Goal: Information Seeking & Learning: Learn about a topic

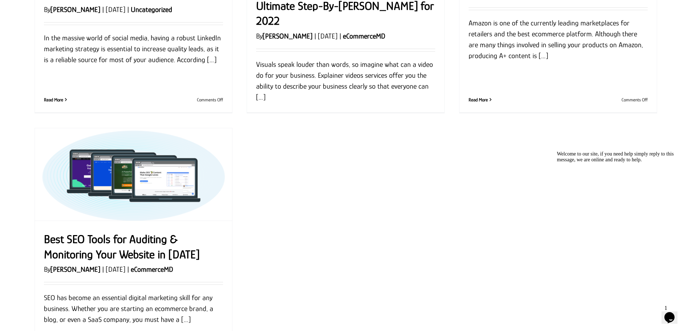
scroll to position [726, 0]
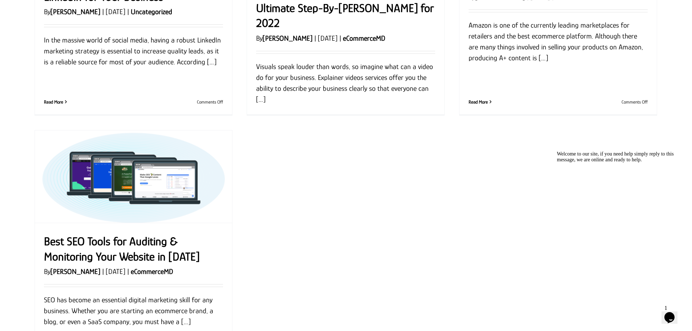
click at [262, 86] on p "Visuals speak louder than words, so imagine what can a video do for your busine…" at bounding box center [345, 83] width 179 height 44
click at [260, 85] on p "Visuals speak louder than words, so imagine what can a video do for your busine…" at bounding box center [345, 83] width 179 height 44
click at [202, 60] on p "In the massive world of social media, having a robust LinkedIn marketing strate…" at bounding box center [133, 51] width 179 height 33
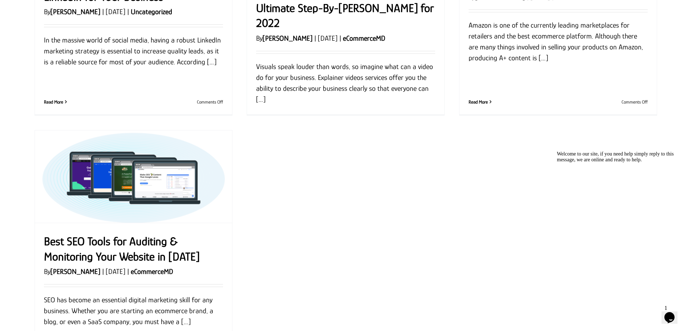
click at [202, 60] on p "In the massive world of social media, having a robust LinkedIn marketing strate…" at bounding box center [133, 51] width 179 height 33
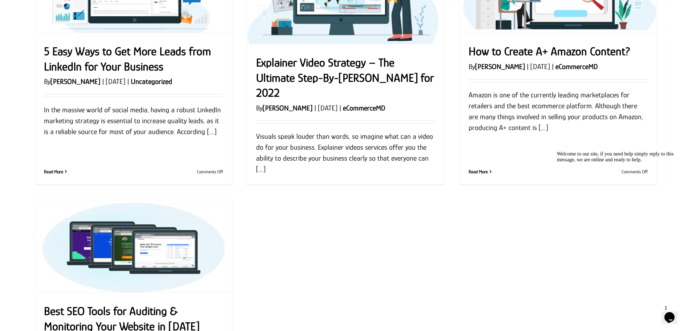
scroll to position [654, 0]
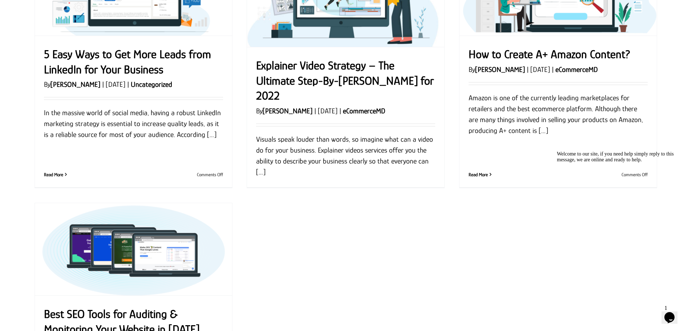
click at [96, 149] on div "5 Easy Ways to Get More Leads from LinkedIn for Your Business By Samantha Leoni…" at bounding box center [133, 111] width 197 height 151
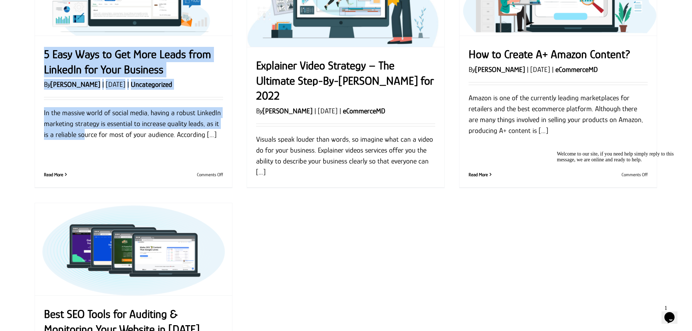
drag, startPoint x: 71, startPoint y: 150, endPoint x: 22, endPoint y: 129, distance: 53.3
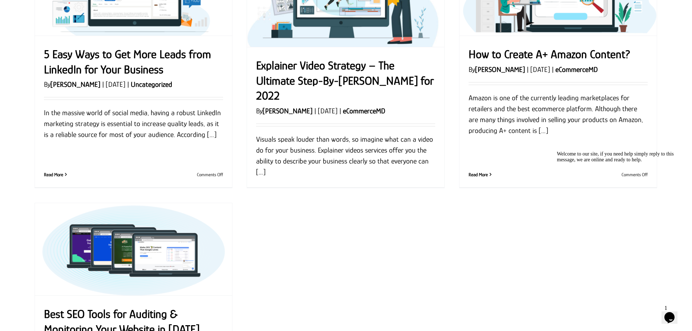
click at [86, 132] on p "In the massive world of social media, having a robust LinkedIn marketing strate…" at bounding box center [133, 123] width 179 height 33
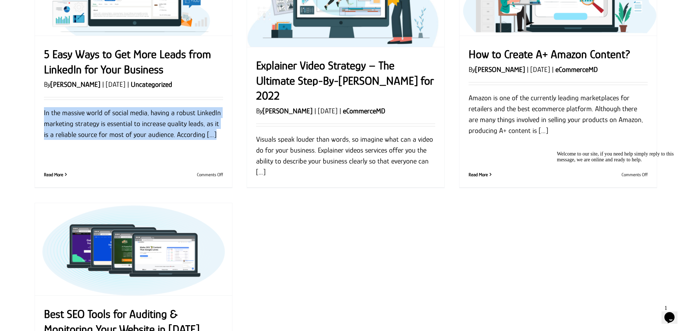
click at [86, 132] on p "In the massive world of social media, having a robust LinkedIn marketing strate…" at bounding box center [133, 123] width 179 height 33
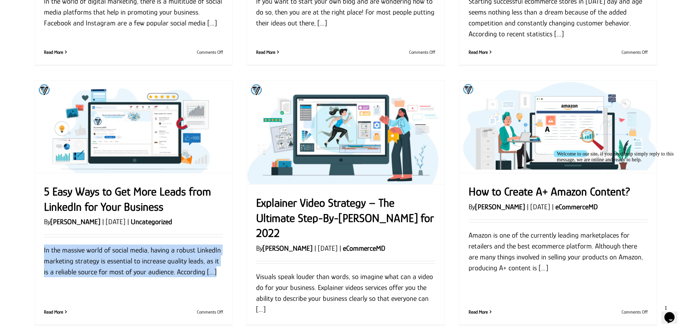
scroll to position [509, 0]
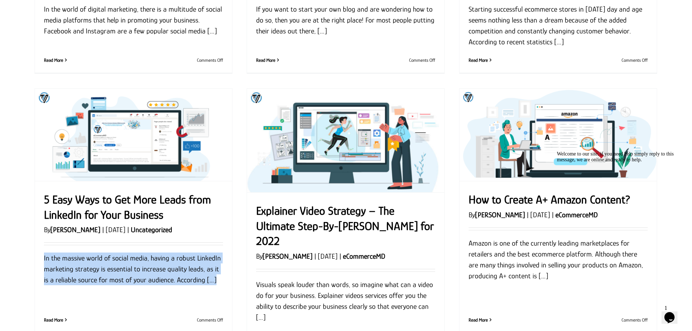
click at [231, 139] on img "5 Easy Ways to Get More Leads from LinkedIn for Your Business" at bounding box center [133, 135] width 197 height 92
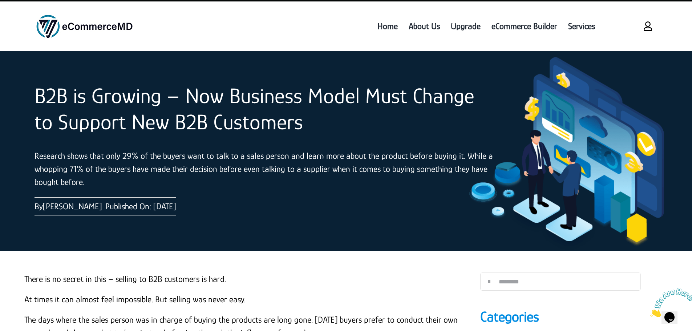
click at [401, 179] on p "Research shows that only 29% of the buyers want to talk to a sales person and l…" at bounding box center [265, 168] width 461 height 39
click at [381, 182] on p "Research shows that only 29% of the buyers want to talk to a sales person and l…" at bounding box center [265, 168] width 461 height 39
drag, startPoint x: 506, startPoint y: 156, endPoint x: 475, endPoint y: 238, distance: 88.3
click at [475, 238] on div "B2B is Growing – Now Business Model Must Change to Support New B2B Customers Re…" at bounding box center [346, 151] width 648 height 200
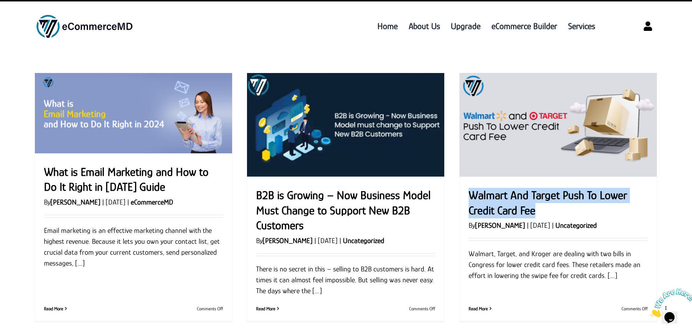
drag, startPoint x: 541, startPoint y: 210, endPoint x: 470, endPoint y: 200, distance: 71.6
click at [470, 200] on h2 "Walmart And Target Push To Lower Credit Card Fee" at bounding box center [558, 203] width 179 height 30
copy link "Walmart And Target Push To Lower Credit Card Fee"
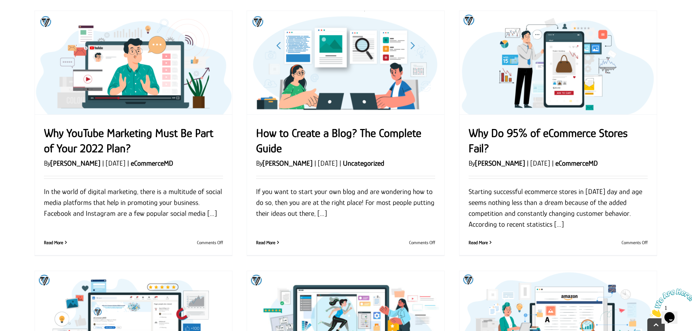
scroll to position [327, 0]
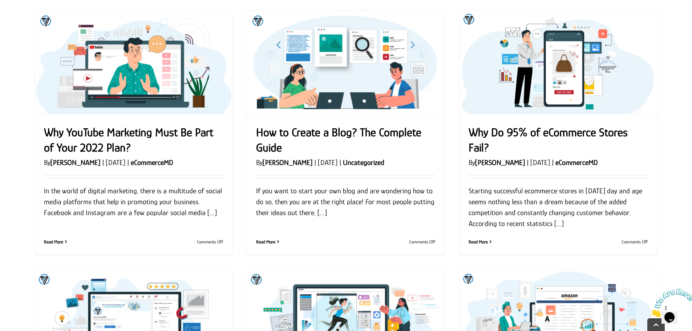
click at [357, 133] on link "How to Create a Blog? The Complete Guide" at bounding box center [338, 140] width 165 height 28
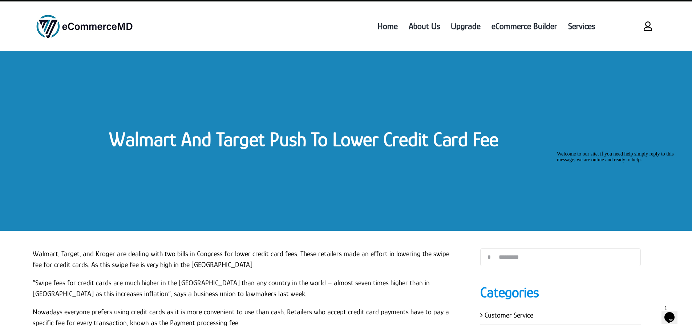
click at [216, 139] on link "Walmart And Target Push To Lower Credit Card Fee" at bounding box center [303, 139] width 389 height 23
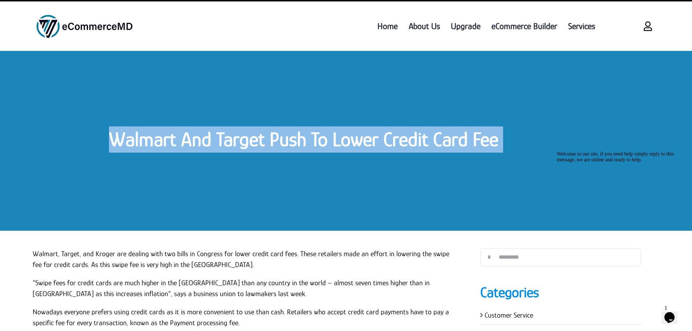
click at [216, 139] on link "Walmart And Target Push To Lower Credit Card Fee" at bounding box center [303, 139] width 389 height 23
copy div "Walmart And Target Push To Lower Credit Card Fee Walmart And Target Push To Low…"
click at [327, 129] on link "Walmart And Target Push To Lower Credit Card Fee" at bounding box center [303, 139] width 389 height 23
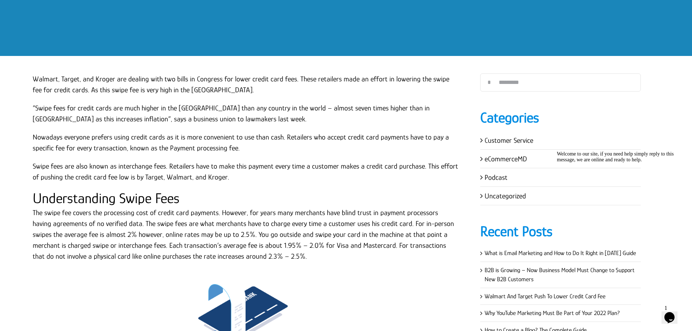
scroll to position [182, 0]
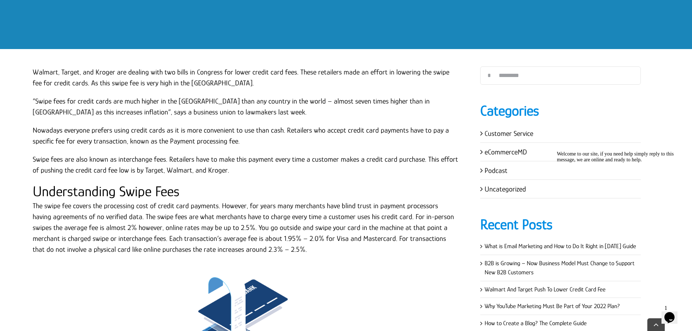
click at [33, 71] on p "Walmart, Target, and Kroger are dealing with two bills in Congress for lower cr…" at bounding box center [246, 77] width 426 height 22
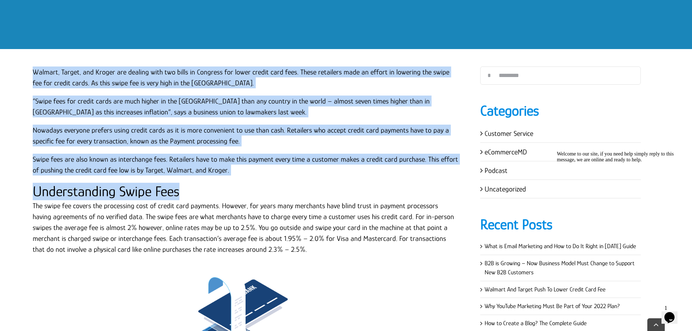
click at [229, 173] on p "Swipe fees are also known as interchange fees. Retailers have to make this paym…" at bounding box center [246, 165] width 426 height 22
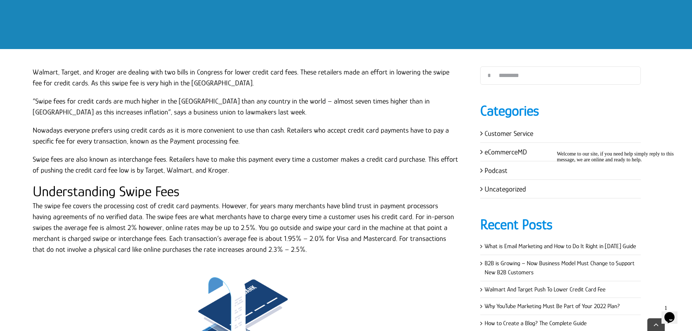
click at [100, 113] on p "“Swipe fees for credit cards are much higher in the USA than any country in the…" at bounding box center [246, 107] width 426 height 22
click at [33, 71] on p "Walmart, Target, and Kroger are dealing with two bills in Congress for lower cr…" at bounding box center [246, 77] width 426 height 22
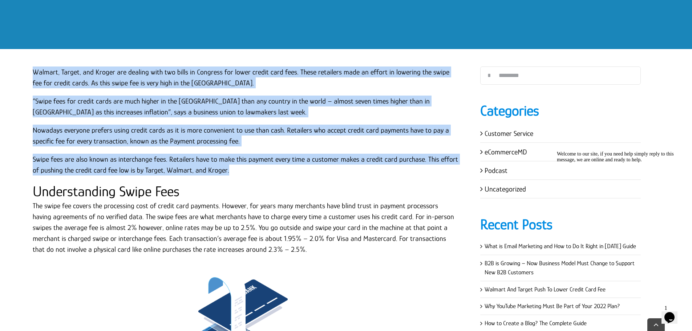
click at [220, 171] on p "Swipe fees are also known as interchange fees. Retailers have to make this paym…" at bounding box center [246, 165] width 426 height 22
copy div "Walmart, Target, and Kroger are dealing with two bills in Congress for lower cr…"
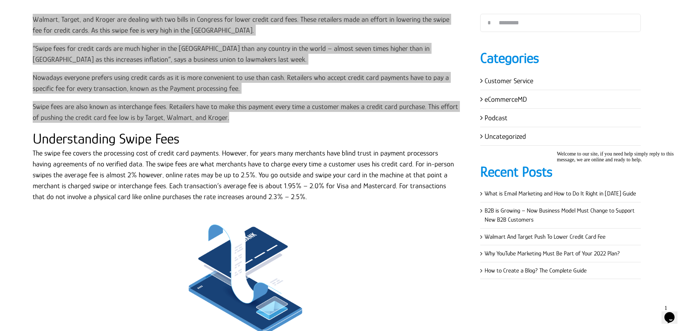
scroll to position [218, 0]
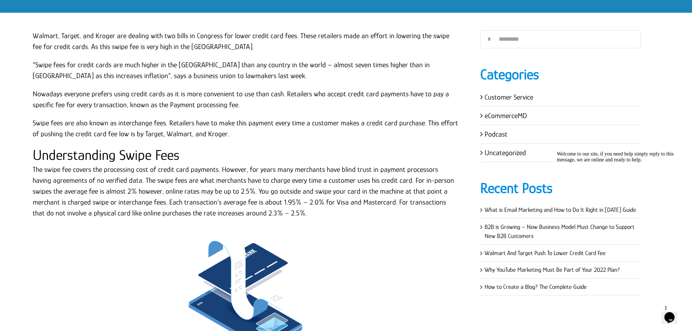
click at [164, 158] on h2 "Understanding Swipe Fees" at bounding box center [246, 154] width 426 height 17
copy div "Understanding Swipe Fees"
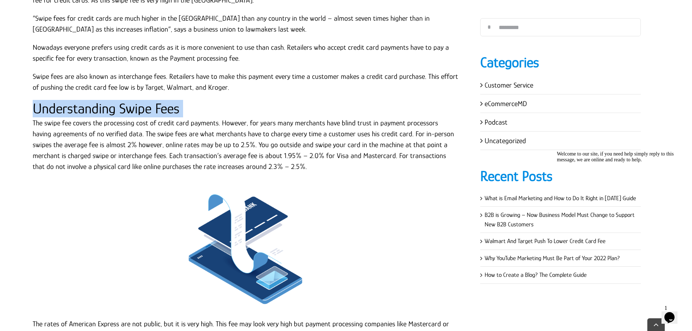
scroll to position [327, 0]
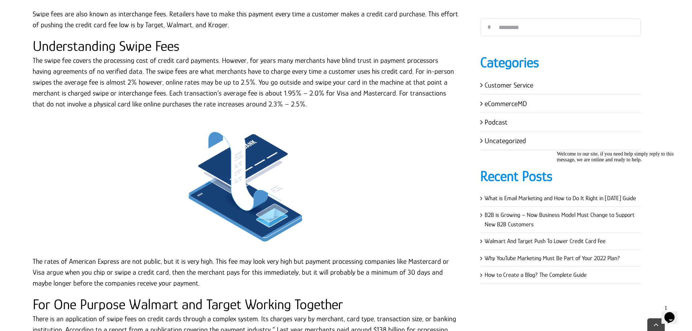
click at [133, 92] on p "The swipe fee covers the processing cost of credit card payments. However, for …" at bounding box center [246, 82] width 426 height 54
click at [39, 60] on p "The swipe fee covers the processing cost of credit card payments. However, for …" at bounding box center [246, 82] width 426 height 54
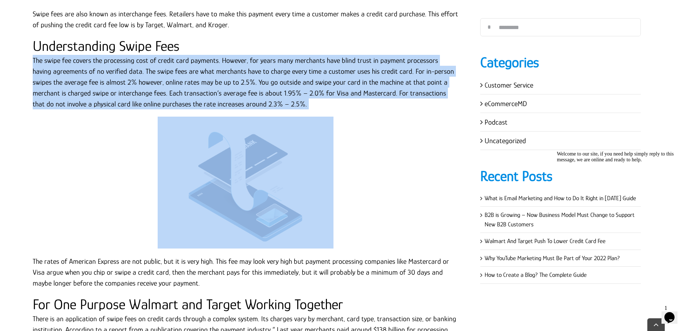
click at [39, 60] on p "The swipe fee covers the processing cost of credit card payments. However, for …" at bounding box center [246, 82] width 426 height 54
copy div "The swipe fee covers the processing cost of credit card payments. However, for …"
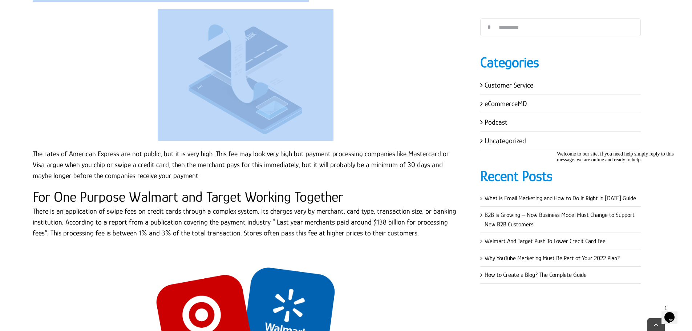
scroll to position [436, 0]
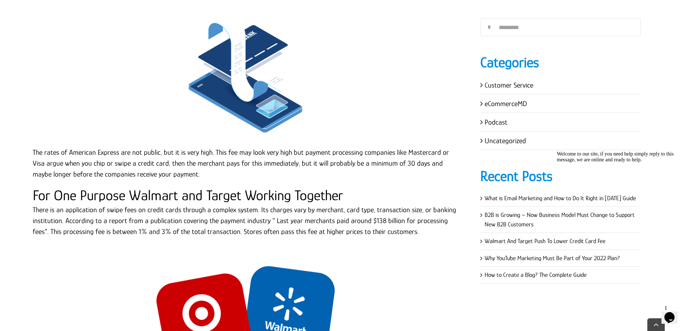
click at [144, 164] on p "The rates of American Express are not public, but it is very high. This fee may…" at bounding box center [246, 163] width 426 height 33
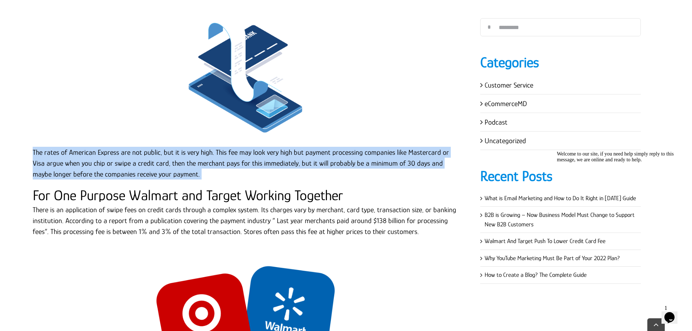
click at [144, 164] on p "The rates of American Express are not public, but it is very high. This fee may…" at bounding box center [246, 163] width 426 height 33
copy div "The rates of American Express are not public, but it is very high. This fee may…"
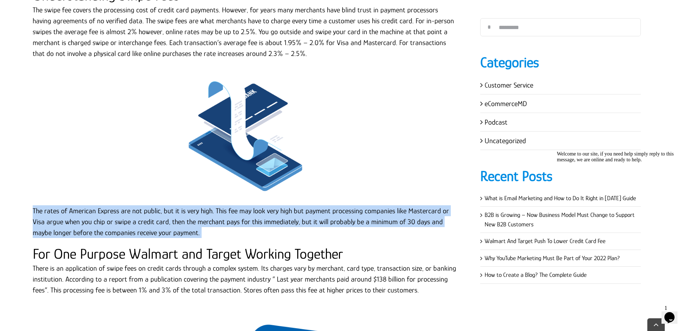
scroll to position [545, 0]
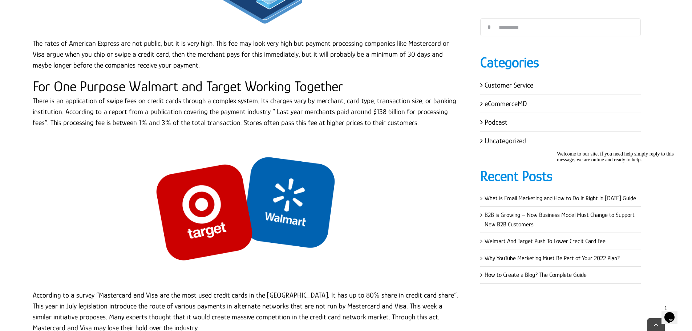
click at [304, 79] on h2 "For One Purpose Walmart and Target Working Together" at bounding box center [246, 86] width 426 height 17
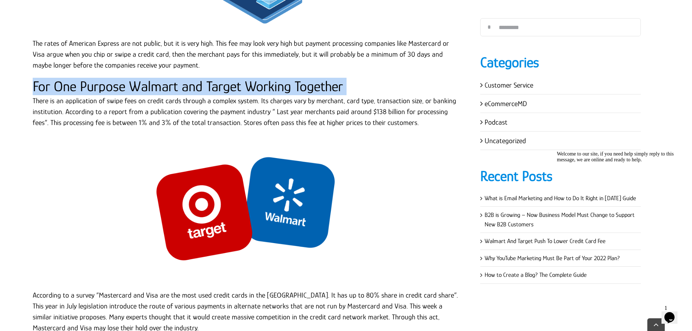
click at [304, 79] on h2 "For One Purpose Walmart and Target Working Together" at bounding box center [246, 86] width 426 height 17
copy div "For One Purpose Walmart and Target Working Together"
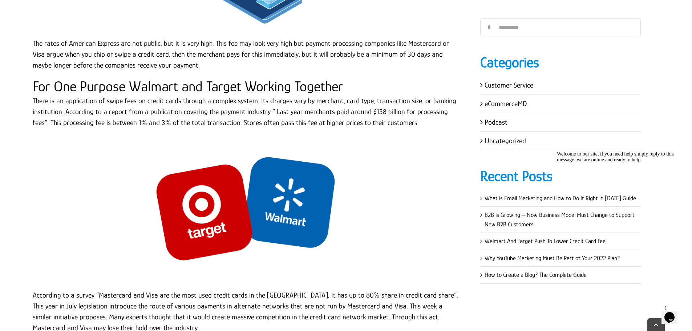
click at [127, 126] on p "There is an application of swipe fees on credit cards through a complex system.…" at bounding box center [246, 111] width 426 height 33
click at [94, 98] on p "There is an application of swipe fees on credit cards through a complex system.…" at bounding box center [246, 111] width 426 height 33
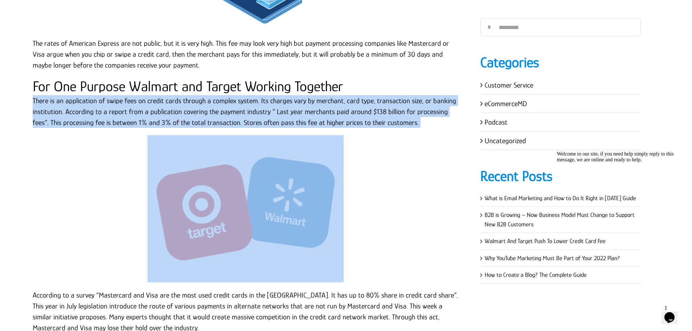
click at [94, 98] on p "There is an application of swipe fees on credit cards through a complex system.…" at bounding box center [246, 111] width 426 height 33
copy div "There is an application of swipe fees on credit cards through a complex system.…"
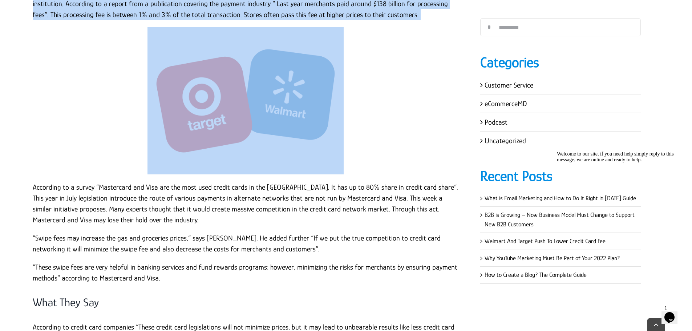
scroll to position [654, 0]
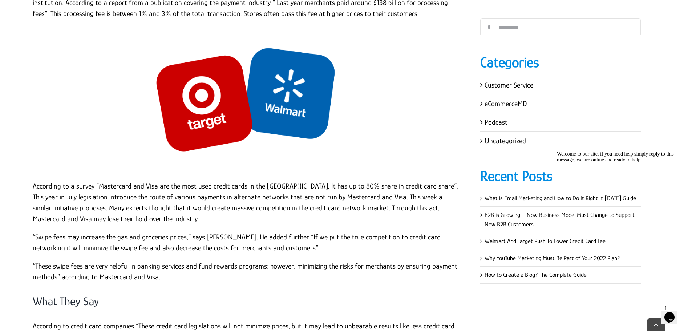
click at [139, 191] on p "According to a survey “Mastercard and Visa are the most used credit cards in th…" at bounding box center [246, 203] width 426 height 44
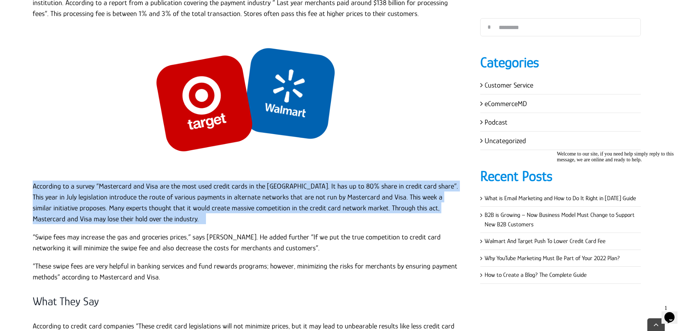
click at [139, 191] on p "According to a survey “Mastercard and Visa are the most used credit cards in th…" at bounding box center [246, 203] width 426 height 44
copy div "According to a survey “Mastercard and Visa are the most used credit cards in th…"
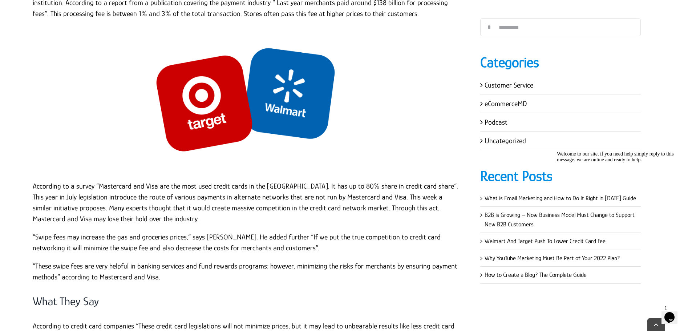
click at [105, 270] on p "“These swipe fees are very helpful in banking services and fund rewards program…" at bounding box center [246, 271] width 426 height 22
click at [106, 251] on p "“Swipe fees may increase the gas and groceries prices,” says Darbin. He added f…" at bounding box center [246, 242] width 426 height 22
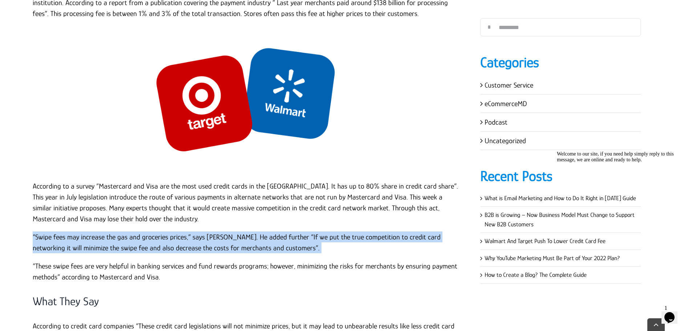
click at [106, 251] on p "“Swipe fees may increase the gas and groceries prices,” says Darbin. He added f…" at bounding box center [246, 242] width 426 height 22
copy div "“Swipe fees may increase the gas and groceries prices,” says Darbin. He added f…"
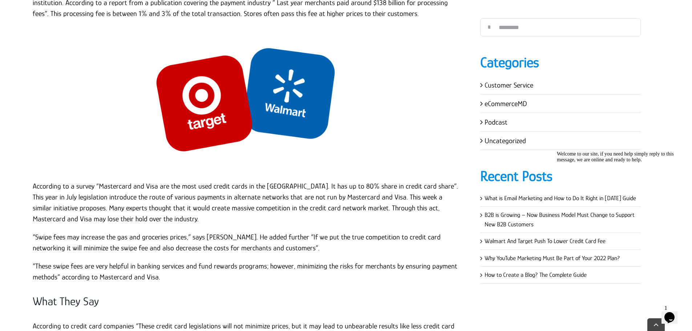
click at [106, 271] on p "“These swipe fees are very helpful in banking services and fund rewards program…" at bounding box center [246, 271] width 426 height 22
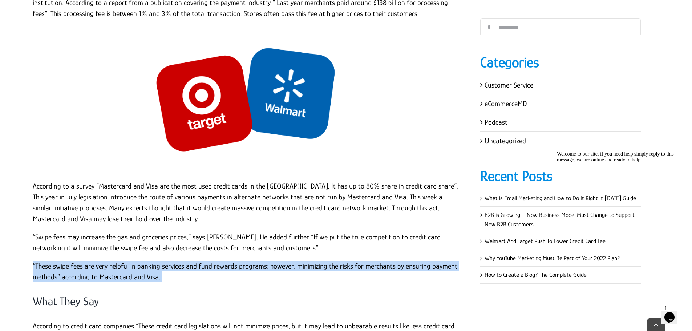
click at [106, 271] on p "“These swipe fees are very helpful in banking services and fund rewards program…" at bounding box center [246, 271] width 426 height 22
copy div "“These swipe fees are very helpful in banking services and fund rewards program…"
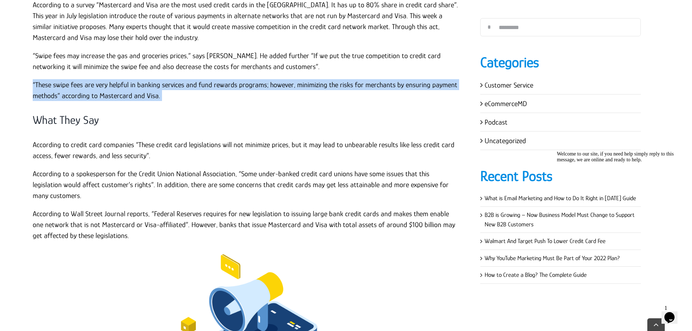
scroll to position [835, 0]
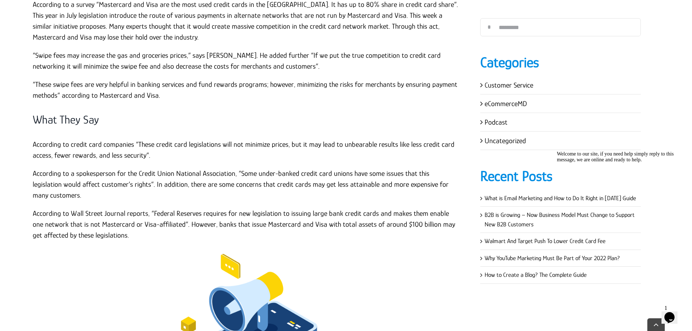
click at [86, 126] on h3 "What They Say" at bounding box center [246, 119] width 426 height 15
click at [82, 147] on p "According to credit card companies “These credit card legislations will not min…" at bounding box center [246, 150] width 426 height 22
click at [33, 142] on p "According to credit card companies “These credit card legislations will not min…" at bounding box center [246, 150] width 426 height 22
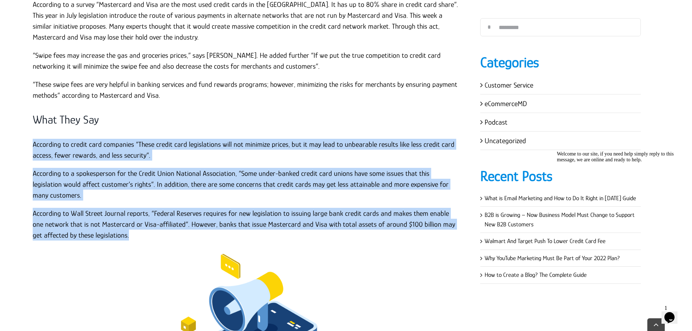
click at [122, 235] on p "According to Wall Street Journal reports, “Federal Reserves requires for new le…" at bounding box center [246, 224] width 426 height 33
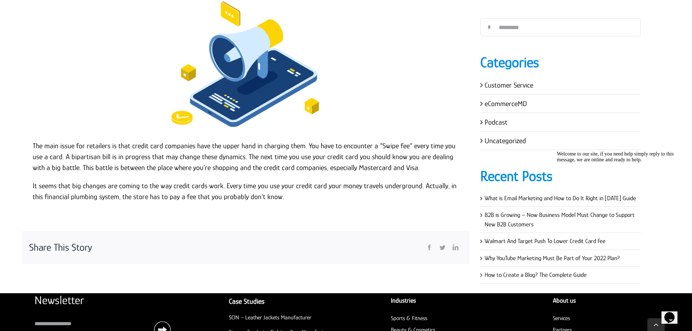
scroll to position [1090, 0]
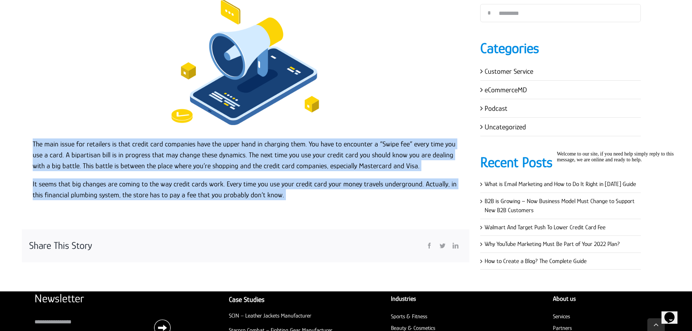
drag, startPoint x: 282, startPoint y: 196, endPoint x: 21, endPoint y: 148, distance: 264.4
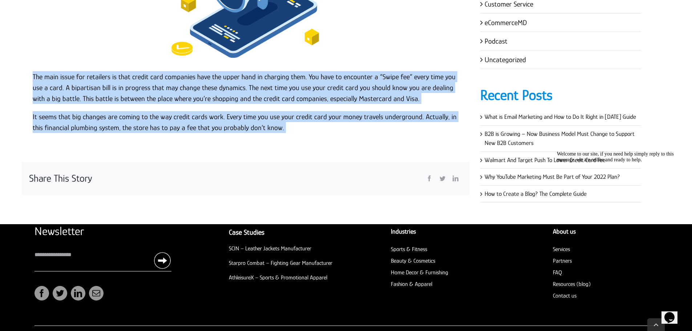
scroll to position [1182, 0]
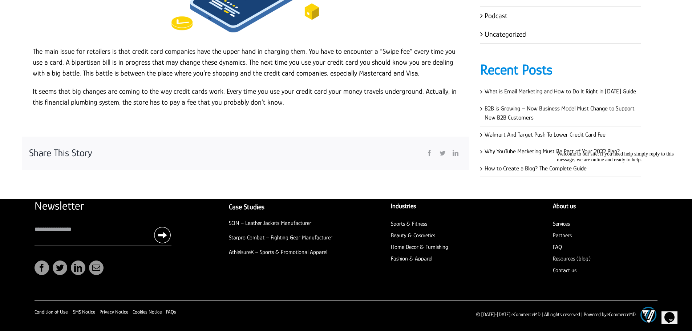
scroll to position [1110, 0]
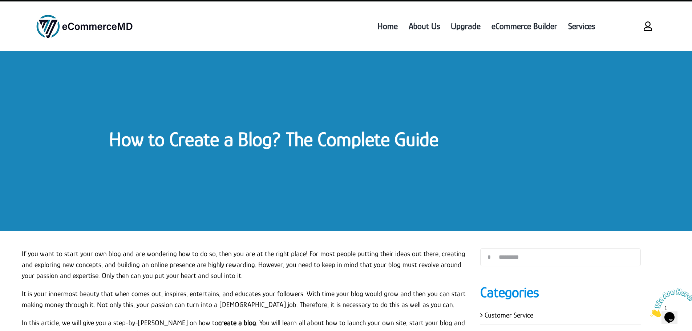
click at [188, 138] on link "How to Create a Blog? The Complete Guide" at bounding box center [273, 139] width 329 height 23
click at [152, 140] on link "How to Create a Blog? The Complete Guide" at bounding box center [273, 139] width 329 height 23
click at [118, 142] on link "How to Create a Blog? The Complete Guide" at bounding box center [273, 139] width 329 height 23
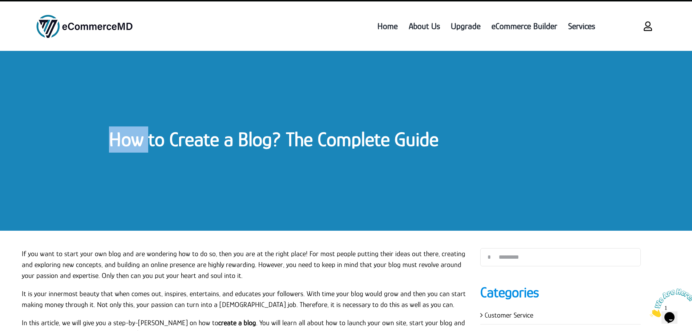
click at [118, 142] on link "How to Create a Blog? The Complete Guide" at bounding box center [273, 139] width 329 height 23
click at [260, 137] on link "How to Create a Blog? The Complete Guide" at bounding box center [273, 139] width 329 height 23
click at [287, 134] on link "How to Create a Blog? The Complete Guide" at bounding box center [273, 139] width 329 height 23
click at [288, 134] on link "How to Create a Blog? The Complete Guide" at bounding box center [273, 139] width 329 height 23
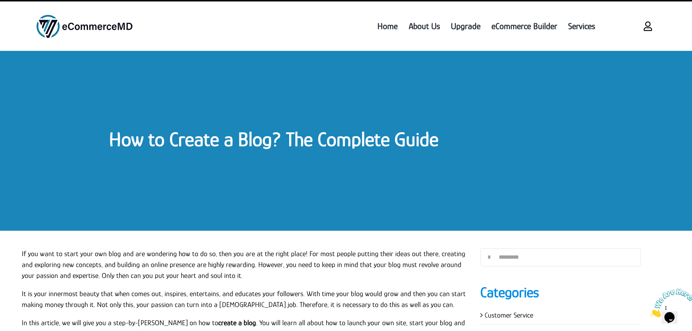
click at [327, 130] on link "How to Create a Blog? The Complete Guide" at bounding box center [273, 139] width 329 height 23
click at [296, 135] on link "How to Create a Blog? The Complete Guide" at bounding box center [273, 139] width 329 height 23
click at [420, 138] on link "How to Create a Blog? The Complete Guide" at bounding box center [273, 139] width 329 height 23
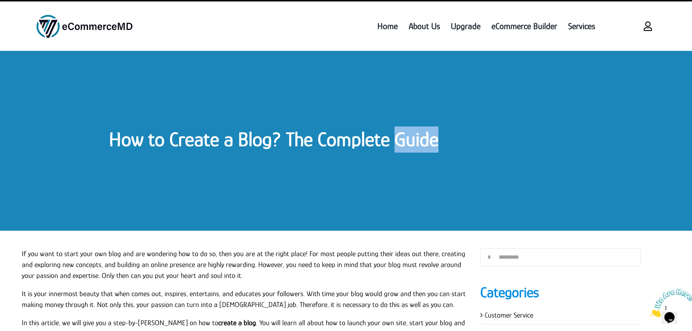
click at [420, 138] on link "How to Create a Blog? The Complete Guide" at bounding box center [273, 139] width 329 height 23
drag, startPoint x: 415, startPoint y: 124, endPoint x: 343, endPoint y: 125, distance: 71.9
click at [343, 125] on div "How to Create a Blog? The Complete Guide" at bounding box center [346, 141] width 692 height 180
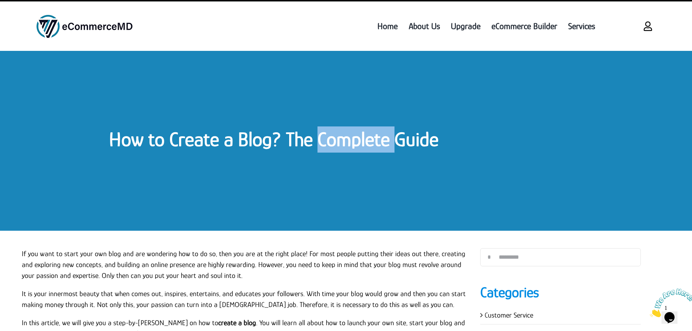
click at [343, 125] on div "How to Create a Blog? The Complete Guide" at bounding box center [346, 141] width 692 height 180
click at [328, 127] on h1 "How to Create a Blog? The Complete Guide" at bounding box center [346, 139] width 474 height 26
click at [319, 129] on link "How to Create a Blog? The Complete Guide" at bounding box center [273, 139] width 329 height 23
click at [318, 129] on link "How to Create a Blog? The Complete Guide" at bounding box center [273, 139] width 329 height 23
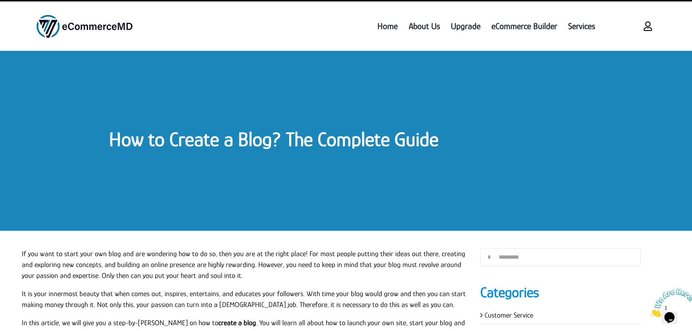
click at [314, 131] on link "How to Create a Blog? The Complete Guide" at bounding box center [273, 139] width 329 height 23
click at [283, 137] on link "How to Create a Blog? The Complete Guide" at bounding box center [273, 139] width 329 height 23
click at [233, 138] on link "How to Create a Blog? The Complete Guide" at bounding box center [273, 139] width 329 height 23
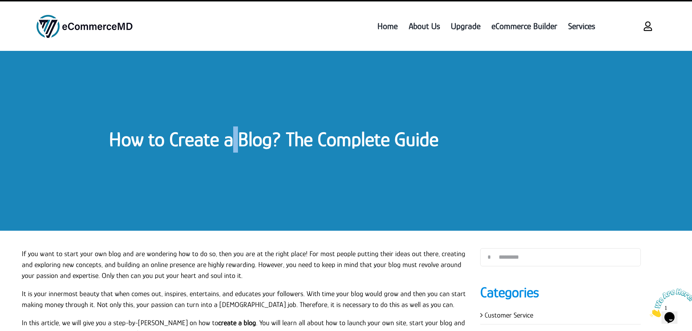
click at [233, 138] on link "How to Create a Blog? The Complete Guide" at bounding box center [273, 139] width 329 height 23
click at [217, 141] on link "How to Create a Blog? The Complete Guide" at bounding box center [273, 139] width 329 height 23
click at [220, 139] on link "How to Create a Blog? The Complete Guide" at bounding box center [273, 139] width 329 height 23
click at [166, 137] on link "How to Create a Blog? The Complete Guide" at bounding box center [273, 139] width 329 height 23
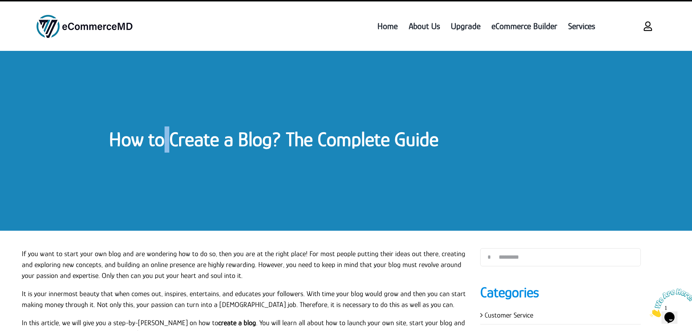
click at [166, 137] on link "How to Create a Blog? The Complete Guide" at bounding box center [273, 139] width 329 height 23
click at [143, 140] on link "How to Create a Blog? The Complete Guide" at bounding box center [273, 139] width 329 height 23
click at [394, 141] on link "How to Create a Blog? The Complete Guide" at bounding box center [273, 139] width 329 height 23
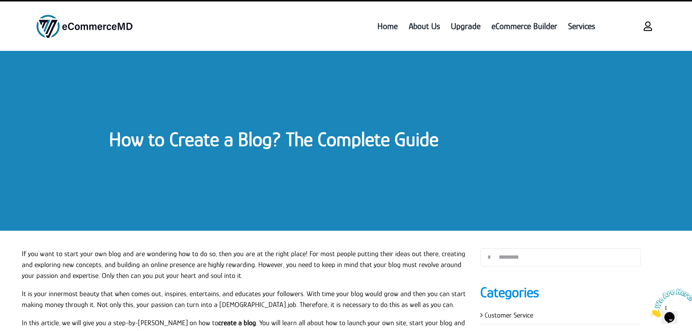
click at [292, 157] on div "How to Create a Blog? The Complete Guide" at bounding box center [346, 141] width 692 height 180
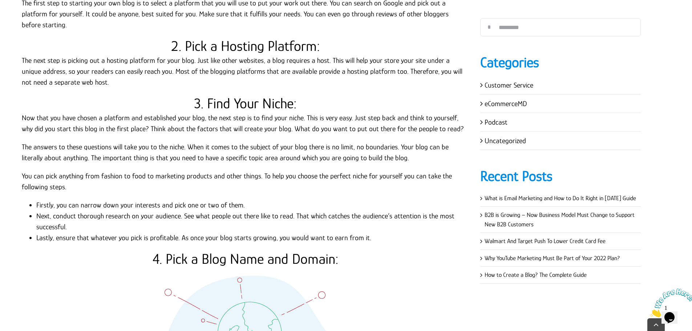
scroll to position [763, 0]
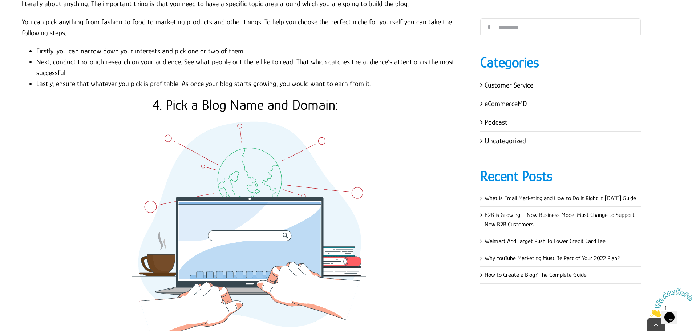
click at [294, 96] on h2 "4. Pick a Blog Name and Domain:" at bounding box center [246, 104] width 448 height 17
click at [273, 96] on h2 "4. Pick a Blog Name and Domain:" at bounding box center [246, 104] width 448 height 17
click at [254, 96] on h2 "4. Pick a Blog Name and Domain:" at bounding box center [246, 104] width 448 height 17
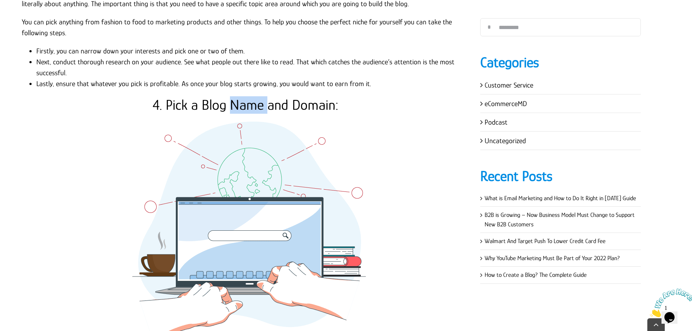
click at [254, 96] on h2 "4. Pick a Blog Name and Domain:" at bounding box center [246, 104] width 448 height 17
click at [223, 97] on h2 "4. Pick a Blog Name and Domain:" at bounding box center [246, 104] width 448 height 17
click at [188, 96] on h2 "4. Pick a Blog Name and Domain:" at bounding box center [246, 104] width 448 height 17
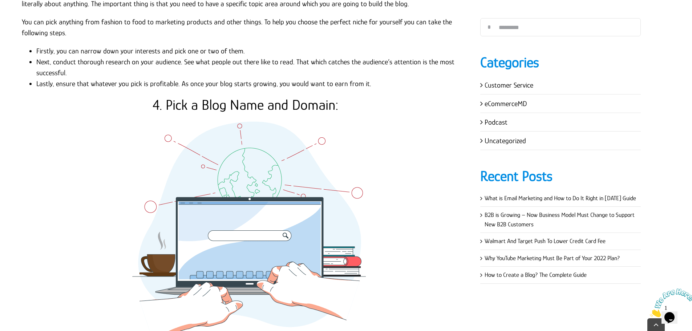
click at [164, 96] on h2 "4. Pick a Blog Name and Domain:" at bounding box center [246, 104] width 448 height 17
click at [163, 96] on h2 "4. Pick a Blog Name and Domain:" at bounding box center [246, 104] width 448 height 17
click at [187, 96] on h2 "4. Pick a Blog Name and Domain:" at bounding box center [246, 104] width 448 height 17
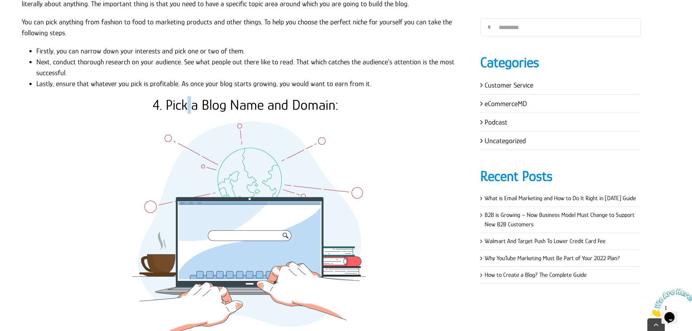
click at [187, 96] on h2 "4. Pick a Blog Name and Domain:" at bounding box center [246, 104] width 448 height 17
click at [201, 96] on h2 "4. Pick a Blog Name and Domain:" at bounding box center [246, 104] width 448 height 17
click at [200, 96] on h2 "4. Pick a Blog Name and Domain:" at bounding box center [246, 104] width 448 height 17
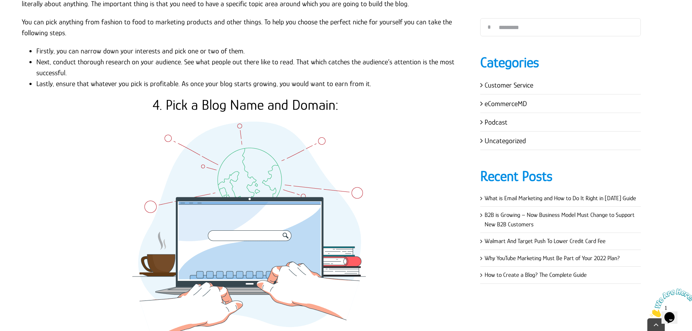
click at [198, 96] on h2 "4. Pick a Blog Name and Domain:" at bounding box center [246, 104] width 448 height 17
click at [227, 96] on h2 "4. Pick a Blog Name and Domain:" at bounding box center [246, 104] width 448 height 17
click at [264, 96] on h2 "4. Pick a Blog Name and Domain:" at bounding box center [246, 104] width 448 height 17
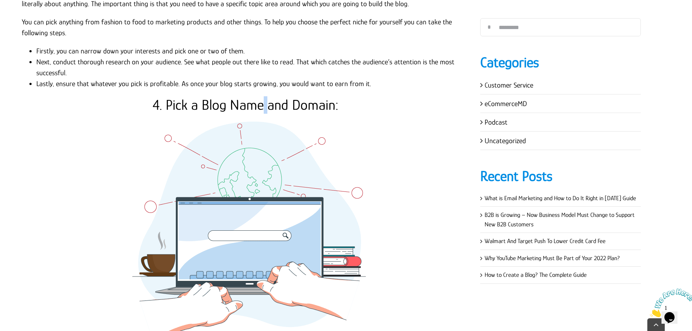
click at [264, 96] on h2 "4. Pick a Blog Name and Domain:" at bounding box center [246, 104] width 448 height 17
click at [289, 96] on h2 "4. Pick a Blog Name and Domain:" at bounding box center [246, 104] width 448 height 17
click at [303, 78] on li "Lastly, ensure that whatever you pick is profitable. As once your blog starts g…" at bounding box center [252, 83] width 433 height 11
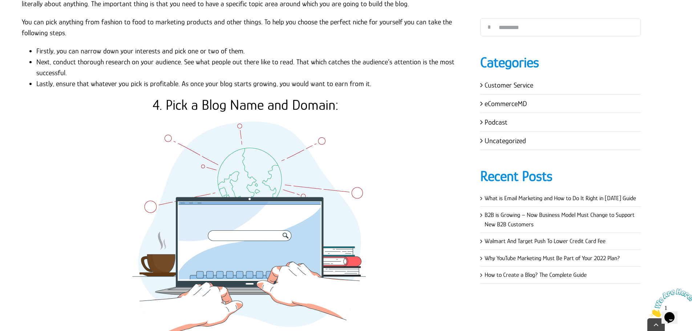
click at [284, 78] on li "Lastly, ensure that whatever you pick is profitable. As once your blog starts g…" at bounding box center [252, 83] width 433 height 11
click at [318, 78] on li "Lastly, ensure that whatever you pick is profitable. As once your blog starts g…" at bounding box center [252, 83] width 433 height 11
click at [327, 78] on li "Lastly, ensure that whatever you pick is profitable. As once your blog starts g…" at bounding box center [252, 83] width 433 height 11
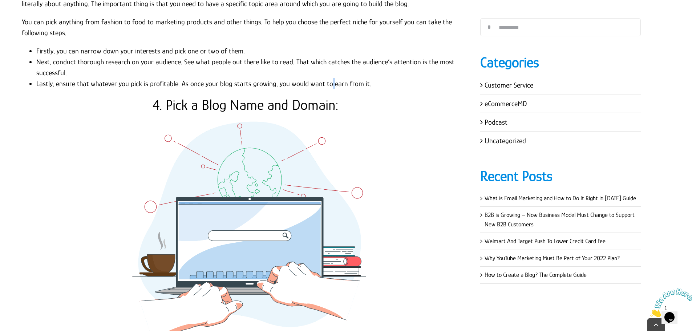
click at [327, 78] on li "Lastly, ensure that whatever you pick is profitable. As once your blog starts g…" at bounding box center [252, 83] width 433 height 11
click at [341, 78] on li "Lastly, ensure that whatever you pick is profitable. As once your blog starts g…" at bounding box center [252, 83] width 433 height 11
click at [357, 78] on li "Lastly, ensure that whatever you pick is profitable. As once your blog starts g…" at bounding box center [252, 83] width 433 height 11
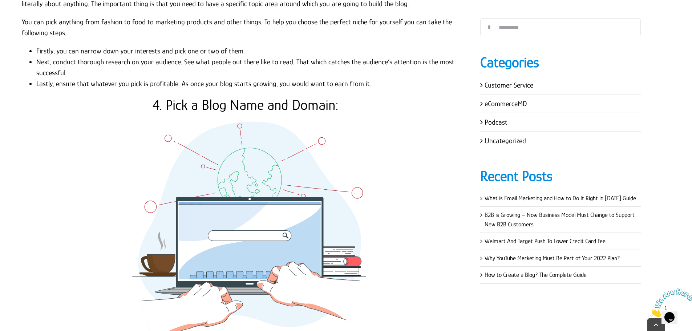
click at [289, 56] on li "Next, conduct thorough research on your audience. See what people out there lik…" at bounding box center [252, 67] width 433 height 22
click at [178, 78] on li "Lastly, ensure that whatever you pick is profitable. As once your blog starts g…" at bounding box center [252, 83] width 433 height 11
click at [177, 78] on li "Lastly, ensure that whatever you pick is profitable. As once your blog starts g…" at bounding box center [252, 83] width 433 height 11
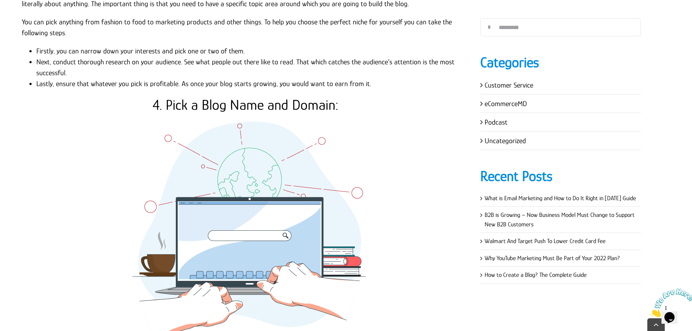
click at [177, 78] on li "Lastly, ensure that whatever you pick is profitable. As once your blog starts g…" at bounding box center [252, 83] width 433 height 11
click at [186, 78] on li "Lastly, ensure that whatever you pick is profitable. As once your blog starts g…" at bounding box center [252, 83] width 433 height 11
click at [201, 78] on li "Lastly, ensure that whatever you pick is profitable. As once your blog starts g…" at bounding box center [252, 83] width 433 height 11
click at [215, 78] on li "Lastly, ensure that whatever you pick is profitable. As once your blog starts g…" at bounding box center [252, 83] width 433 height 11
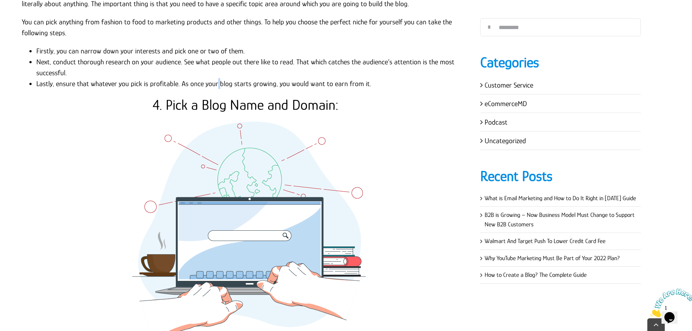
click at [215, 78] on li "Lastly, ensure that whatever you pick is profitable. As once your blog starts g…" at bounding box center [252, 83] width 433 height 11
click at [228, 78] on li "Lastly, ensure that whatever you pick is profitable. As once your blog starts g…" at bounding box center [252, 83] width 433 height 11
click at [248, 78] on li "Lastly, ensure that whatever you pick is profitable. As once your blog starts g…" at bounding box center [252, 83] width 433 height 11
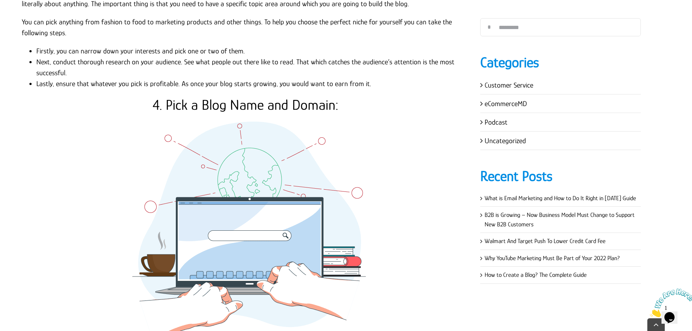
click at [274, 78] on li "Lastly, ensure that whatever you pick is profitable. As once your blog starts g…" at bounding box center [252, 83] width 433 height 11
click at [273, 78] on li "Lastly, ensure that whatever you pick is profitable. As once your blog starts g…" at bounding box center [252, 83] width 433 height 11
click at [285, 78] on li "Lastly, ensure that whatever you pick is profitable. As once your blog starts g…" at bounding box center [252, 83] width 433 height 11
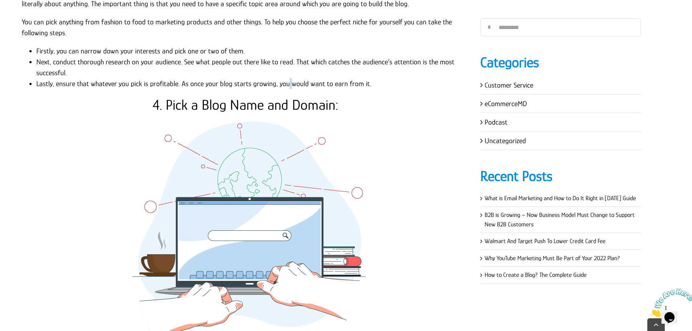
click at [285, 78] on li "Lastly, ensure that whatever you pick is profitable. As once your blog starts g…" at bounding box center [252, 83] width 433 height 11
click at [304, 78] on li "Lastly, ensure that whatever you pick is profitable. As once your blog starts g…" at bounding box center [252, 83] width 433 height 11
click at [319, 78] on li "Lastly, ensure that whatever you pick is profitable. As once your blog starts g…" at bounding box center [252, 83] width 433 height 11
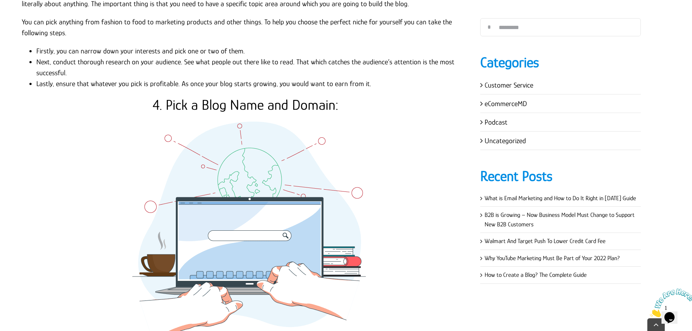
click at [327, 78] on li "Lastly, ensure that whatever you pick is profitable. As once your blog starts g…" at bounding box center [252, 83] width 433 height 11
click at [341, 78] on li "Lastly, ensure that whatever you pick is profitable. As once your blog starts g…" at bounding box center [252, 83] width 433 height 11
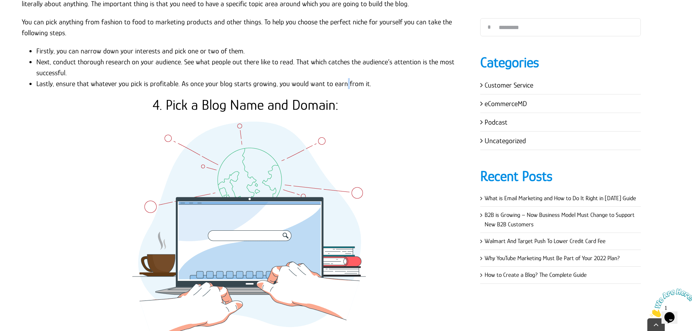
click at [341, 78] on li "Lastly, ensure that whatever you pick is profitable. As once your blog starts g…" at bounding box center [252, 83] width 433 height 11
click at [356, 78] on li "Lastly, ensure that whatever you pick is profitable. As once your blog starts g…" at bounding box center [252, 83] width 433 height 11
click at [356, 56] on li "Next, conduct thorough research on your audience. See what people out there lik…" at bounding box center [252, 67] width 433 height 22
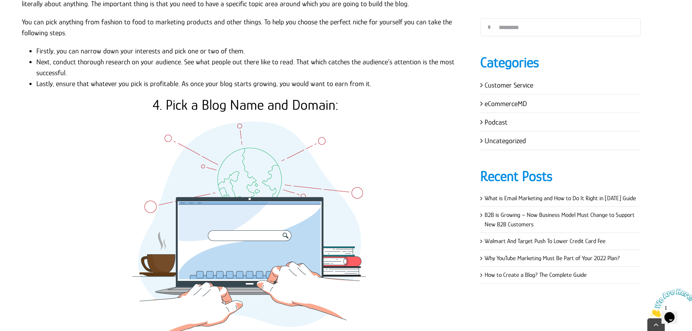
click at [345, 56] on li "Next, conduct thorough research on your audience. See what people out there lik…" at bounding box center [252, 67] width 433 height 22
click at [321, 56] on li "Next, conduct thorough research on your audience. See what people out there lik…" at bounding box center [252, 67] width 433 height 22
click at [304, 56] on li "Next, conduct thorough research on your audience. See what people out there lik…" at bounding box center [252, 67] width 433 height 22
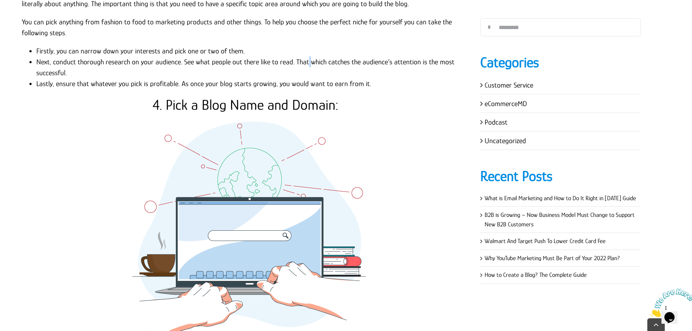
click at [304, 56] on li "Next, conduct thorough research on your audience. See what people out there lik…" at bounding box center [252, 67] width 433 height 22
click at [356, 56] on li "Next, conduct thorough research on your audience. See what people out there lik…" at bounding box center [252, 67] width 433 height 22
click at [386, 56] on li "Next, conduct thorough research on your audience. See what people out there lik…" at bounding box center [252, 67] width 433 height 22
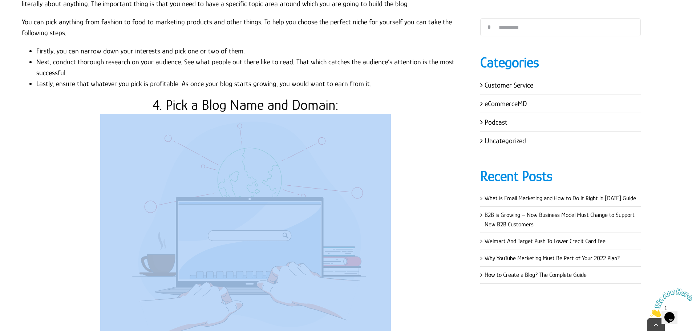
drag, startPoint x: 402, startPoint y: 81, endPoint x: 405, endPoint y: 76, distance: 5.7
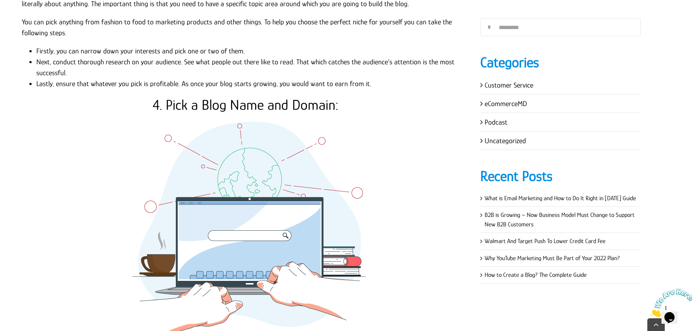
click at [405, 78] on li "Lastly, ensure that whatever you pick is profitable. As once your blog starts g…" at bounding box center [252, 83] width 433 height 11
click at [26, 202] on p at bounding box center [246, 223] width 448 height 218
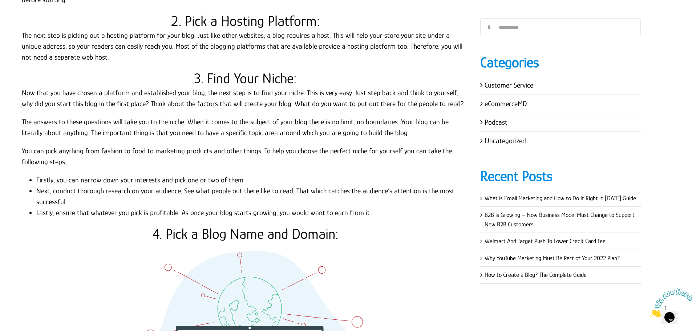
scroll to position [581, 0]
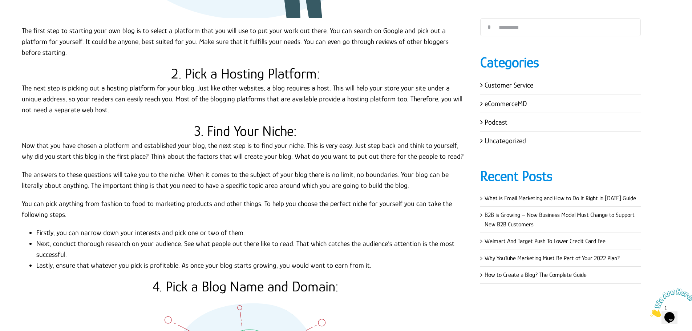
click at [31, 198] on p "You can pick anything from fashion to food to marketing products and other thin…" at bounding box center [246, 209] width 448 height 22
click at [44, 198] on p "You can pick anything from fashion to food to marketing products and other thin…" at bounding box center [246, 209] width 448 height 22
click at [57, 198] on p "You can pick anything from fashion to food to marketing products and other thin…" at bounding box center [246, 209] width 448 height 22
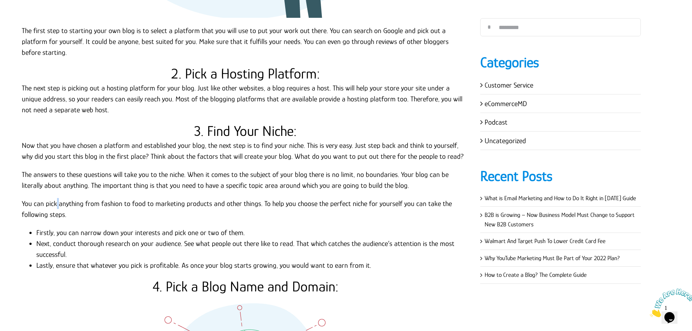
click at [57, 198] on p "You can pick anything from fashion to food to marketing products and other thin…" at bounding box center [246, 209] width 448 height 22
click at [82, 198] on p "You can pick anything from fashion to food to marketing products and other thin…" at bounding box center [246, 209] width 448 height 22
click at [99, 198] on p "You can pick anything from fashion to food to marketing products and other thin…" at bounding box center [246, 209] width 448 height 22
click at [97, 198] on p "You can pick anything from fashion to food to marketing products and other thin…" at bounding box center [246, 209] width 448 height 22
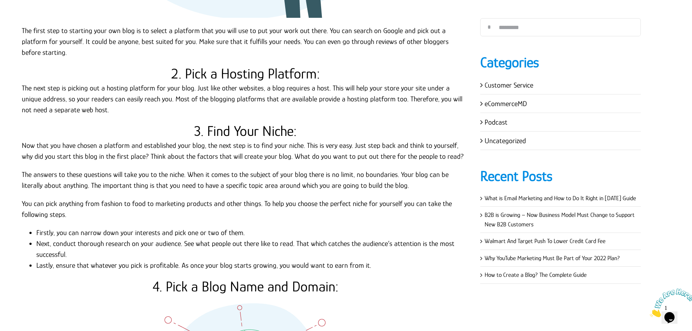
click at [121, 198] on p "You can pick anything from fashion to food to marketing products and other thin…" at bounding box center [246, 209] width 448 height 22
click at [120, 198] on p "You can pick anything from fashion to food to marketing products and other thin…" at bounding box center [246, 209] width 448 height 22
click at [128, 198] on p "You can pick anything from fashion to food to marketing products and other thin…" at bounding box center [246, 209] width 448 height 22
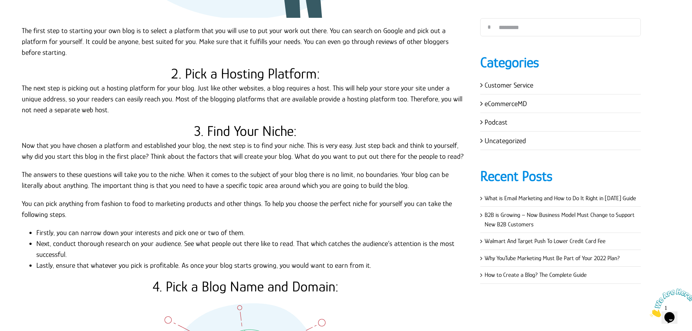
click at [142, 198] on p "You can pick anything from fashion to food to marketing products and other thin…" at bounding box center [246, 209] width 448 height 22
click at [151, 198] on p "You can pick anything from fashion to food to marketing products and other thin…" at bounding box center [246, 209] width 448 height 22
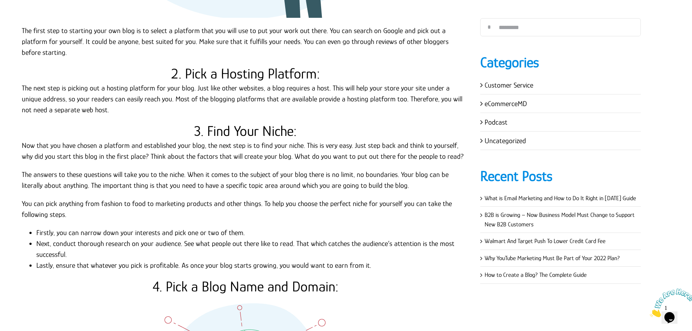
click at [181, 198] on p "You can pick anything from fashion to food to marketing products and other thin…" at bounding box center [246, 209] width 448 height 22
click at [207, 198] on p "You can pick anything from fashion to food to marketing products and other thin…" at bounding box center [246, 209] width 448 height 22
click at [221, 198] on p "You can pick anything from fashion to food to marketing products and other thin…" at bounding box center [246, 209] width 448 height 22
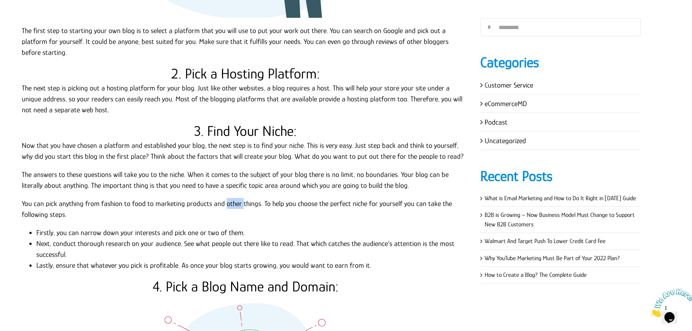
click at [221, 198] on p "You can pick anything from fashion to food to marketing products and other thin…" at bounding box center [246, 209] width 448 height 22
click at [219, 198] on p "You can pick anything from fashion to food to marketing products and other thin…" at bounding box center [246, 209] width 448 height 22
click at [236, 198] on p "You can pick anything from fashion to food to marketing products and other thin…" at bounding box center [246, 209] width 448 height 22
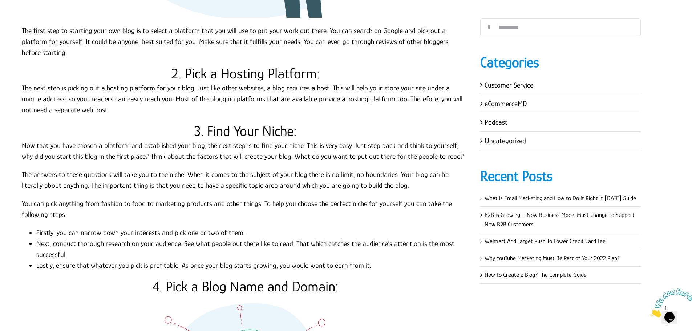
click at [255, 198] on p "You can pick anything from fashion to food to marketing products and other thin…" at bounding box center [246, 209] width 448 height 22
click at [256, 198] on p "You can pick anything from fashion to food to marketing products and other thin…" at bounding box center [246, 209] width 448 height 22
click at [265, 198] on p "You can pick anything from fashion to food to marketing products and other thin…" at bounding box center [246, 209] width 448 height 22
click at [264, 198] on p "You can pick anything from fashion to food to marketing products and other thin…" at bounding box center [246, 209] width 448 height 22
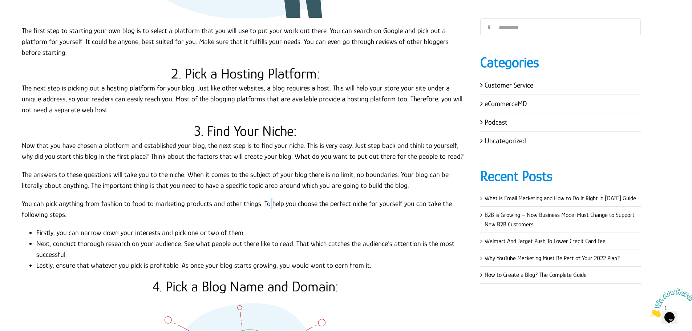
click at [264, 198] on p "You can pick anything from fashion to food to marketing products and other thin…" at bounding box center [246, 209] width 448 height 22
click at [278, 198] on p "You can pick anything from fashion to food to marketing products and other thin…" at bounding box center [246, 209] width 448 height 22
click at [290, 198] on p "You can pick anything from fashion to food to marketing products and other thin…" at bounding box center [246, 209] width 448 height 22
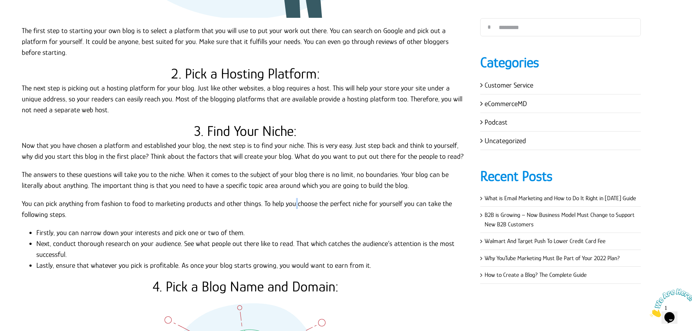
click at [312, 198] on p "You can pick anything from fashion to food to marketing products and other thin…" at bounding box center [246, 209] width 448 height 22
click at [311, 198] on p "You can pick anything from fashion to food to marketing products and other thin…" at bounding box center [246, 209] width 448 height 22
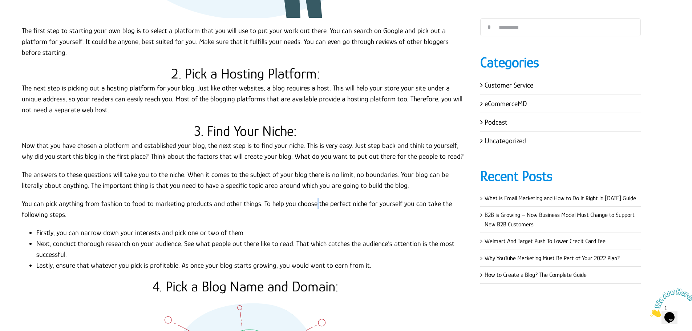
click at [322, 198] on p "You can pick anything from fashion to food to marketing products and other thin…" at bounding box center [246, 209] width 448 height 22
click at [344, 198] on p "You can pick anything from fashion to food to marketing products and other thin…" at bounding box center [246, 209] width 448 height 22
click at [361, 198] on p "You can pick anything from fashion to food to marketing products and other thin…" at bounding box center [246, 209] width 448 height 22
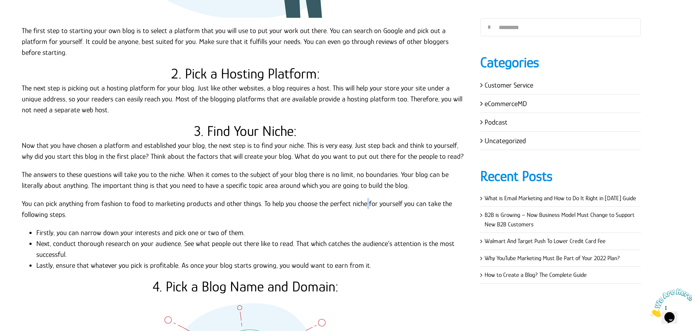
click at [361, 198] on p "You can pick anything from fashion to food to marketing products and other thin…" at bounding box center [246, 209] width 448 height 22
click at [370, 198] on p "You can pick anything from fashion to food to marketing products and other thin…" at bounding box center [246, 209] width 448 height 22
click at [394, 198] on p "You can pick anything from fashion to food to marketing products and other thin…" at bounding box center [246, 209] width 448 height 22
click at [395, 198] on p "You can pick anything from fashion to food to marketing products and other thin…" at bounding box center [246, 209] width 448 height 22
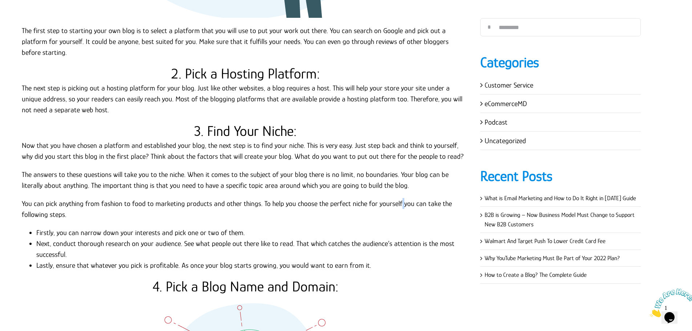
click at [395, 198] on p "You can pick anything from fashion to food to marketing products and other thin…" at bounding box center [246, 209] width 448 height 22
click at [407, 198] on p "You can pick anything from fashion to food to marketing products and other thin…" at bounding box center [246, 209] width 448 height 22
click at [419, 198] on p "You can pick anything from fashion to food to marketing products and other thin…" at bounding box center [246, 209] width 448 height 22
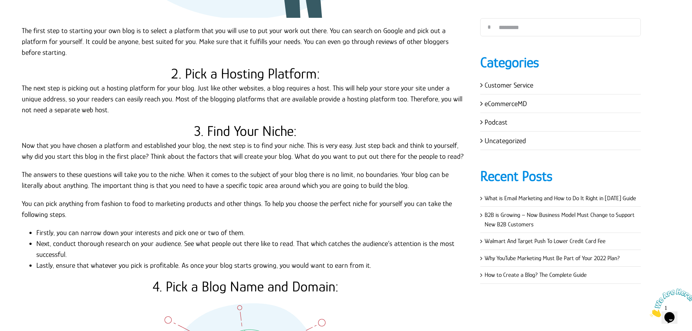
click at [433, 198] on p "You can pick anything from fashion to food to marketing products and other thin…" at bounding box center [246, 209] width 448 height 22
click at [357, 169] on p "The answers to these questions will take you to the niche. When it comes to the…" at bounding box center [246, 180] width 448 height 22
click at [350, 169] on p "The answers to these questions will take you to the niche. When it comes to the…" at bounding box center [246, 180] width 448 height 22
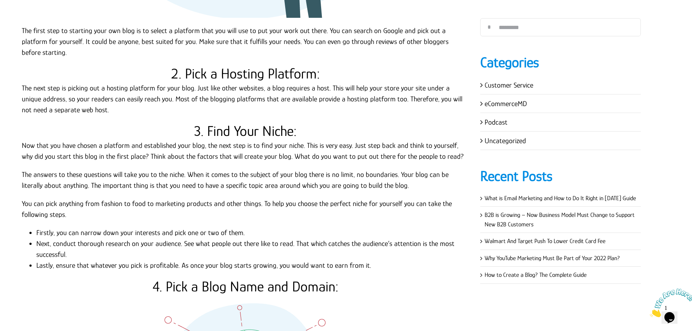
click at [348, 169] on p "The answers to these questions will take you to the niche. When it comes to the…" at bounding box center [246, 180] width 448 height 22
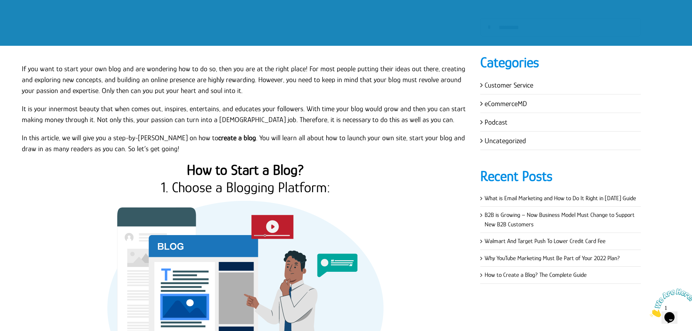
scroll to position [0, 0]
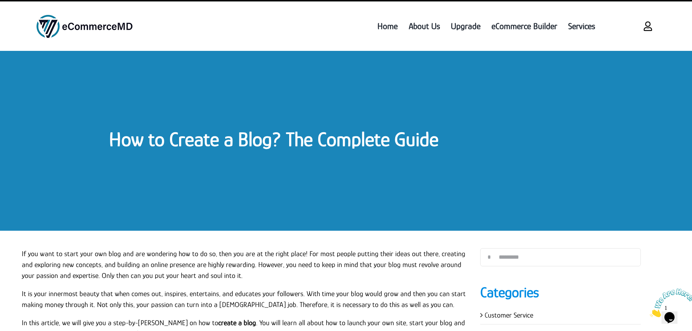
click at [220, 142] on link "How to Create a Blog? The Complete Guide" at bounding box center [273, 139] width 329 height 23
click at [235, 138] on link "How to Create a Blog? The Complete Guide" at bounding box center [273, 139] width 329 height 23
click at [165, 137] on link "How to Create a Blog? The Complete Guide" at bounding box center [273, 139] width 329 height 23
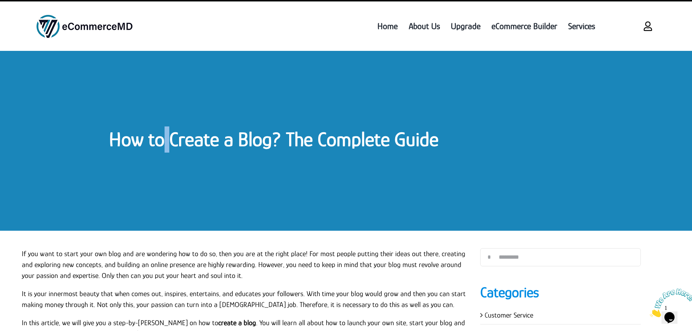
click at [165, 137] on link "How to Create a Blog? The Complete Guide" at bounding box center [273, 139] width 329 height 23
click at [145, 139] on link "How to Create a Blog? The Complete Guide" at bounding box center [273, 139] width 329 height 23
click at [283, 138] on link "How to Create a Blog? The Complete Guide" at bounding box center [273, 139] width 329 height 23
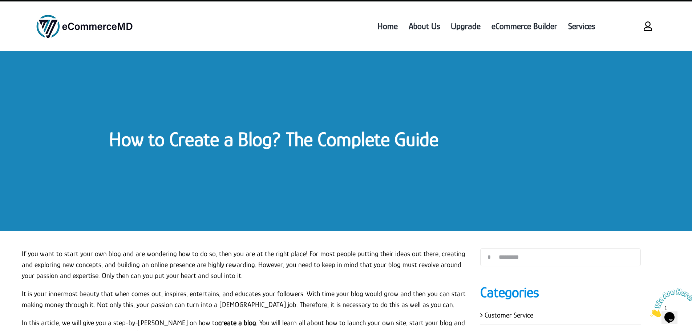
click at [283, 138] on link "How to Create a Blog? The Complete Guide" at bounding box center [273, 139] width 329 height 23
click at [315, 142] on link "How to Create a Blog? The Complete Guide" at bounding box center [273, 139] width 329 height 23
click at [392, 141] on link "How to Create a Blog? The Complete Guide" at bounding box center [273, 139] width 329 height 23
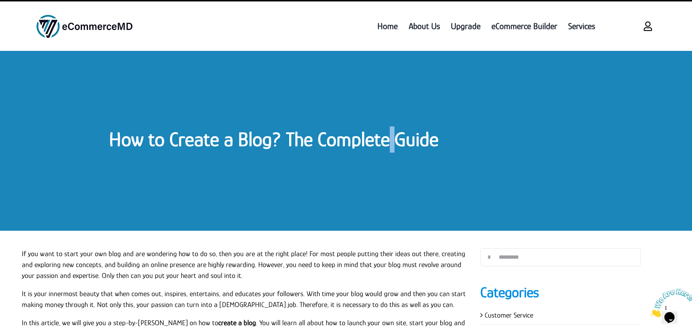
click at [268, 254] on p "If you want to start your own blog and are wondering how to do so, then you are…" at bounding box center [246, 264] width 448 height 33
click at [283, 253] on p "If you want to start your own blog and are wondering how to do so, then you are…" at bounding box center [246, 264] width 448 height 33
click at [301, 252] on p "If you want to start your own blog and are wondering how to do so, then you are…" at bounding box center [246, 264] width 448 height 33
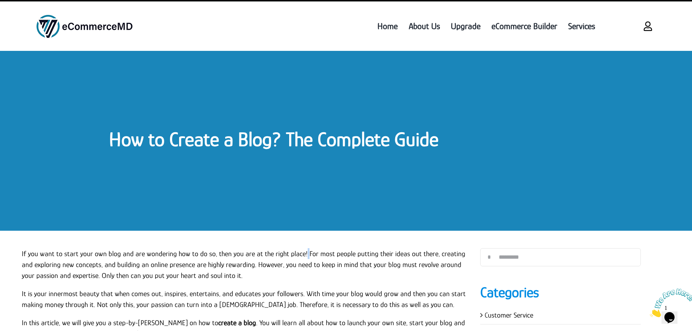
click at [301, 252] on p "If you want to start your own blog and are wondering how to do so, then you are…" at bounding box center [246, 264] width 448 height 33
click at [311, 254] on p "If you want to start your own blog and are wondering how to do so, then you are…" at bounding box center [246, 264] width 448 height 33
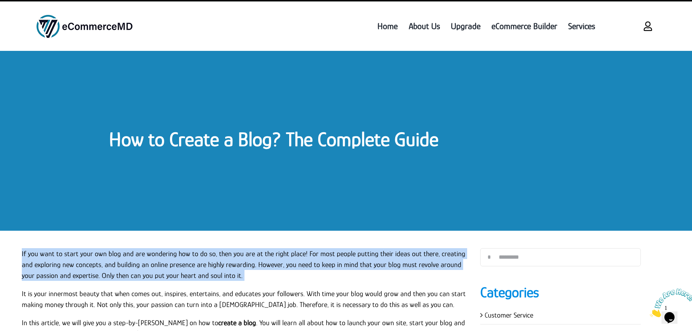
click at [328, 252] on p "If you want to start your own blog and are wondering how to do so, then you are…" at bounding box center [246, 264] width 448 height 33
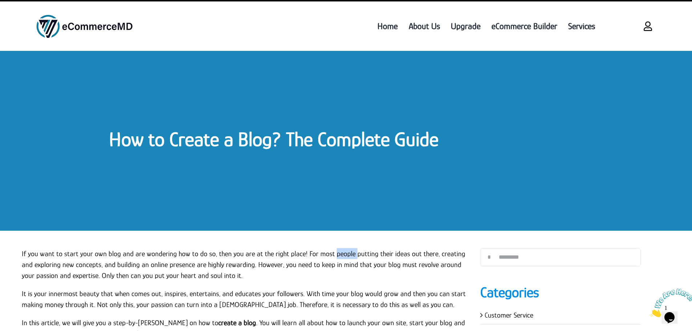
click at [328, 252] on p "If you want to start your own blog and are wondering how to do so, then you are…" at bounding box center [246, 264] width 448 height 33
click at [326, 254] on p "If you want to start your own blog and are wondering how to do so, then you are…" at bounding box center [246, 264] width 448 height 33
click at [348, 253] on p "If you want to start your own blog and are wondering how to do so, then you are…" at bounding box center [246, 264] width 448 height 33
click at [348, 252] on p "If you want to start your own blog and are wondering how to do so, then you are…" at bounding box center [246, 264] width 448 height 33
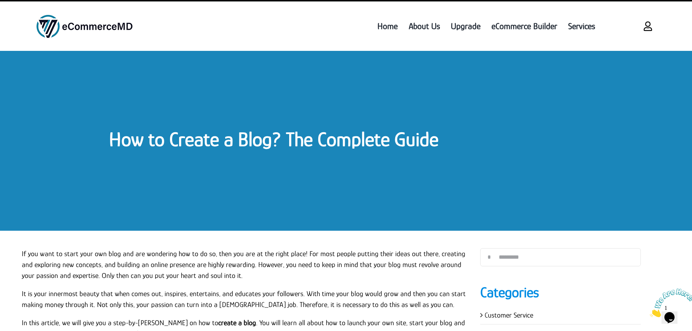
click at [369, 254] on p "If you want to start your own blog and are wondering how to do so, then you are…" at bounding box center [246, 264] width 448 height 33
click at [370, 254] on p "If you want to start your own blog and are wondering how to do so, then you are…" at bounding box center [246, 264] width 448 height 33
click at [386, 252] on p "If you want to start your own blog and are wondering how to do so, then you are…" at bounding box center [246, 264] width 448 height 33
click at [385, 252] on p "If you want to start your own blog and are wondering how to do so, then you are…" at bounding box center [246, 264] width 448 height 33
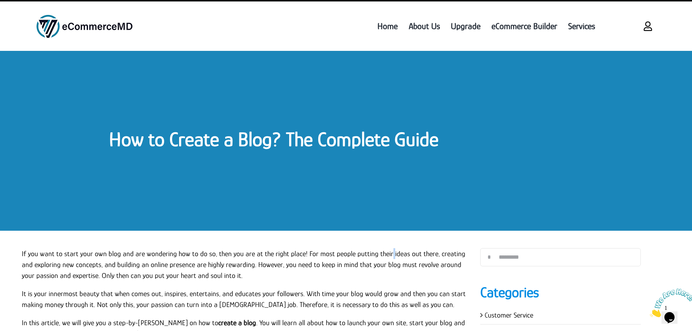
click at [385, 252] on p "If you want to start your own blog and are wondering how to do so, then you are…" at bounding box center [246, 264] width 448 height 33
click at [134, 265] on p "If you want to start your own blog and are wondering how to do so, then you are…" at bounding box center [246, 264] width 448 height 33
click at [154, 265] on p "If you want to start your own blog and are wondering how to do so, then you are…" at bounding box center [246, 264] width 448 height 33
click at [154, 264] on p "If you want to start your own blog and are wondering how to do so, then you are…" at bounding box center [246, 264] width 448 height 33
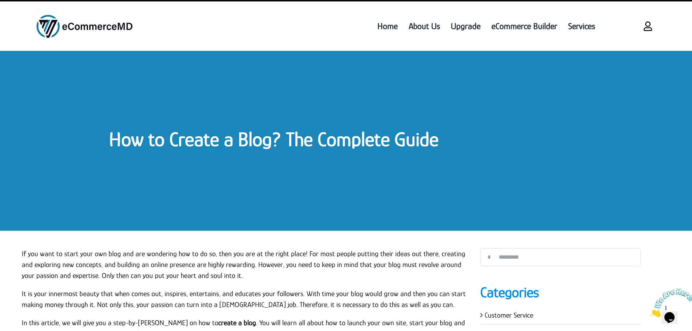
click at [151, 265] on p "If you want to start your own blog and are wondering how to do so, then you are…" at bounding box center [246, 264] width 448 height 33
click at [179, 266] on p "If you want to start your own blog and are wondering how to do so, then you are…" at bounding box center [246, 264] width 448 height 33
click at [178, 266] on p "If you want to start your own blog and are wondering how to do so, then you are…" at bounding box center [246, 264] width 448 height 33
click at [179, 264] on p "If you want to start your own blog and are wondering how to do so, then you are…" at bounding box center [246, 264] width 448 height 33
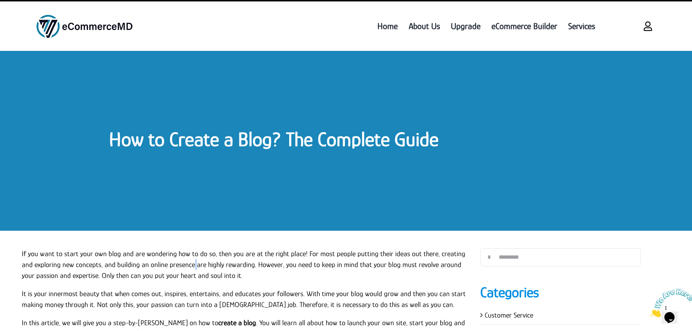
click at [179, 264] on p "If you want to start your own blog and are wondering how to do so, then you are…" at bounding box center [246, 264] width 448 height 33
click at [191, 263] on p "If you want to start your own blog and are wondering how to do so, then you are…" at bounding box center [246, 264] width 448 height 33
click at [208, 264] on p "If you want to start your own blog and are wondering how to do so, then you are…" at bounding box center [246, 264] width 448 height 33
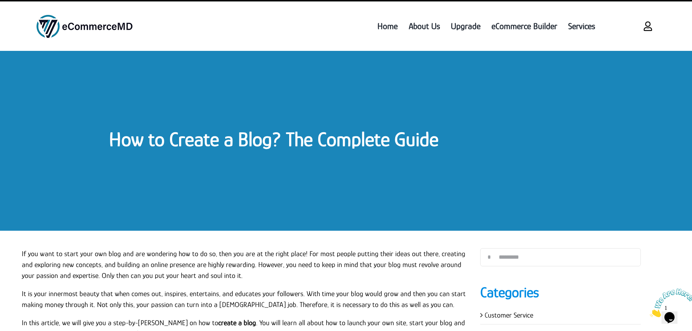
click at [112, 275] on p "If you want to start your own blog and are wondering how to do so, then you are…" at bounding box center [246, 264] width 448 height 33
click at [99, 276] on p "If you want to start your own blog and are wondering how to do so, then you are…" at bounding box center [246, 264] width 448 height 33
click at [99, 275] on p "If you want to start your own blog and are wondering how to do so, then you are…" at bounding box center [246, 264] width 448 height 33
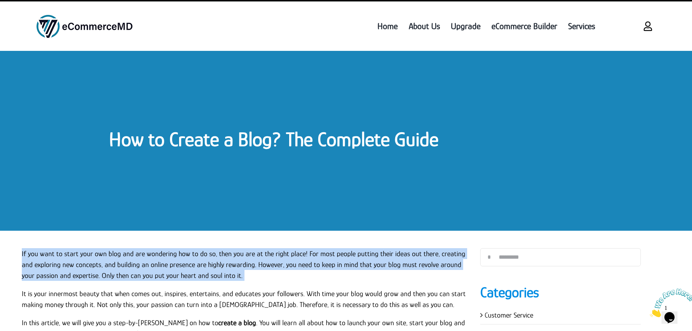
click at [99, 275] on p "If you want to start your own blog and are wondering how to do so, then you are…" at bounding box center [246, 264] width 448 height 33
click at [90, 276] on p "If you want to start your own blog and are wondering how to do so, then you are…" at bounding box center [246, 264] width 448 height 33
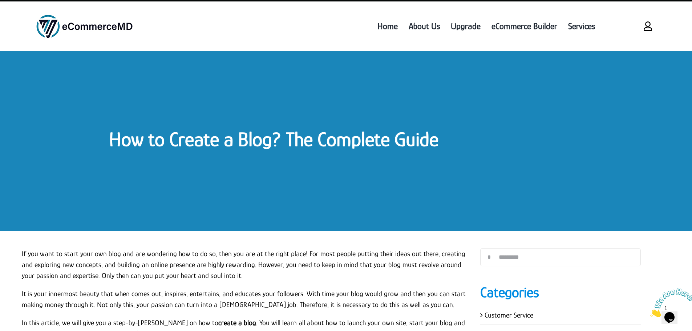
click at [85, 275] on p "If you want to start your own blog and are wondering how to do so, then you are…" at bounding box center [246, 264] width 448 height 33
click at [98, 274] on p "If you want to start your own blog and are wondering how to do so, then you are…" at bounding box center [246, 264] width 448 height 33
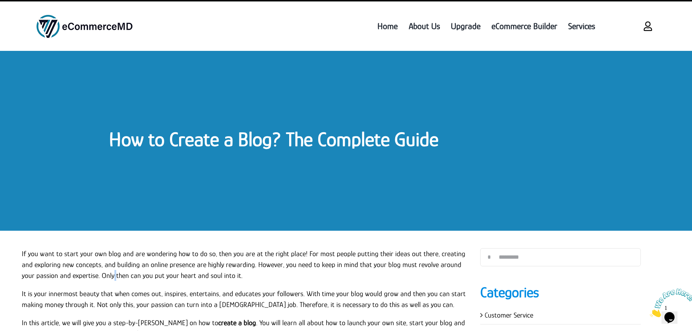
click at [98, 274] on p "If you want to start your own blog and are wondering how to do so, then you are…" at bounding box center [246, 264] width 448 height 33
click at [112, 275] on p "If you want to start your own blog and are wondering how to do so, then you are…" at bounding box center [246, 264] width 448 height 33
click at [124, 276] on p "If you want to start your own blog and are wondering how to do so, then you are…" at bounding box center [246, 264] width 448 height 33
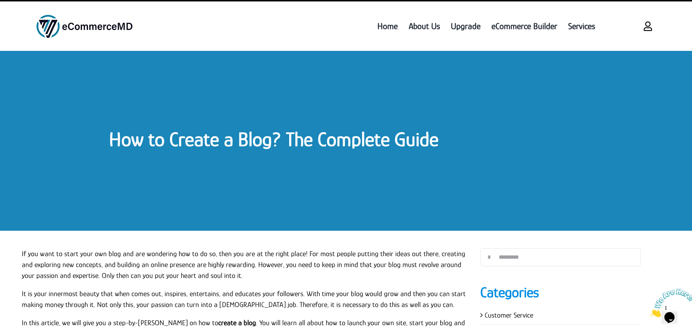
click at [136, 276] on p "If you want to start your own blog and are wondering how to do so, then you are…" at bounding box center [246, 264] width 448 height 33
click at [146, 276] on p "If you want to start your own blog and are wondering how to do so, then you are…" at bounding box center [246, 264] width 448 height 33
click at [160, 275] on p "If you want to start your own blog and are wondering how to do so, then you are…" at bounding box center [246, 264] width 448 height 33
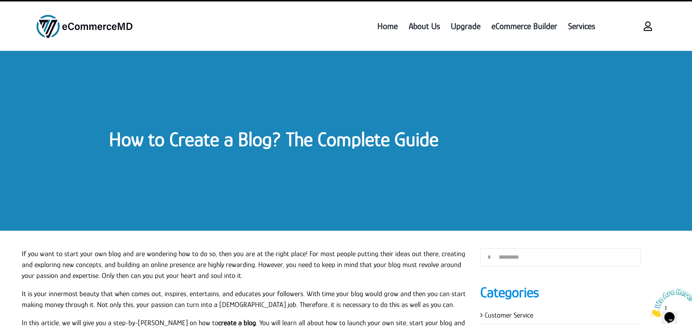
click at [160, 275] on p "If you want to start your own blog and are wondering how to do so, then you are…" at bounding box center [246, 264] width 448 height 33
click at [163, 275] on p "If you want to start your own blog and are wondering how to do so, then you are…" at bounding box center [246, 264] width 448 height 33
click at [162, 275] on p "If you want to start your own blog and are wondering how to do so, then you are…" at bounding box center [246, 264] width 448 height 33
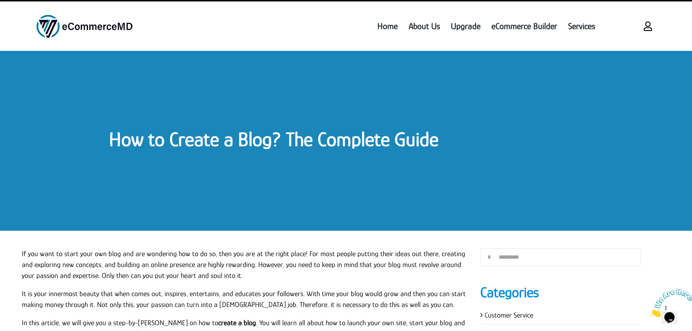
click at [177, 275] on p "If you want to start your own blog and are wondering how to do so, then you are…" at bounding box center [246, 264] width 448 height 33
click at [177, 274] on p "If you want to start your own blog and are wondering how to do so, then you are…" at bounding box center [246, 264] width 448 height 33
click at [179, 274] on p "If you want to start your own blog and are wondering how to do so, then you are…" at bounding box center [246, 264] width 448 height 33
click at [191, 274] on p "If you want to start your own blog and are wondering how to do so, then you are…" at bounding box center [246, 264] width 448 height 33
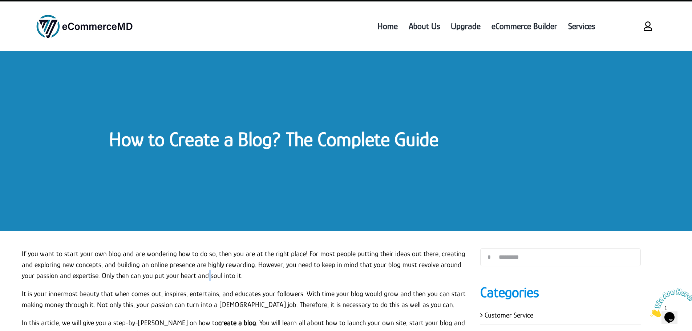
click at [191, 274] on p "If you want to start your own blog and are wondering how to do so, then you are…" at bounding box center [246, 264] width 448 height 33
click at [205, 275] on p "If you want to start your own blog and are wondering how to do so, then you are…" at bounding box center [246, 264] width 448 height 33
click at [218, 274] on p "If you want to start your own blog and are wondering how to do so, then you are…" at bounding box center [246, 264] width 448 height 33
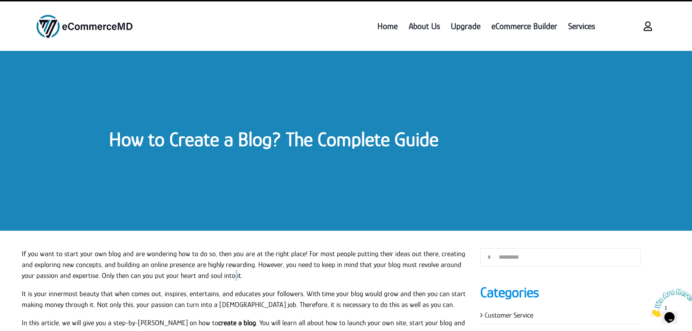
click at [498, 259] on input "*" at bounding box center [489, 257] width 18 height 18
click at [146, 140] on link "How to Create a Blog? The Complete Guide" at bounding box center [273, 139] width 329 height 23
click at [166, 139] on link "How to Create a Blog? The Complete Guide" at bounding box center [273, 139] width 329 height 23
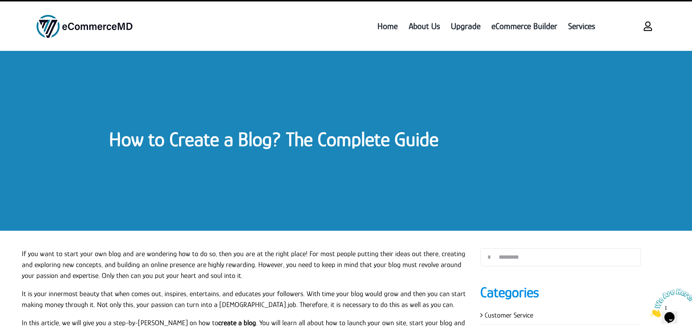
click at [220, 139] on link "How to Create a Blog? The Complete Guide" at bounding box center [273, 139] width 329 height 23
click at [236, 136] on link "How to Create a Blog? The Complete Guide" at bounding box center [273, 139] width 329 height 23
click at [234, 134] on link "How to Create a Blog? The Complete Guide" at bounding box center [273, 139] width 329 height 23
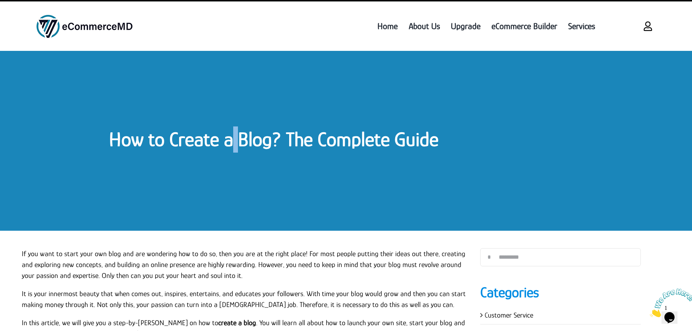
click at [234, 134] on link "How to Create a Blog? The Complete Guide" at bounding box center [273, 139] width 329 height 23
click at [282, 137] on link "How to Create a Blog? The Complete Guide" at bounding box center [273, 139] width 329 height 23
click at [283, 137] on link "How to Create a Blog? The Complete Guide" at bounding box center [273, 139] width 329 height 23
click at [316, 138] on link "How to Create a Blog? The Complete Guide" at bounding box center [273, 139] width 329 height 23
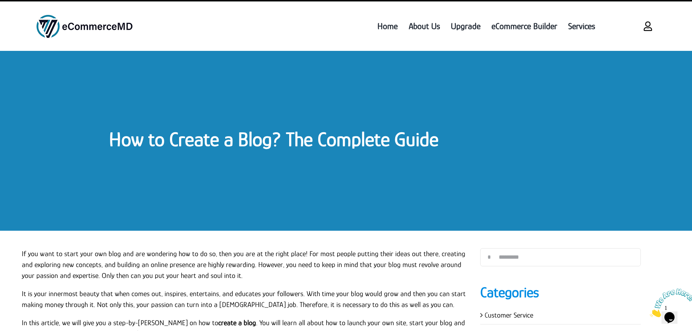
click at [393, 139] on link "How to Create a Blog? The Complete Guide" at bounding box center [273, 139] width 329 height 23
click at [284, 140] on link "How to Create a Blog? The Complete Guide" at bounding box center [273, 139] width 329 height 23
click at [283, 139] on link "How to Create a Blog? The Complete Guide" at bounding box center [273, 139] width 329 height 23
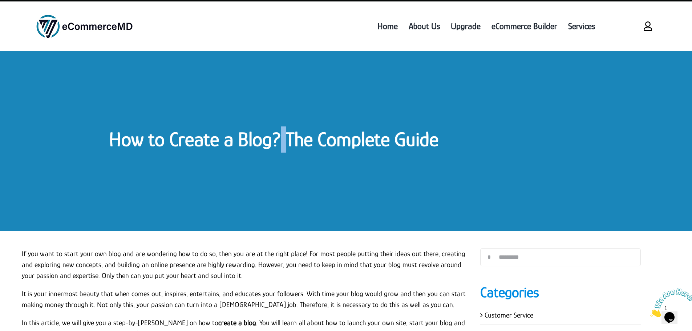
click at [283, 139] on link "How to Create a Blog? The Complete Guide" at bounding box center [273, 139] width 329 height 23
click at [314, 140] on link "How to Create a Blog? The Complete Guide" at bounding box center [273, 139] width 329 height 23
click at [392, 140] on link "How to Create a Blog? The Complete Guide" at bounding box center [273, 139] width 329 height 23
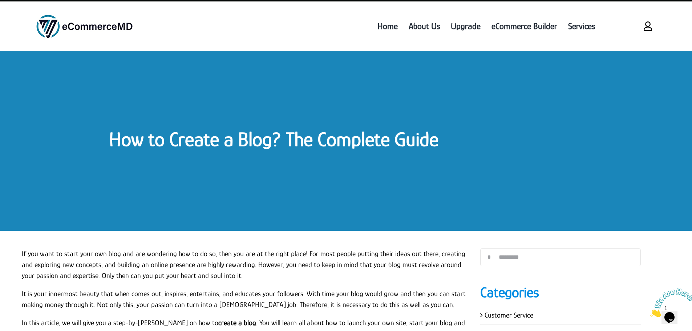
click at [219, 141] on link "How to Create a Blog? The Complete Guide" at bounding box center [273, 139] width 329 height 23
click at [163, 138] on link "How to Create a Blog? The Complete Guide" at bounding box center [273, 139] width 329 height 23
click at [145, 138] on link "How to Create a Blog? The Complete Guide" at bounding box center [273, 139] width 329 height 23
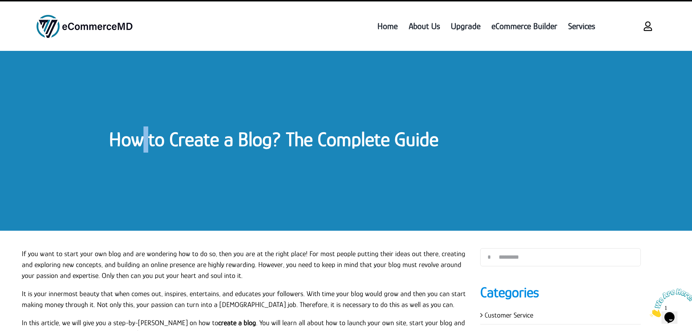
click at [145, 138] on link "How to Create a Blog? The Complete Guide" at bounding box center [273, 139] width 329 height 23
click at [222, 139] on link "How to Create a Blog? The Complete Guide" at bounding box center [273, 139] width 329 height 23
click at [221, 141] on link "How to Create a Blog? The Complete Guide" at bounding box center [273, 139] width 329 height 23
click at [236, 140] on link "How to Create a Blog? The Complete Guide" at bounding box center [273, 139] width 329 height 23
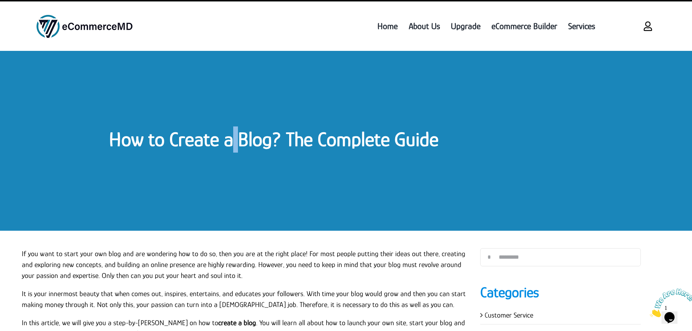
click at [236, 140] on link "How to Create a Blog? The Complete Guide" at bounding box center [273, 139] width 329 height 23
click at [282, 138] on link "How to Create a Blog? The Complete Guide" at bounding box center [273, 139] width 329 height 23
click at [314, 142] on link "How to Create a Blog? The Complete Guide" at bounding box center [273, 139] width 329 height 23
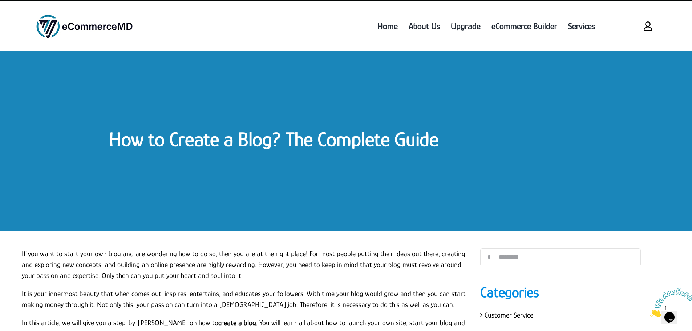
click at [392, 140] on link "How to Create a Blog? The Complete Guide" at bounding box center [273, 139] width 329 height 23
click at [389, 141] on link "How to Create a Blog? The Complete Guide" at bounding box center [273, 139] width 329 height 23
click at [391, 143] on link "How to Create a Blog? The Complete Guide" at bounding box center [273, 139] width 329 height 23
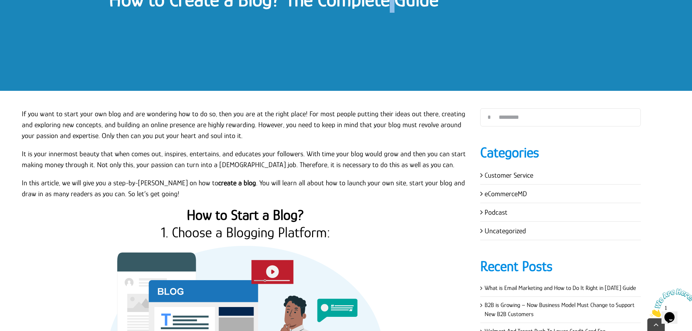
scroll to position [145, 0]
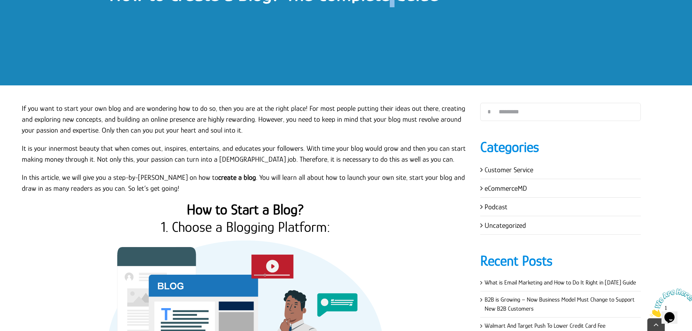
click at [315, 149] on p "It is your innermost beauty that when comes out, inspires, entertains, and educ…" at bounding box center [246, 154] width 448 height 22
click at [328, 147] on p "It is your innermost beauty that when comes out, inspires, entertains, and educ…" at bounding box center [246, 154] width 448 height 22
click at [342, 148] on p "It is your innermost beauty that when comes out, inspires, entertains, and educ…" at bounding box center [246, 154] width 448 height 22
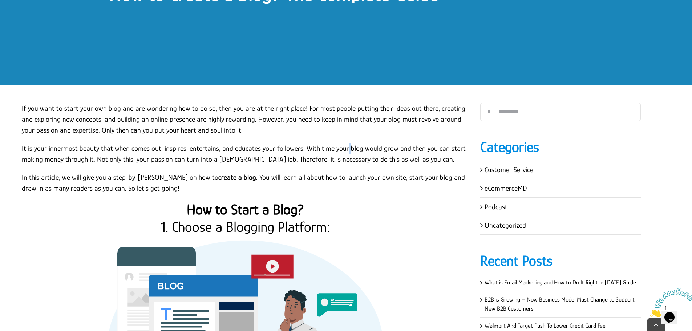
click at [342, 148] on p "It is your innermost beauty that when comes out, inspires, entertains, and educ…" at bounding box center [246, 154] width 448 height 22
click at [175, 177] on p "In this article, we will give you a step-by-step guide on how to create a blog …" at bounding box center [246, 183] width 448 height 22
click at [124, 176] on p "In this article, we will give you a step-by-step guide on how to create a blog …" at bounding box center [246, 183] width 448 height 22
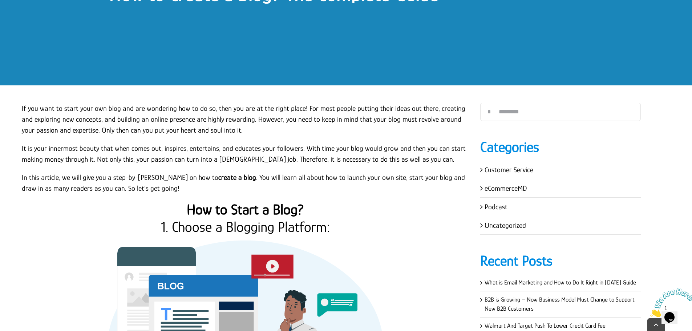
click at [134, 177] on p "In this article, we will give you a step-by-step guide on how to create a blog …" at bounding box center [246, 183] width 448 height 22
click at [59, 175] on p "In this article, we will give you a step-by-step guide on how to create a blog …" at bounding box center [246, 183] width 448 height 22
click at [69, 175] on p "In this article, we will give you a step-by-step guide on how to create a blog …" at bounding box center [246, 183] width 448 height 22
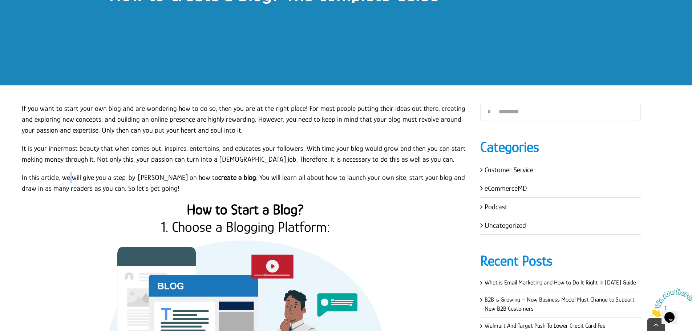
click at [69, 175] on p "In this article, we will give you a step-by-step guide on how to create a blog …" at bounding box center [246, 183] width 448 height 22
click at [81, 176] on p "In this article, we will give you a step-by-step guide on how to create a blog …" at bounding box center [246, 183] width 448 height 22
click at [80, 176] on p "In this article, we will give you a step-by-step guide on how to create a blog …" at bounding box center [246, 183] width 448 height 22
click at [93, 178] on p "In this article, we will give you a step-by-step guide on how to create a blog …" at bounding box center [246, 183] width 448 height 22
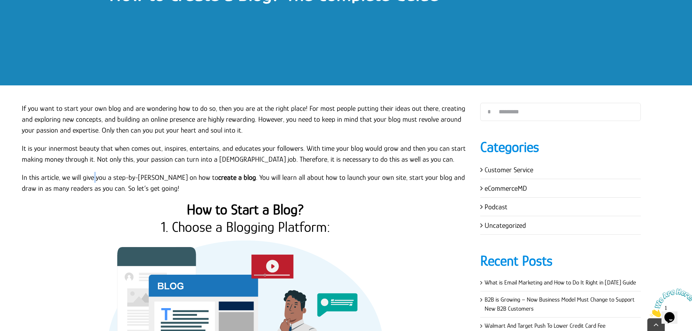
click at [93, 178] on p "In this article, we will give you a step-by-step guide on how to create a blog …" at bounding box center [246, 183] width 448 height 22
click at [105, 177] on p "In this article, we will give you a step-by-step guide on how to create a blog …" at bounding box center [246, 183] width 448 height 22
click at [109, 177] on p "In this article, we will give you a step-by-step guide on how to create a blog …" at bounding box center [246, 183] width 448 height 22
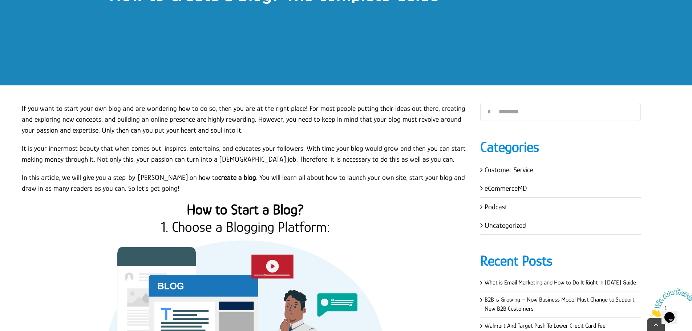
click at [124, 176] on p "In this article, we will give you a step-by-step guide on how to create a blog …" at bounding box center [246, 183] width 448 height 22
click at [134, 177] on p "In this article, we will give you a step-by-step guide on how to create a blog …" at bounding box center [246, 183] width 448 height 22
click at [165, 176] on p "In this article, we will give you a step-by-step guide on how to create a blog …" at bounding box center [246, 183] width 448 height 22
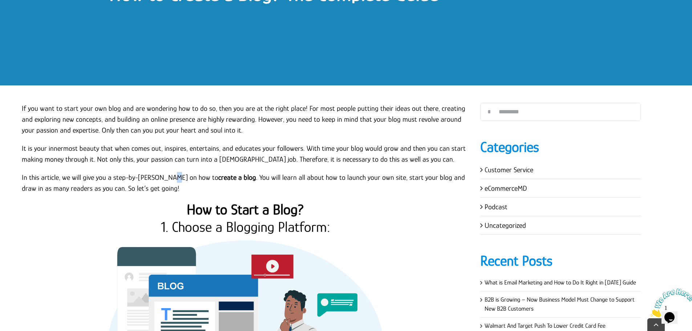
click at [165, 176] on p "In this article, we will give you a step-by-step guide on how to create a blog …" at bounding box center [246, 183] width 448 height 22
click at [147, 177] on p "In this article, we will give you a step-by-step guide on how to create a blog …" at bounding box center [246, 183] width 448 height 22
click at [258, 178] on p "In this article, we will give you a step-by-step guide on how to create a blog …" at bounding box center [246, 183] width 448 height 22
click at [246, 177] on p "In this article, we will give you a step-by-step guide on how to create a blog …" at bounding box center [246, 183] width 448 height 22
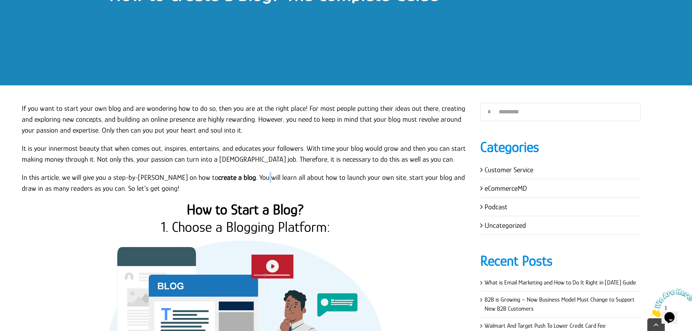
click at [246, 177] on p "In this article, we will give you a step-by-step guide on how to create a blog …" at bounding box center [246, 183] width 448 height 22
click at [274, 176] on p "In this article, we will give you a step-by-step guide on how to create a blog …" at bounding box center [246, 183] width 448 height 22
click at [284, 175] on p "In this article, we will give you a step-by-step guide on how to create a blog …" at bounding box center [246, 183] width 448 height 22
click at [282, 176] on p "In this article, we will give you a step-by-step guide on how to create a blog …" at bounding box center [246, 183] width 448 height 22
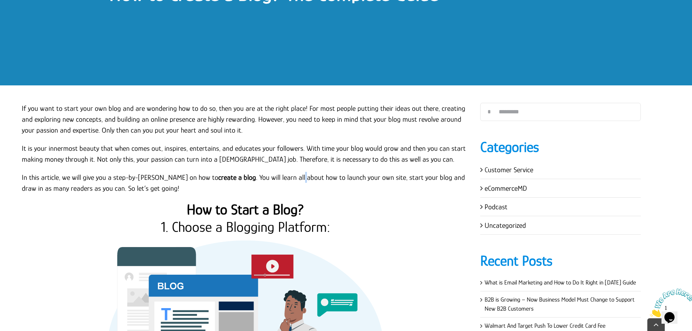
click at [282, 176] on p "In this article, we will give you a step-by-step guide on how to create a blog …" at bounding box center [246, 183] width 448 height 22
click at [300, 175] on p "In this article, we will give you a step-by-step guide on how to create a blog …" at bounding box center [246, 183] width 448 height 22
click at [314, 175] on p "In this article, we will give you a step-by-step guide on how to create a blog …" at bounding box center [246, 183] width 448 height 22
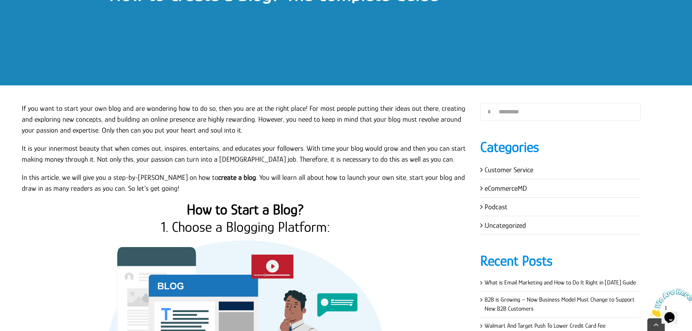
click at [320, 175] on p "In this article, we will give you a step-by-step guide on how to create a blog …" at bounding box center [246, 183] width 448 height 22
click at [341, 177] on p "In this article, we will give you a step-by-step guide on how to create a blog …" at bounding box center [246, 183] width 448 height 22
click at [355, 175] on p "In this article, we will give you a step-by-step guide on how to create a blog …" at bounding box center [246, 183] width 448 height 22
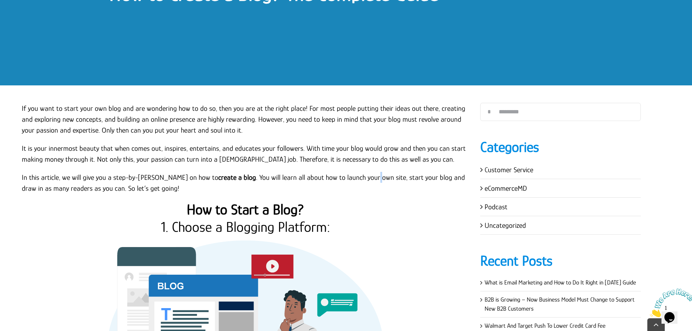
click at [355, 175] on p "In this article, we will give you a step-by-step guide on how to create a blog …" at bounding box center [246, 183] width 448 height 22
click at [368, 177] on p "In this article, we will give you a step-by-step guide on how to create a blog …" at bounding box center [246, 183] width 448 height 22
click at [382, 178] on p "In this article, we will give you a step-by-step guide on how to create a blog …" at bounding box center [246, 183] width 448 height 22
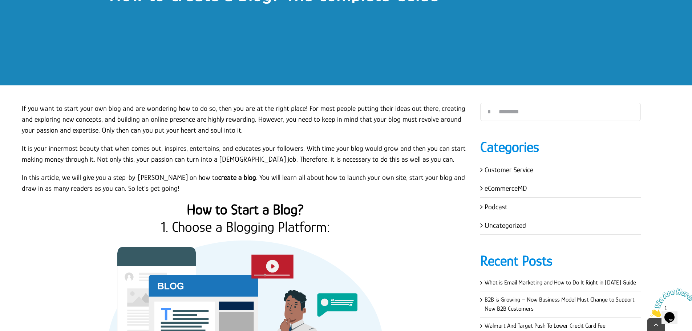
click at [397, 178] on p "In this article, we will give you a step-by-step guide on how to create a blog …" at bounding box center [246, 183] width 448 height 22
click at [412, 176] on p "In this article, we will give you a step-by-step guide on how to create a blog …" at bounding box center [246, 183] width 448 height 22
click at [425, 177] on p "In this article, we will give you a step-by-step guide on how to create a blog …" at bounding box center [246, 183] width 448 height 22
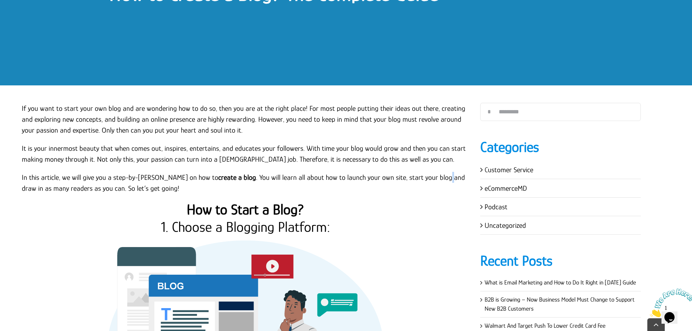
click at [425, 177] on p "In this article, we will give you a step-by-step guide on how to create a blog …" at bounding box center [246, 183] width 448 height 22
click at [438, 177] on p "In this article, we will give you a step-by-step guide on how to create a blog …" at bounding box center [246, 183] width 448 height 22
click at [454, 177] on p "In this article, we will give you a step-by-step guide on how to create a blog …" at bounding box center [246, 183] width 448 height 22
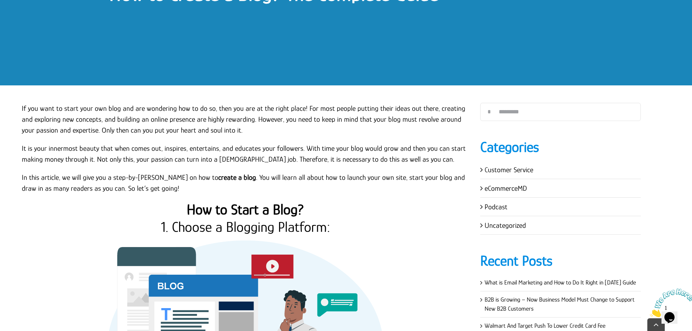
click at [459, 177] on p "In this article, we will give you a step-by-step guide on how to create a blog …" at bounding box center [246, 183] width 448 height 22
click at [439, 146] on p "It is your innermost beauty that when comes out, inspires, entertains, and educ…" at bounding box center [246, 154] width 448 height 22
click at [429, 147] on p "It is your innermost beauty that when comes out, inspires, entertains, and educ…" at bounding box center [246, 154] width 448 height 22
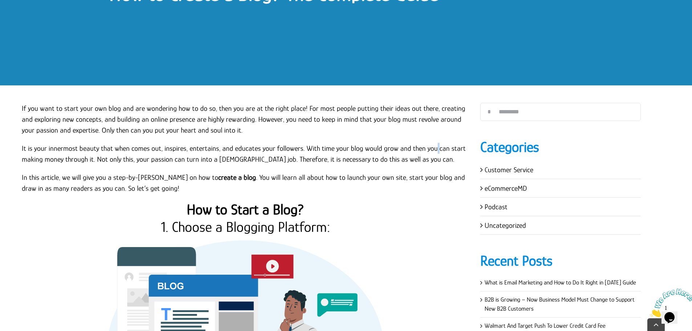
click at [429, 147] on p "It is your innermost beauty that when comes out, inspires, entertains, and educ…" at bounding box center [246, 154] width 448 height 22
click at [417, 147] on p "It is your innermost beauty that when comes out, inspires, entertains, and educ…" at bounding box center [246, 154] width 448 height 22
click at [401, 146] on p "It is your innermost beauty that when comes out, inspires, entertains, and educ…" at bounding box center [246, 154] width 448 height 22
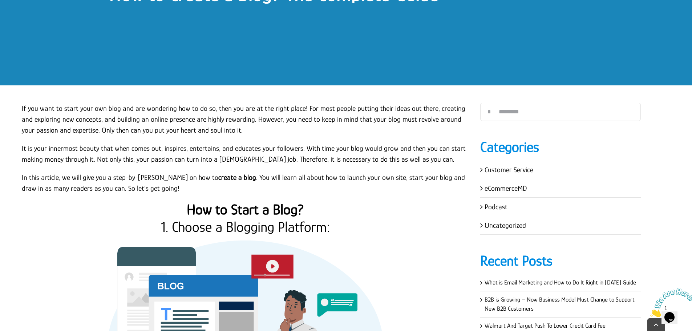
click at [390, 147] on p "It is your innermost beauty that when comes out, inspires, entertains, and educ…" at bounding box center [246, 154] width 448 height 22
click at [374, 147] on p "It is your innermost beauty that when comes out, inspires, entertains, and educ…" at bounding box center [246, 154] width 448 height 22
click at [356, 146] on p "It is your innermost beauty that when comes out, inspires, entertains, and educ…" at bounding box center [246, 154] width 448 height 22
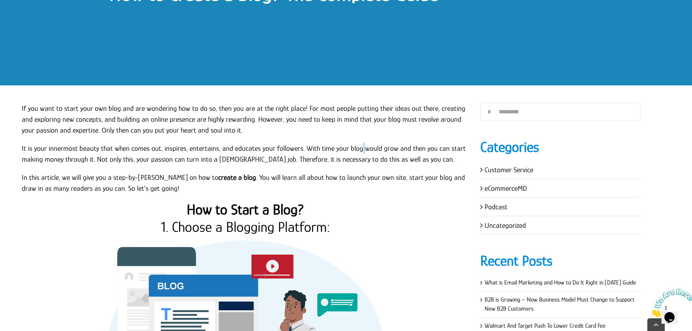
click at [356, 146] on p "It is your innermost beauty that when comes out, inspires, entertains, and educ…" at bounding box center [246, 154] width 448 height 22
click at [342, 147] on p "It is your innermost beauty that when comes out, inspires, entertains, and educ…" at bounding box center [246, 154] width 448 height 22
click at [328, 149] on p "It is your innermost beauty that when comes out, inspires, entertains, and educ…" at bounding box center [246, 154] width 448 height 22
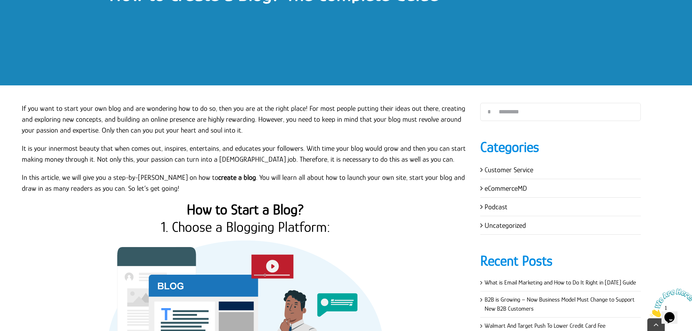
click at [315, 149] on p "It is your innermost beauty that when comes out, inspires, entertains, and educ…" at bounding box center [246, 154] width 448 height 22
click at [300, 147] on p "It is your innermost beauty that when comes out, inspires, entertains, and educ…" at bounding box center [246, 154] width 448 height 22
click at [298, 149] on p "It is your innermost beauty that when comes out, inspires, entertains, and educ…" at bounding box center [246, 154] width 448 height 22
click at [270, 149] on p "It is your innermost beauty that when comes out, inspires, entertains, and educ…" at bounding box center [246, 154] width 448 height 22
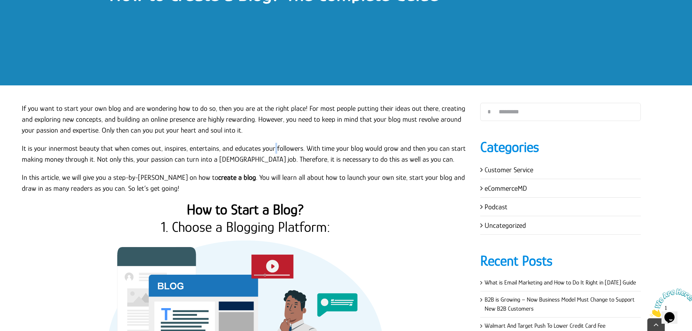
click at [270, 149] on p "It is your innermost beauty that when comes out, inspires, entertains, and educ…" at bounding box center [246, 154] width 448 height 22
click at [256, 149] on p "It is your innermost beauty that when comes out, inspires, entertains, and educ…" at bounding box center [246, 154] width 448 height 22
click at [217, 148] on p "It is your innermost beauty that when comes out, inspires, entertains, and educ…" at bounding box center [246, 154] width 448 height 22
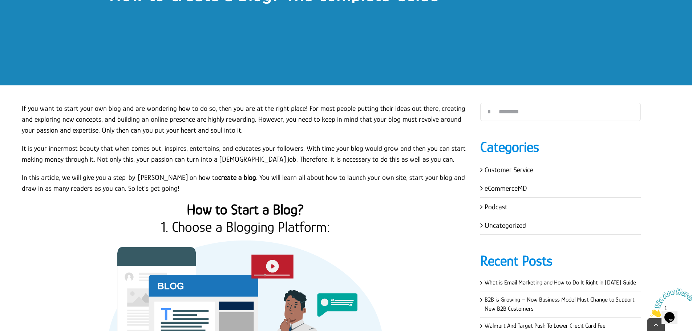
click at [228, 148] on p "It is your innermost beauty that when comes out, inspires, entertains, and educ…" at bounding box center [246, 154] width 448 height 22
click at [184, 148] on p "It is your innermost beauty that when comes out, inspires, entertains, and educ…" at bounding box center [246, 154] width 448 height 22
click at [158, 147] on p "It is your innermost beauty that when comes out, inspires, entertains, and educ…" at bounding box center [246, 154] width 448 height 22
click at [160, 147] on p "It is your innermost beauty that when comes out, inspires, entertains, and educ…" at bounding box center [246, 154] width 448 height 22
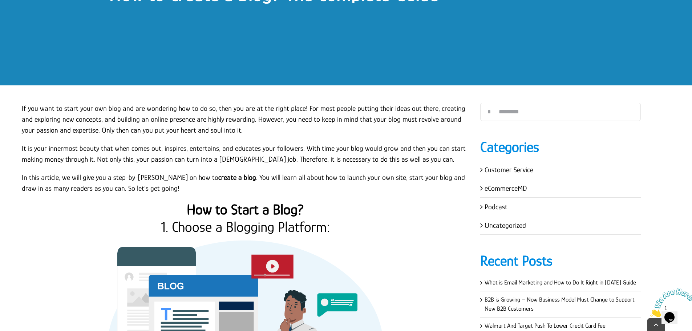
click at [159, 147] on p "It is your innermost beauty that when comes out, inspires, entertains, and educ…" at bounding box center [246, 154] width 448 height 22
click at [148, 148] on p "It is your innermost beauty that when comes out, inspires, entertains, and educ…" at bounding box center [246, 154] width 448 height 22
click at [128, 148] on p "It is your innermost beauty that when comes out, inspires, entertains, and educ…" at bounding box center [246, 154] width 448 height 22
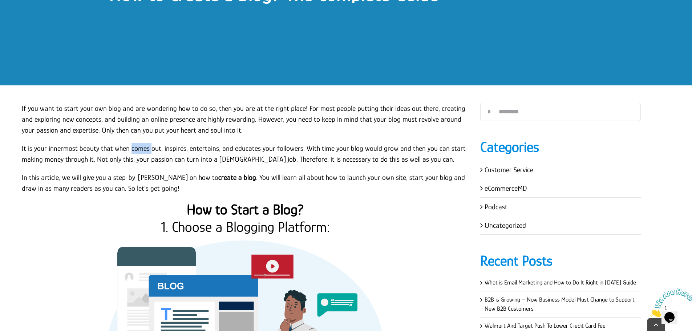
click at [128, 148] on p "It is your innermost beauty that when comes out, inspires, entertains, and educ…" at bounding box center [246, 154] width 448 height 22
click at [26, 178] on p "In this article, we will give you a step-by-step guide on how to create a blog …" at bounding box center [246, 183] width 448 height 22
click at [37, 179] on p "In this article, we will give you a step-by-step guide on how to create a blog …" at bounding box center [246, 183] width 448 height 22
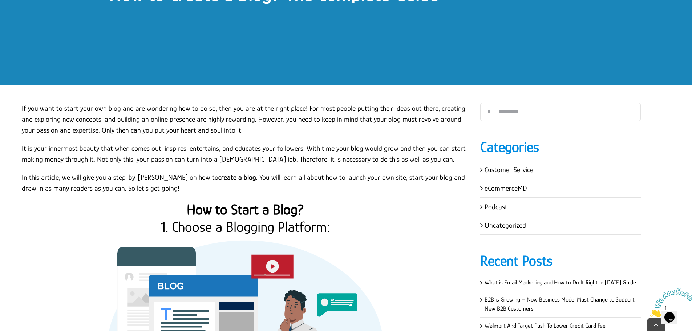
click at [37, 188] on p "In this article, we will give you a step-by-step guide on how to create a blog …" at bounding box center [246, 183] width 448 height 22
click at [37, 187] on p "In this article, we will give you a step-by-step guide on how to create a blog …" at bounding box center [246, 183] width 448 height 22
click at [60, 187] on p "In this article, we will give you a step-by-step guide on how to create a blog …" at bounding box center [246, 183] width 448 height 22
click at [69, 187] on p "In this article, we will give you a step-by-step guide on how to create a blog …" at bounding box center [246, 183] width 448 height 22
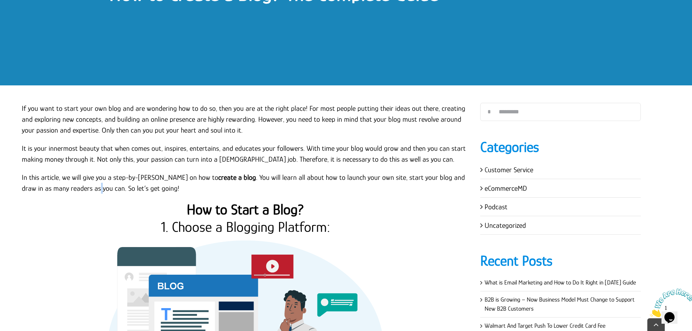
click at [69, 187] on p "In this article, we will give you a step-by-step guide on how to create a blog …" at bounding box center [246, 183] width 448 height 22
click at [80, 187] on p "In this article, we will give you a step-by-step guide on how to create a blog …" at bounding box center [246, 183] width 448 height 22
click at [94, 188] on p "In this article, we will give you a step-by-step guide on how to create a blog …" at bounding box center [246, 183] width 448 height 22
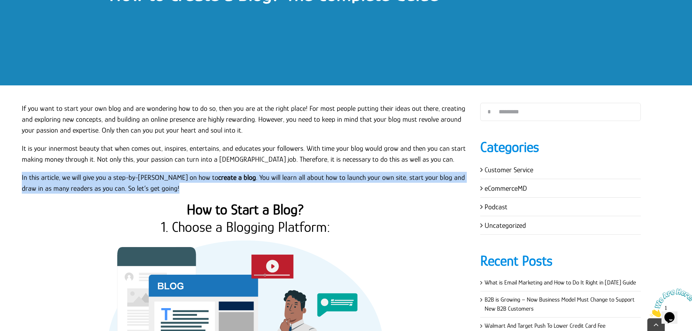
click at [94, 188] on p "In this article, we will give you a step-by-step guide on how to create a blog …" at bounding box center [246, 183] width 448 height 22
click at [102, 189] on p "In this article, we will give you a step-by-step guide on how to create a blog …" at bounding box center [246, 183] width 448 height 22
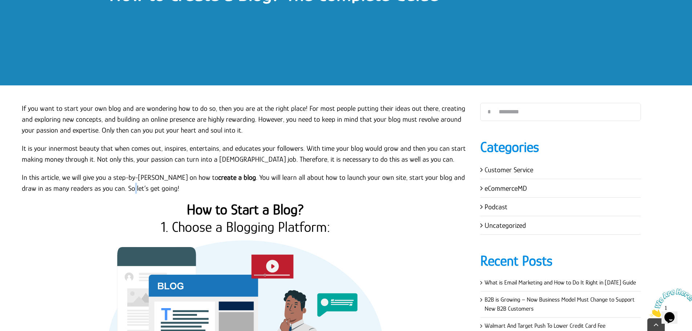
click at [102, 189] on p "In this article, we will give you a step-by-step guide on how to create a blog …" at bounding box center [246, 183] width 448 height 22
click at [116, 187] on p "In this article, we will give you a step-by-step guide on how to create a blog …" at bounding box center [246, 183] width 448 height 22
click at [126, 189] on p "In this article, we will give you a step-by-step guide on how to create a blog …" at bounding box center [246, 183] width 448 height 22
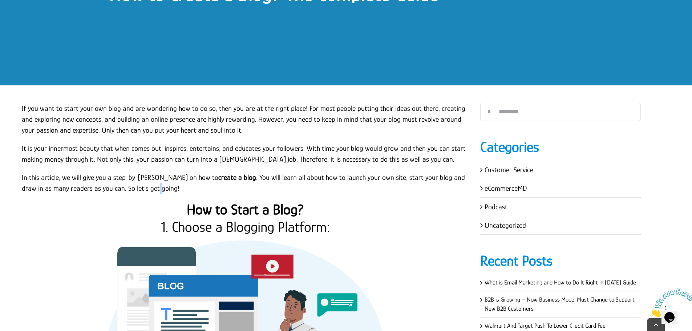
click at [125, 177] on p "In this article, we will give you a step-by-step guide on how to create a blog …" at bounding box center [246, 183] width 448 height 22
click at [133, 177] on p "In this article, we will give you a step-by-step guide on how to create a blog …" at bounding box center [246, 183] width 448 height 22
click at [147, 177] on p "In this article, we will give you a step-by-step guide on how to create a blog …" at bounding box center [246, 183] width 448 height 22
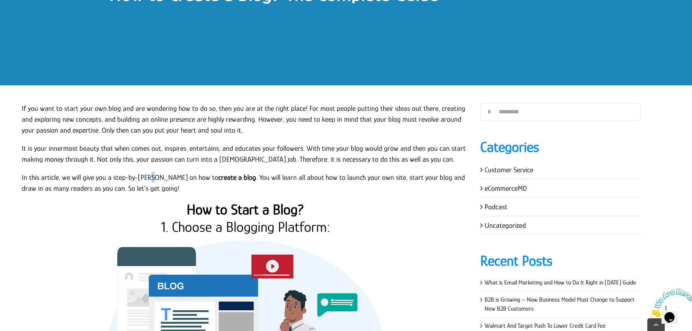
click at [148, 177] on p "In this article, we will give you a step-by-step guide on how to create a blog …" at bounding box center [246, 183] width 448 height 22
click at [133, 159] on p "It is your innermost beauty that when comes out, inspires, entertains, and educ…" at bounding box center [246, 154] width 448 height 22
click at [106, 160] on p "It is your innermost beauty that when comes out, inspires, entertains, and educ…" at bounding box center [246, 154] width 448 height 22
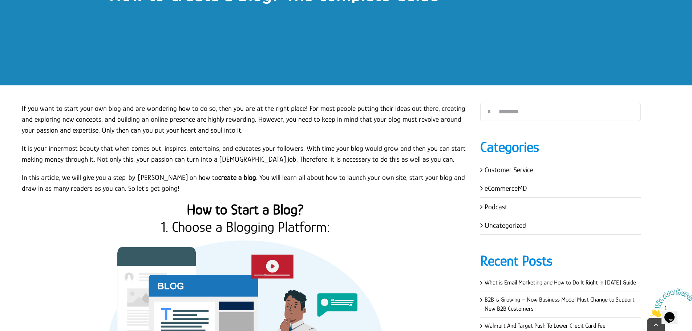
click at [119, 160] on p "It is your innermost beauty that when comes out, inspires, entertains, and educ…" at bounding box center [246, 154] width 448 height 22
click at [94, 158] on p "It is your innermost beauty that when comes out, inspires, entertains, and educ…" at bounding box center [246, 154] width 448 height 22
click at [147, 157] on p "It is your innermost beauty that when comes out, inspires, entertains, and educ…" at bounding box center [246, 154] width 448 height 22
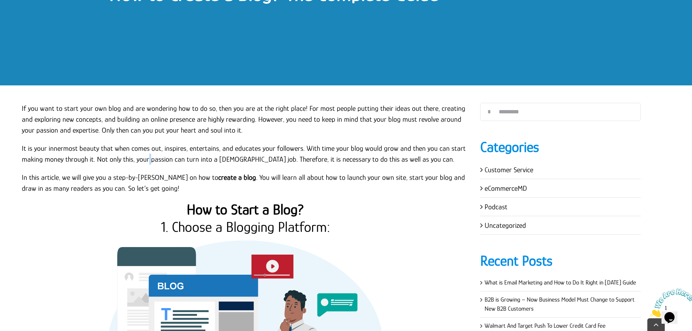
click at [147, 157] on p "It is your innermost beauty that when comes out, inspires, entertains, and educ…" at bounding box center [246, 154] width 448 height 22
click at [169, 159] on p "It is your innermost beauty that when comes out, inspires, entertains, and educ…" at bounding box center [246, 154] width 448 height 22
click at [179, 158] on p "It is your innermost beauty that when comes out, inspires, entertains, and educ…" at bounding box center [246, 154] width 448 height 22
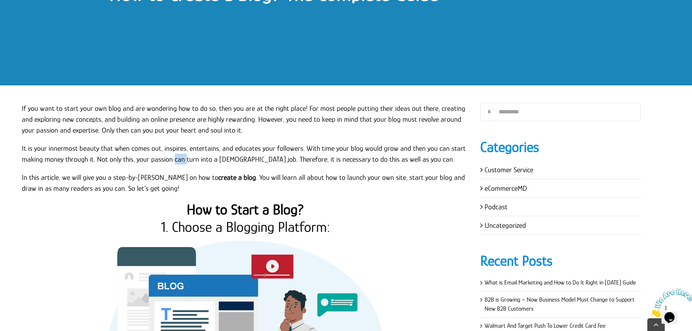
click at [183, 158] on p "It is your innermost beauty that when comes out, inspires, entertains, and educ…" at bounding box center [246, 154] width 448 height 22
click at [195, 161] on p "It is your innermost beauty that when comes out, inspires, entertains, and educ…" at bounding box center [246, 154] width 448 height 22
click at [209, 162] on p "It is your innermost beauty that when comes out, inspires, entertains, and educ…" at bounding box center [246, 154] width 448 height 22
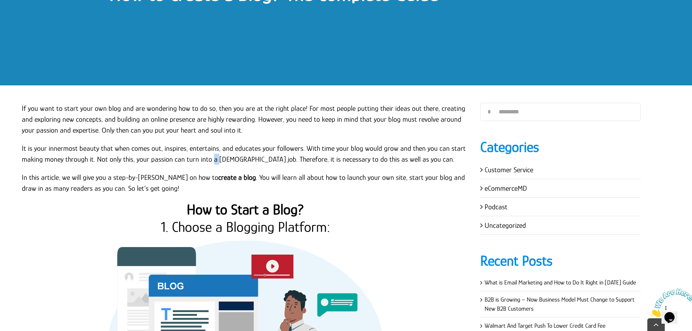
click at [209, 162] on p "It is your innermost beauty that when comes out, inspires, entertains, and educ…" at bounding box center [246, 154] width 448 height 22
click at [214, 159] on p "It is your innermost beauty that when comes out, inspires, entertains, and educ…" at bounding box center [246, 154] width 448 height 22
click at [224, 160] on p "It is your innermost beauty that when comes out, inspires, entertains, and educ…" at bounding box center [246, 154] width 448 height 22
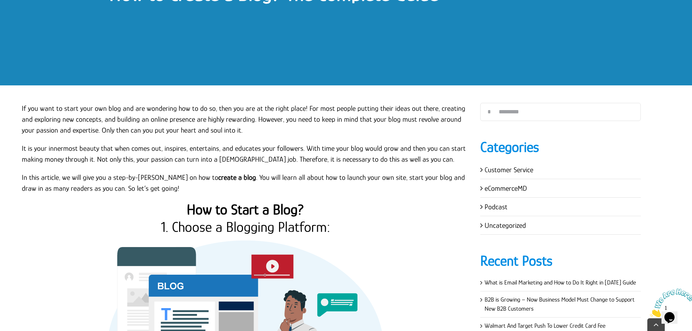
click at [239, 157] on p "It is your innermost beauty that when comes out, inspires, entertains, and educ…" at bounding box center [246, 154] width 448 height 22
click at [252, 158] on p "It is your innermost beauty that when comes out, inspires, entertains, and educ…" at bounding box center [246, 154] width 448 height 22
click at [282, 158] on p "It is your innermost beauty that when comes out, inspires, entertains, and educ…" at bounding box center [246, 154] width 448 height 22
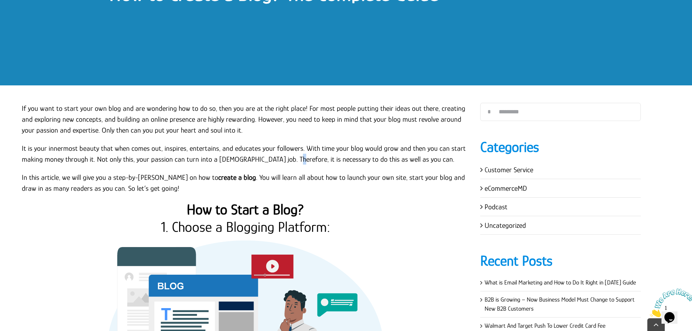
click at [282, 158] on p "It is your innermost beauty that when comes out, inspires, entertains, and educ…" at bounding box center [246, 154] width 448 height 22
click at [287, 160] on p "It is your innermost beauty that when comes out, inspires, entertains, and educ…" at bounding box center [246, 154] width 448 height 22
click at [292, 160] on p "It is your innermost beauty that when comes out, inspires, entertains, and educ…" at bounding box center [246, 154] width 448 height 22
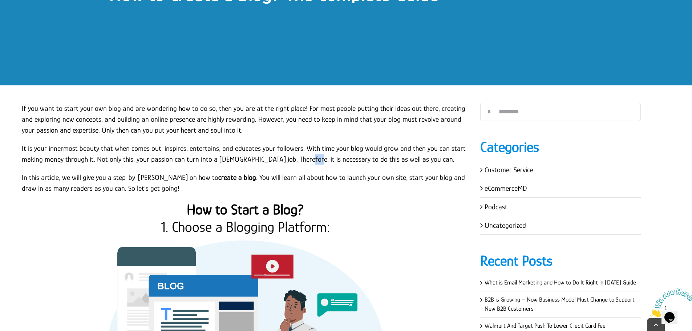
click at [293, 160] on p "It is your innermost beauty that when comes out, inspires, entertains, and educ…" at bounding box center [246, 154] width 448 height 22
click at [324, 158] on p "It is your innermost beauty that when comes out, inspires, entertains, and educ…" at bounding box center [246, 154] width 448 height 22
click at [322, 159] on p "It is your innermost beauty that when comes out, inspires, entertains, and educ…" at bounding box center [246, 154] width 448 height 22
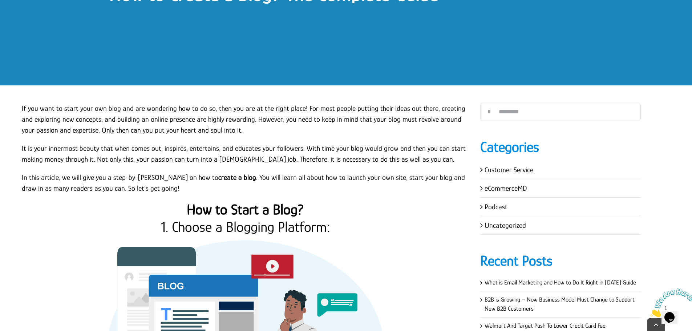
click at [330, 159] on p "It is your innermost beauty that when comes out, inspires, entertains, and educ…" at bounding box center [246, 154] width 448 height 22
click at [339, 159] on p "It is your innermost beauty that when comes out, inspires, entertains, and educ…" at bounding box center [246, 154] width 448 height 22
click at [266, 180] on p "In this article, we will give you a step-by-step guide on how to create a blog …" at bounding box center [246, 183] width 448 height 22
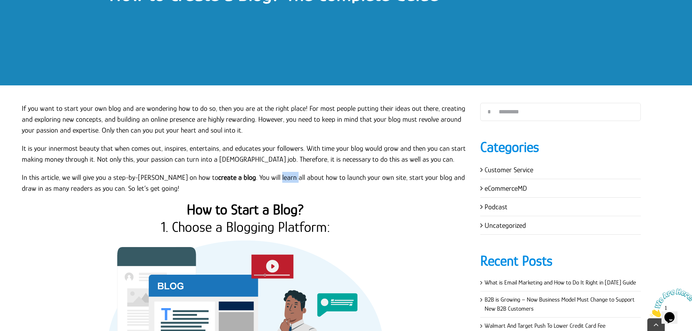
click at [266, 180] on p "In this article, we will give you a step-by-step guide on how to create a blog …" at bounding box center [246, 183] width 448 height 22
click at [152, 187] on p "In this article, we will give you a step-by-step guide on how to create a blog …" at bounding box center [246, 183] width 448 height 22
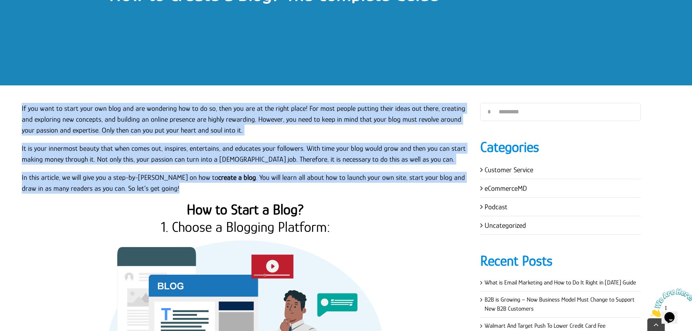
drag, startPoint x: 150, startPoint y: 190, endPoint x: 19, endPoint y: 112, distance: 152.4
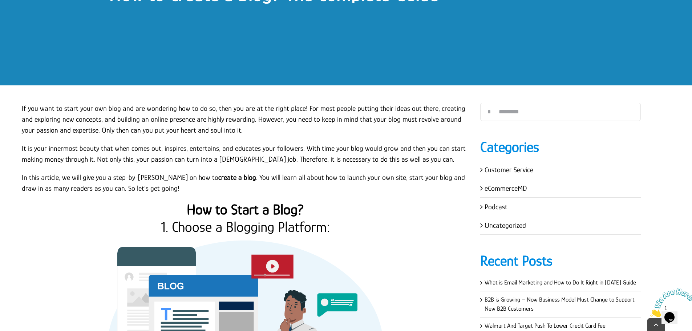
click at [224, 228] on h2 "1. Choose a Blogging Platform:" at bounding box center [246, 226] width 448 height 17
click at [223, 228] on h2 "1. Choose a Blogging Platform:" at bounding box center [246, 226] width 448 height 17
click at [210, 228] on h2 "1. Choose a Blogging Platform:" at bounding box center [246, 226] width 448 height 17
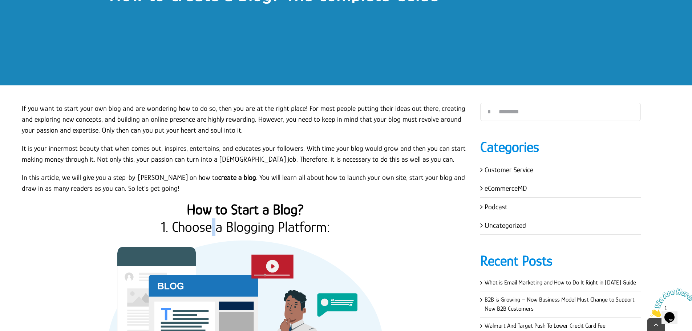
click at [210, 228] on h2 "1. Choose a Blogging Platform:" at bounding box center [246, 226] width 448 height 17
click at [169, 226] on h2 "1. Choose a Blogging Platform:" at bounding box center [246, 226] width 448 height 17
click at [223, 226] on h2 "1. Choose a Blogging Platform:" at bounding box center [246, 226] width 448 height 17
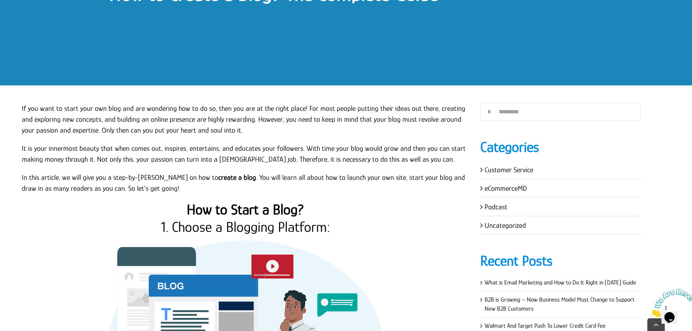
click at [211, 228] on h2 "1. Choose a Blogging Platform:" at bounding box center [246, 226] width 448 height 17
click at [269, 211] on strong "How to Start a Blog?" at bounding box center [245, 209] width 117 height 16
click at [229, 210] on strong "How to Start a Blog?" at bounding box center [245, 209] width 117 height 16
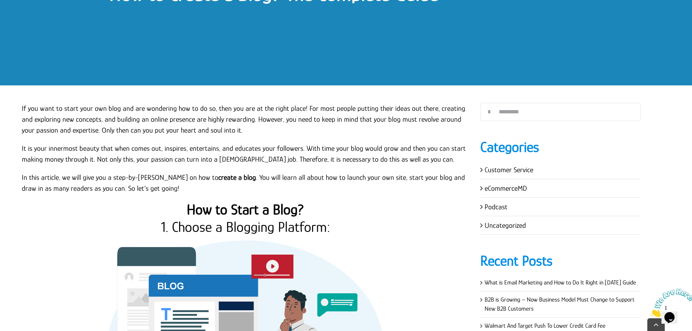
click at [212, 211] on strong "How to Start a Blog?" at bounding box center [245, 209] width 117 height 16
click at [228, 209] on strong "How to Start a Blog?" at bounding box center [245, 209] width 117 height 16
click at [261, 210] on strong "How to Start a Blog?" at bounding box center [245, 209] width 117 height 16
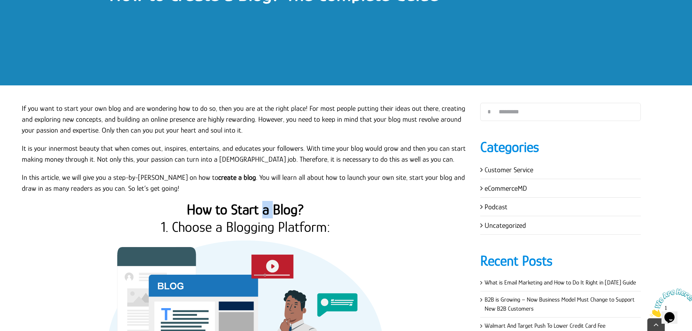
click at [261, 210] on strong "How to Start a Blog?" at bounding box center [245, 209] width 117 height 16
click at [259, 210] on strong "How to Start a Blog?" at bounding box center [245, 209] width 117 height 16
click at [271, 210] on strong "How to Start a Blog?" at bounding box center [245, 209] width 117 height 16
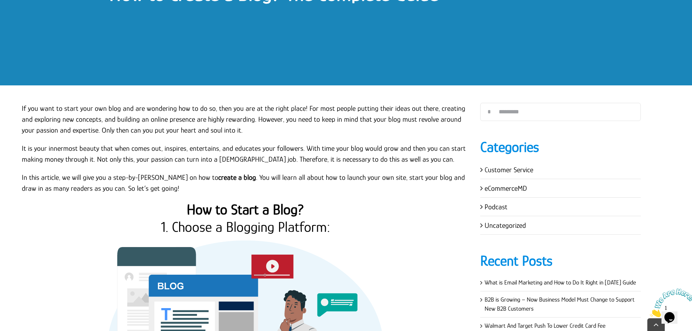
click at [227, 210] on strong "How to Start a Blog?" at bounding box center [245, 209] width 117 height 16
click at [212, 209] on strong "How to Start a Blog?" at bounding box center [245, 209] width 117 height 16
click at [213, 227] on h2 "1. Choose a Blogging Platform:" at bounding box center [246, 226] width 448 height 17
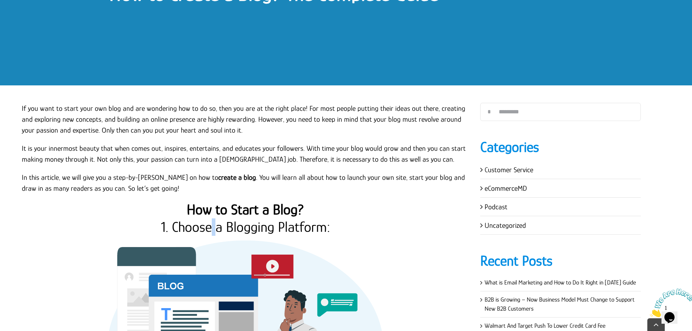
click at [213, 227] on h2 "1. Choose a Blogging Platform:" at bounding box center [246, 226] width 448 height 17
click at [223, 226] on h2 "1. Choose a Blogging Platform:" at bounding box center [246, 226] width 448 height 17
click at [275, 227] on h2 "1. Choose a Blogging Platform:" at bounding box center [246, 226] width 448 height 17
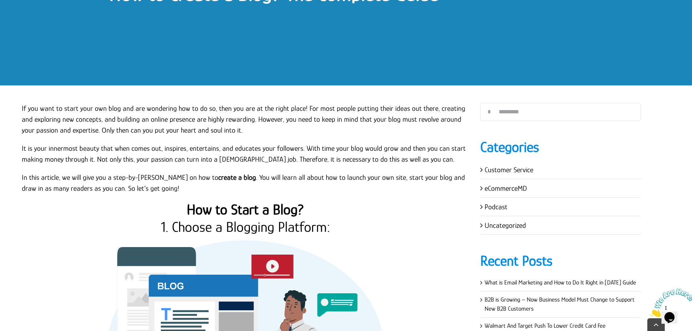
click at [171, 227] on h2 "1. Choose a Blogging Platform:" at bounding box center [246, 226] width 448 height 17
click at [169, 226] on h2 "1. Choose a Blogging Platform:" at bounding box center [246, 226] width 448 height 17
click at [211, 228] on h2 "1. Choose a Blogging Platform:" at bounding box center [246, 226] width 448 height 17
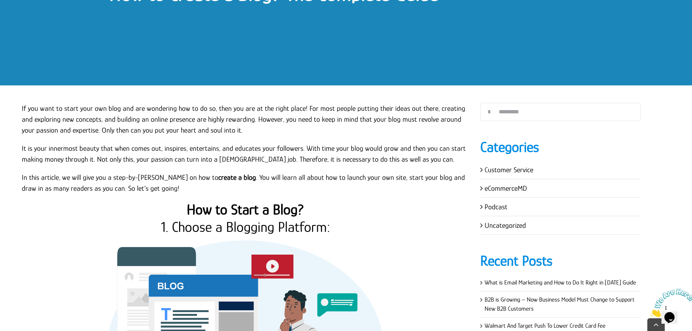
click at [226, 227] on h2 "1. Choose a Blogging Platform:" at bounding box center [246, 226] width 448 height 17
click at [223, 227] on h2 "1. Choose a Blogging Platform:" at bounding box center [246, 226] width 448 height 17
click at [272, 226] on h2 "1. Choose a Blogging Platform:" at bounding box center [246, 226] width 448 height 17
click at [275, 226] on h2 "1. Choose a Blogging Platform:" at bounding box center [246, 226] width 448 height 17
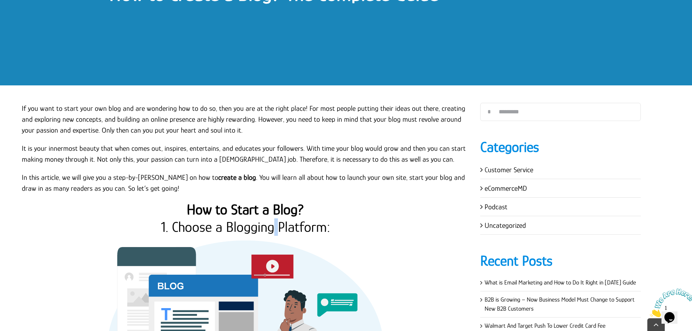
click at [275, 226] on h2 "1. Choose a Blogging Platform:" at bounding box center [246, 226] width 448 height 17
click at [269, 206] on strong "How to Start a Blog?" at bounding box center [245, 209] width 117 height 16
click at [259, 209] on strong "How to Start a Blog?" at bounding box center [245, 209] width 117 height 16
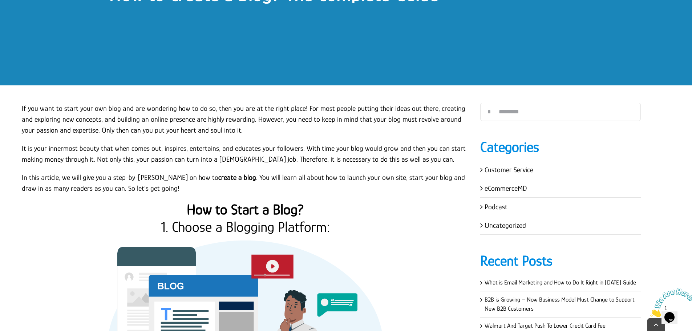
click at [226, 207] on strong "How to Start a Blog?" at bounding box center [245, 209] width 117 height 16
click at [212, 207] on strong "How to Start a Blog?" at bounding box center [245, 209] width 117 height 16
click at [249, 176] on p "In this article, we will give you a step-by-step guide on how to create a blog …" at bounding box center [246, 183] width 448 height 22
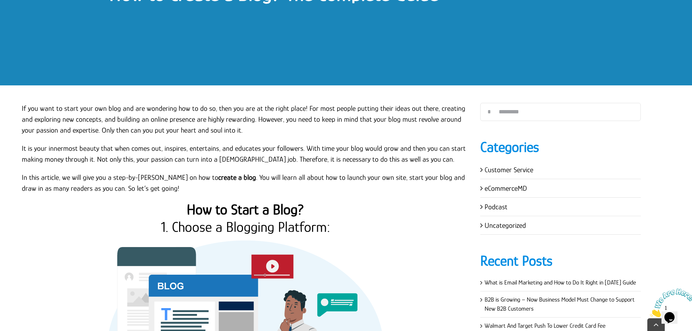
click at [246, 177] on p "In this article, we will give you a step-by-step guide on how to create a blog …" at bounding box center [246, 183] width 448 height 22
click at [258, 177] on p "In this article, we will give you a step-by-step guide on how to create a blog …" at bounding box center [246, 183] width 448 height 22
click at [273, 178] on p "In this article, we will give you a step-by-step guide on how to create a blog …" at bounding box center [246, 183] width 448 height 22
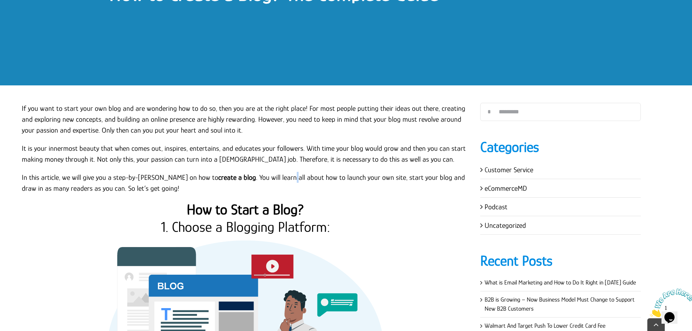
click at [273, 178] on p "In this article, we will give you a step-by-step guide on how to create a blog …" at bounding box center [246, 183] width 448 height 22
click at [280, 177] on p "In this article, we will give you a step-by-step guide on how to create a blog …" at bounding box center [246, 183] width 448 height 22
click at [282, 177] on p "In this article, we will give you a step-by-step guide on how to create a blog …" at bounding box center [246, 183] width 448 height 22
click at [299, 175] on p "In this article, we will give you a step-by-step guide on how to create a blog …" at bounding box center [246, 183] width 448 height 22
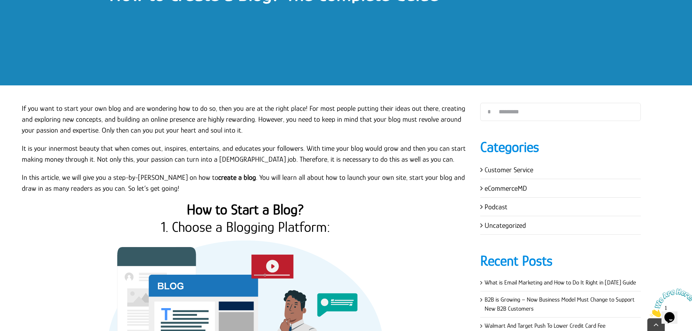
click at [299, 175] on p "In this article, we will give you a step-by-step guide on how to create a blog …" at bounding box center [246, 183] width 448 height 22
click at [300, 177] on p "In this article, we will give you a step-by-step guide on how to create a blog …" at bounding box center [246, 183] width 448 height 22
click at [314, 177] on p "In this article, we will give you a step-by-step guide on how to create a blog …" at bounding box center [246, 183] width 448 height 22
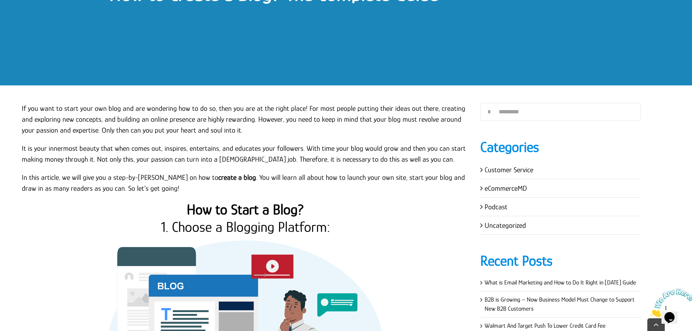
click at [319, 177] on p "In this article, we will give you a step-by-step guide on how to create a blog …" at bounding box center [246, 183] width 448 height 22
click at [321, 177] on p "In this article, we will give you a step-by-step guide on how to create a blog …" at bounding box center [246, 183] width 448 height 22
click at [341, 176] on p "In this article, we will give you a step-by-step guide on how to create a blog …" at bounding box center [246, 183] width 448 height 22
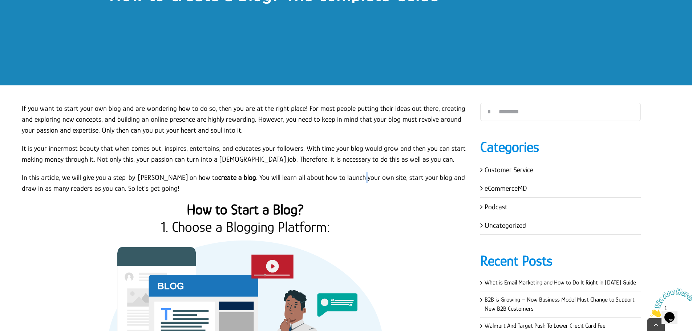
click at [356, 177] on p "In this article, we will give you a step-by-step guide on how to create a blog …" at bounding box center [246, 183] width 448 height 22
click at [369, 177] on p "In this article, we will give you a step-by-step guide on how to create a blog …" at bounding box center [246, 183] width 448 height 22
click at [381, 177] on p "In this article, we will give you a step-by-step guide on how to create a blog …" at bounding box center [246, 183] width 448 height 22
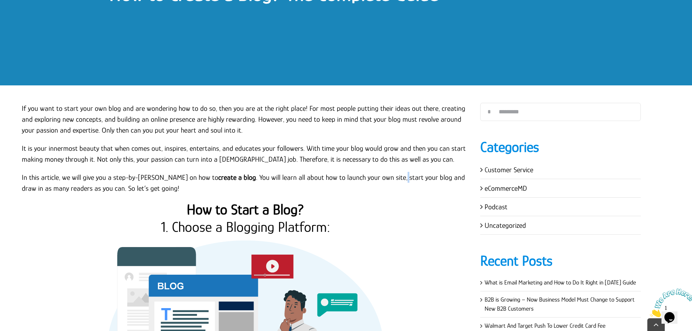
click at [382, 177] on p "In this article, we will give you a step-by-step guide on how to create a blog …" at bounding box center [246, 183] width 448 height 22
click at [398, 177] on p "In this article, we will give you a step-by-step guide on how to create a blog …" at bounding box center [246, 183] width 448 height 22
click at [411, 176] on p "In this article, we will give you a step-by-step guide on how to create a blog …" at bounding box center [246, 183] width 448 height 22
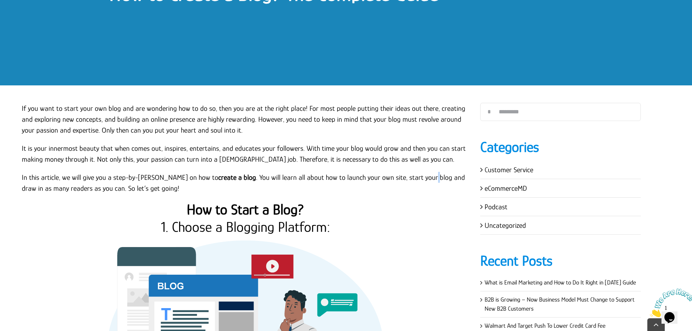
click at [425, 175] on p "In this article, we will give you a step-by-step guide on how to create a blog …" at bounding box center [246, 183] width 448 height 22
click at [438, 177] on p "In this article, we will give you a step-by-step guide on how to create a blog …" at bounding box center [246, 183] width 448 height 22
click at [454, 177] on p "In this article, we will give you a step-by-step guide on how to create a blog …" at bounding box center [246, 183] width 448 height 22
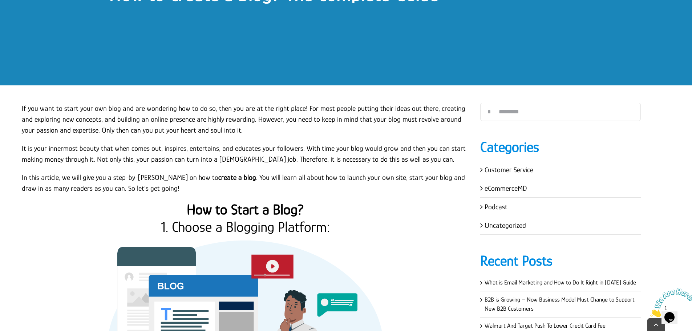
click at [461, 177] on p "In this article, we will give you a step-by-step guide on how to create a blog …" at bounding box center [246, 183] width 448 height 22
click at [453, 177] on p "In this article, we will give you a step-by-step guide on how to create a blog …" at bounding box center [246, 183] width 448 height 22
click at [440, 146] on p "It is your innermost beauty that when comes out, inspires, entertains, and educ…" at bounding box center [246, 154] width 448 height 22
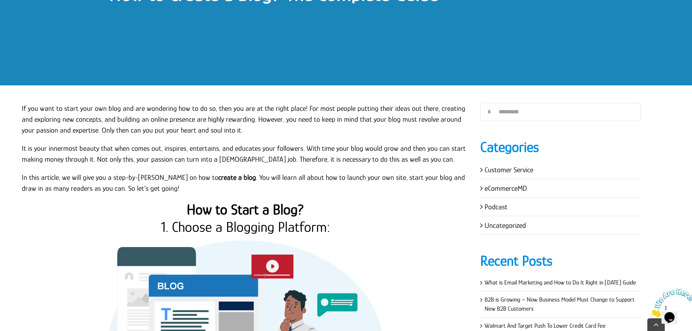
click at [429, 148] on p "It is your innermost beauty that when comes out, inspires, entertains, and educ…" at bounding box center [246, 154] width 448 height 22
click at [418, 149] on p "It is your innermost beauty that when comes out, inspires, entertains, and educ…" at bounding box center [246, 154] width 448 height 22
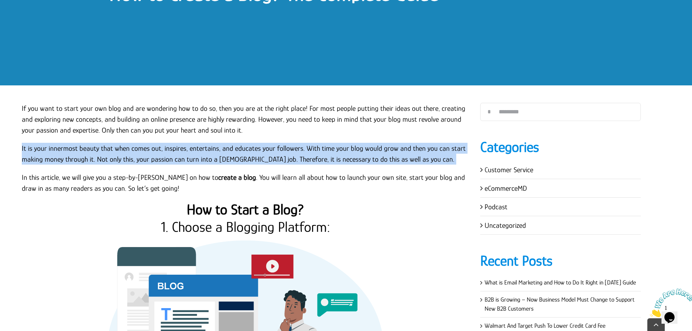
click at [417, 149] on p "It is your innermost beauty that when comes out, inspires, entertains, and educ…" at bounding box center [246, 154] width 448 height 22
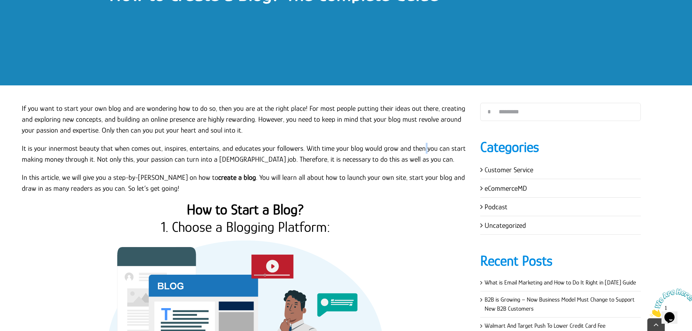
click at [417, 149] on p "It is your innermost beauty that when comes out, inspires, entertains, and educ…" at bounding box center [246, 154] width 448 height 22
click at [403, 147] on p "It is your innermost beauty that when comes out, inspires, entertains, and educ…" at bounding box center [246, 154] width 448 height 22
click at [391, 148] on p "It is your innermost beauty that when comes out, inspires, entertains, and educ…" at bounding box center [246, 154] width 448 height 22
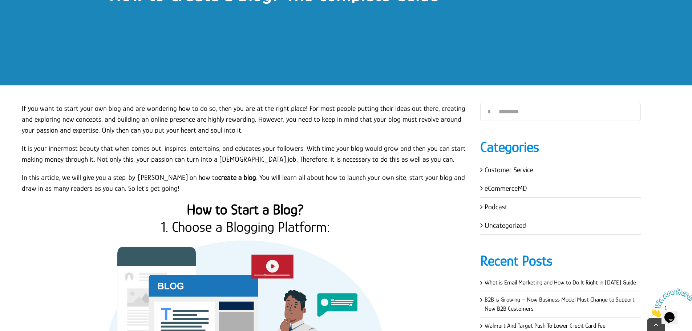
click at [376, 147] on p "It is your innermost beauty that when comes out, inspires, entertains, and educ…" at bounding box center [246, 154] width 448 height 22
click at [375, 147] on p "It is your innermost beauty that when comes out, inspires, entertains, and educ…" at bounding box center [246, 154] width 448 height 22
click at [357, 147] on p "It is your innermost beauty that when comes out, inspires, entertains, and educ…" at bounding box center [246, 154] width 448 height 22
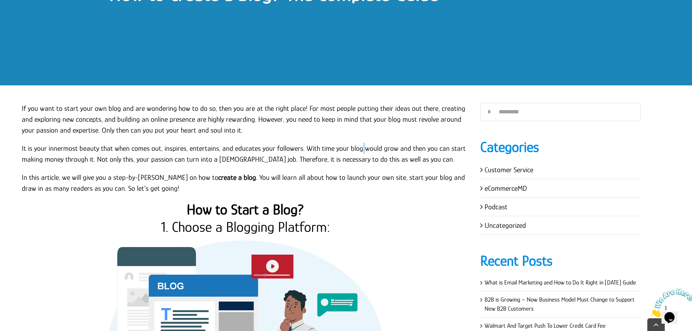
click at [357, 147] on p "It is your innermost beauty that when comes out, inspires, entertains, and educ…" at bounding box center [246, 154] width 448 height 22
click at [330, 149] on p "It is your innermost beauty that when comes out, inspires, entertains, and educ…" at bounding box center [246, 154] width 448 height 22
click at [328, 149] on p "It is your innermost beauty that when comes out, inspires, entertains, and educ…" at bounding box center [246, 154] width 448 height 22
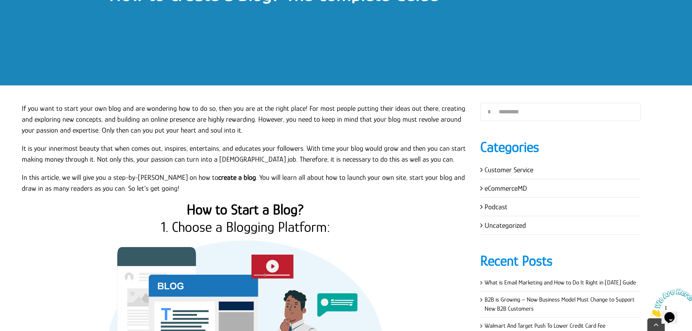
click at [340, 148] on p "It is your innermost beauty that when comes out, inspires, entertains, and educ…" at bounding box center [246, 154] width 448 height 22
click at [342, 148] on p "It is your innermost beauty that when comes out, inspires, entertains, and educ…" at bounding box center [246, 154] width 448 height 22
click at [314, 149] on p "It is your innermost beauty that when comes out, inspires, entertains, and educ…" at bounding box center [246, 154] width 448 height 22
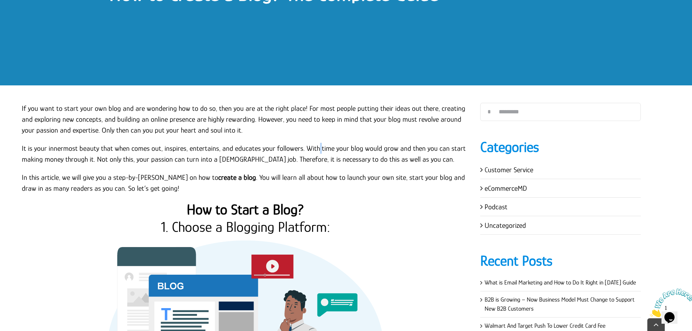
click at [299, 147] on p "It is your innermost beauty that when comes out, inspires, entertains, and educ…" at bounding box center [246, 154] width 448 height 22
click at [236, 180] on p "In this article, we will give you a step-by-step guide on how to create a blog …" at bounding box center [246, 183] width 448 height 22
click at [248, 179] on p "In this article, we will give you a step-by-step guide on how to create a blog …" at bounding box center [246, 183] width 448 height 22
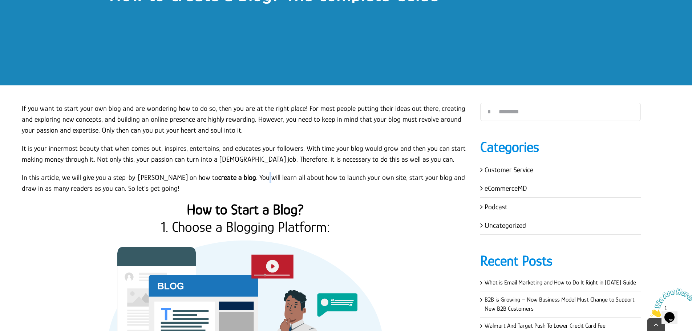
click at [248, 179] on p "In this article, we will give you a step-by-step guide on how to create a blog …" at bounding box center [246, 183] width 448 height 22
click at [259, 177] on p "In this article, we will give you a step-by-step guide on how to create a blog …" at bounding box center [246, 183] width 448 height 22
click at [257, 177] on p "In this article, we will give you a step-by-step guide on how to create a blog …" at bounding box center [246, 183] width 448 height 22
click at [275, 176] on p "In this article, we will give you a step-by-step guide on how to create a blog …" at bounding box center [246, 183] width 448 height 22
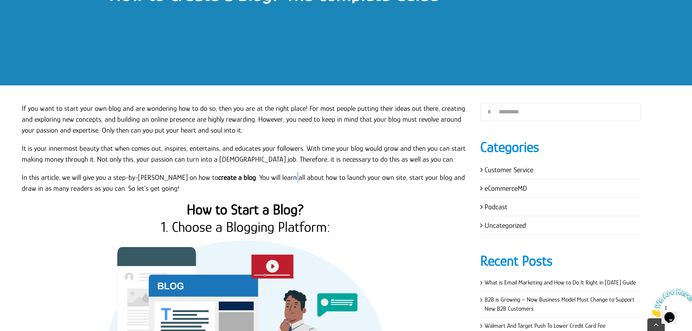
click at [275, 176] on p "In this article, we will give you a step-by-step guide on how to create a blog …" at bounding box center [246, 183] width 448 height 22
click at [282, 177] on p "In this article, we will give you a step-by-step guide on how to create a blog …" at bounding box center [246, 183] width 448 height 22
click at [300, 178] on p "In this article, we will give you a step-by-step guide on how to create a blog …" at bounding box center [246, 183] width 448 height 22
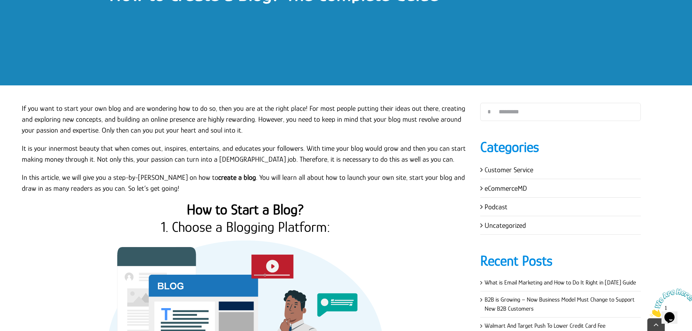
click at [313, 177] on p "In this article, we will give you a step-by-step guide on how to create a blog …" at bounding box center [246, 183] width 448 height 22
click at [321, 176] on p "In this article, we will give you a step-by-step guide on how to create a blog …" at bounding box center [246, 183] width 448 height 22
click at [341, 177] on p "In this article, we will give you a step-by-step guide on how to create a blog …" at bounding box center [246, 183] width 448 height 22
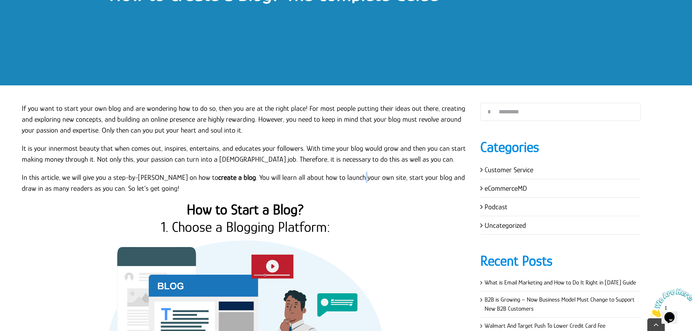
click at [341, 177] on p "In this article, we will give you a step-by-step guide on how to create a blog …" at bounding box center [246, 183] width 448 height 22
click at [355, 175] on p "In this article, we will give you a step-by-step guide on how to create a blog …" at bounding box center [246, 183] width 448 height 22
click at [369, 176] on p "In this article, we will give you a step-by-step guide on how to create a blog …" at bounding box center [246, 183] width 448 height 22
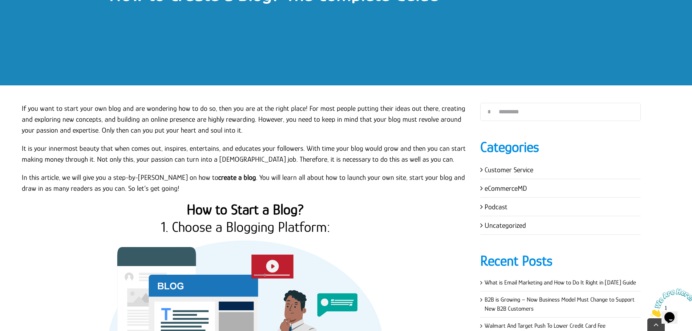
click at [382, 176] on p "In this article, we will give you a step-by-step guide on how to create a blog …" at bounding box center [246, 183] width 448 height 22
click at [398, 177] on p "In this article, we will give you a step-by-step guide on how to create a blog …" at bounding box center [246, 183] width 448 height 22
click at [398, 178] on p "In this article, we will give you a step-by-step guide on how to create a blog …" at bounding box center [246, 183] width 448 height 22
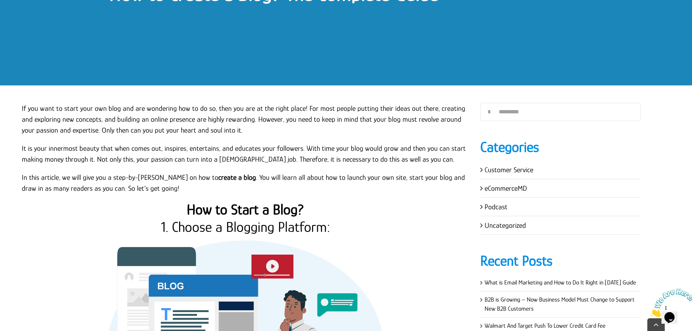
click at [412, 177] on p "In this article, we will give you a step-by-step guide on how to create a blog …" at bounding box center [246, 183] width 448 height 22
click at [425, 177] on p "In this article, we will give you a step-by-step guide on how to create a blog …" at bounding box center [246, 183] width 448 height 22
click at [437, 176] on p "In this article, we will give you a step-by-step guide on how to create a blog …" at bounding box center [246, 183] width 448 height 22
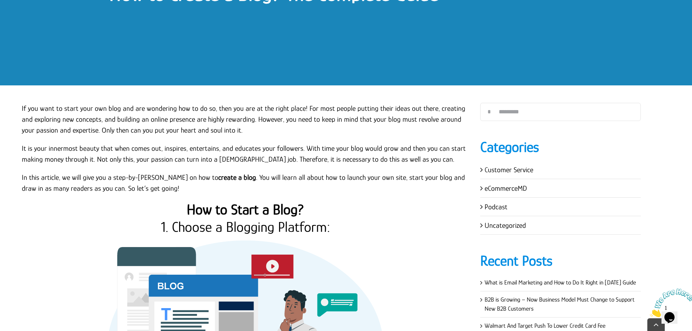
click at [437, 176] on p "In this article, we will give you a step-by-step guide on how to create a blog …" at bounding box center [246, 183] width 448 height 22
click at [454, 176] on p "In this article, we will give you a step-by-step guide on how to create a blog …" at bounding box center [246, 183] width 448 height 22
click at [461, 177] on p "In this article, we will give you a step-by-step guide on how to create a blog …" at bounding box center [246, 183] width 448 height 22
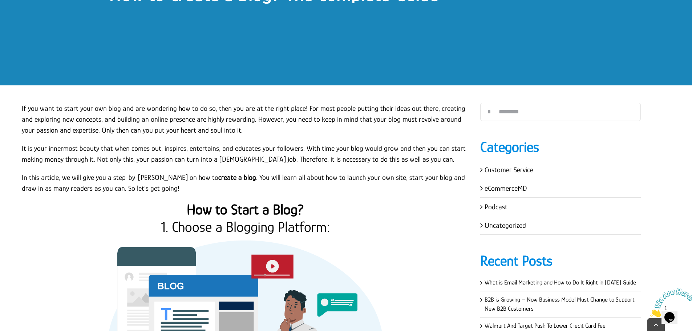
click at [440, 148] on p "It is your innermost beauty that when comes out, inspires, entertains, and educ…" at bounding box center [246, 154] width 448 height 22
click at [428, 148] on p "It is your innermost beauty that when comes out, inspires, entertains, and educ…" at bounding box center [246, 154] width 448 height 22
click at [417, 149] on p "It is your innermost beauty that when comes out, inspires, entertains, and educ…" at bounding box center [246, 154] width 448 height 22
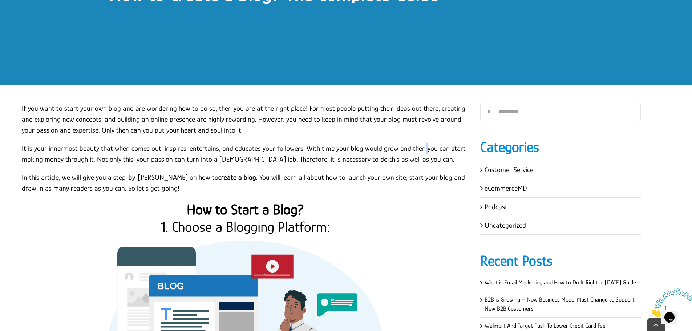
click at [417, 149] on p "It is your innermost beauty that when comes out, inspires, entertains, and educ…" at bounding box center [246, 154] width 448 height 22
click at [403, 148] on p "It is your innermost beauty that when comes out, inspires, entertains, and educ…" at bounding box center [246, 154] width 448 height 22
click at [373, 146] on p "It is your innermost beauty that when comes out, inspires, entertains, and educ…" at bounding box center [246, 154] width 448 height 22
click at [375, 147] on p "It is your innermost beauty that when comes out, inspires, entertains, and educ…" at bounding box center [246, 154] width 448 height 22
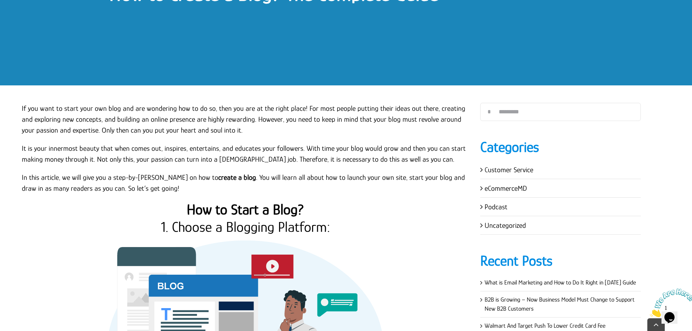
click at [355, 148] on p "It is your innermost beauty that when comes out, inspires, entertains, and educ…" at bounding box center [246, 154] width 448 height 22
click at [343, 149] on p "It is your innermost beauty that when comes out, inspires, entertains, and educ…" at bounding box center [246, 154] width 448 height 22
click at [329, 145] on p "It is your innermost beauty that when comes out, inspires, entertains, and educ…" at bounding box center [246, 154] width 448 height 22
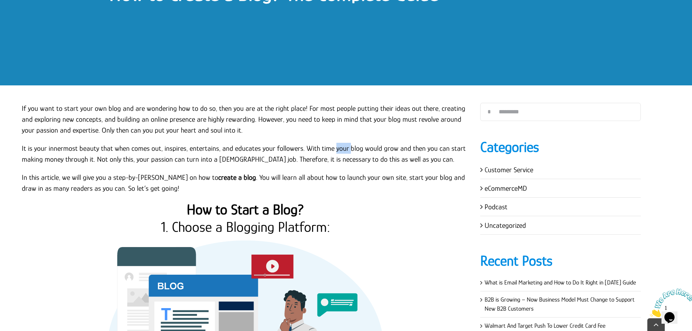
click at [329, 145] on p "It is your innermost beauty that when comes out, inspires, entertains, and educ…" at bounding box center [246, 154] width 448 height 22
click at [328, 145] on p "It is your innermost beauty that when comes out, inspires, entertains, and educ…" at bounding box center [246, 154] width 448 height 22
click at [314, 147] on p "It is your innermost beauty that when comes out, inspires, entertains, and educ…" at bounding box center [246, 154] width 448 height 22
click at [299, 149] on p "It is your innermost beauty that when comes out, inspires, entertains, and educ…" at bounding box center [246, 154] width 448 height 22
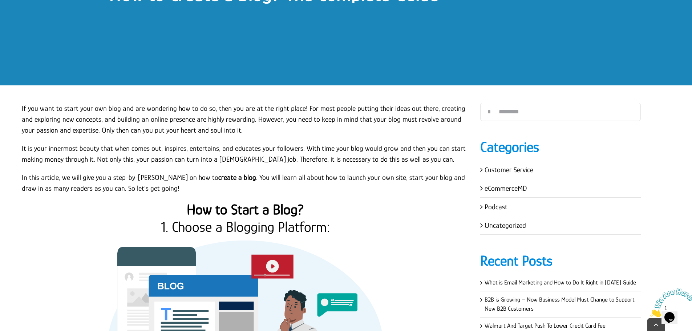
click at [270, 150] on p "It is your innermost beauty that when comes out, inspires, entertains, and educ…" at bounding box center [246, 154] width 448 height 22
click at [257, 149] on p "It is your innermost beauty that when comes out, inspires, entertains, and educ…" at bounding box center [246, 154] width 448 height 22
click at [229, 148] on p "It is your innermost beauty that when comes out, inspires, entertains, and educ…" at bounding box center [246, 154] width 448 height 22
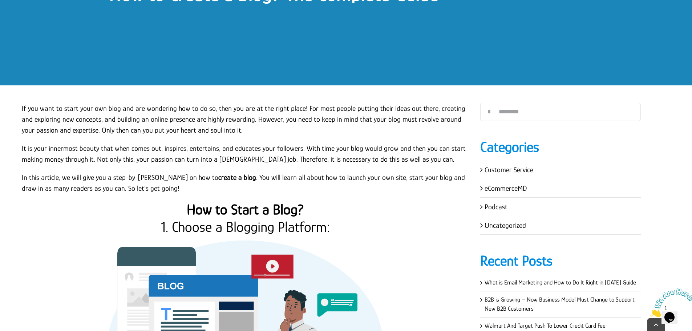
click at [216, 149] on p "It is your innermost beauty that when comes out, inspires, entertains, and educ…" at bounding box center [246, 154] width 448 height 22
click at [283, 109] on p "If you want to start your own blog and are wondering how to do so, then you are…" at bounding box center [246, 119] width 448 height 33
click at [302, 106] on p "If you want to start your own blog and are wondering how to do so, then you are…" at bounding box center [246, 119] width 448 height 33
click at [301, 106] on p "If you want to start your own blog and are wondering how to do so, then you are…" at bounding box center [246, 119] width 448 height 33
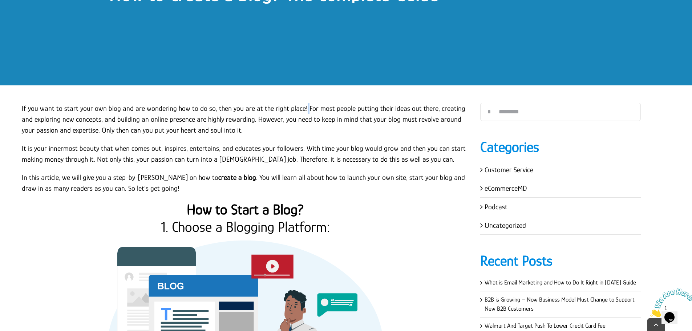
click at [301, 106] on p "If you want to start your own blog and are wondering how to do so, then you are…" at bounding box center [246, 119] width 448 height 33
click at [311, 105] on p "If you want to start your own blog and are wondering how to do so, then you are…" at bounding box center [246, 119] width 448 height 33
click at [327, 106] on p "If you want to start your own blog and are wondering how to do so, then you are…" at bounding box center [246, 119] width 448 height 33
click at [348, 107] on p "If you want to start your own blog and are wondering how to do so, then you are…" at bounding box center [246, 119] width 448 height 33
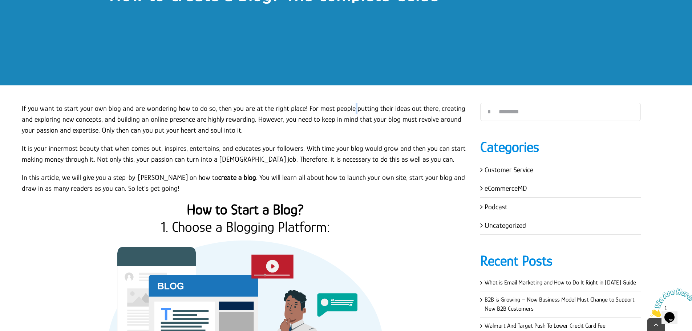
click at [348, 107] on p "If you want to start your own blog and are wondering how to do so, then you are…" at bounding box center [246, 119] width 448 height 33
click at [370, 108] on p "If you want to start your own blog and are wondering how to do so, then you are…" at bounding box center [246, 119] width 448 height 33
click at [384, 106] on p "If you want to start your own blog and are wondering how to do so, then you are…" at bounding box center [246, 119] width 448 height 33
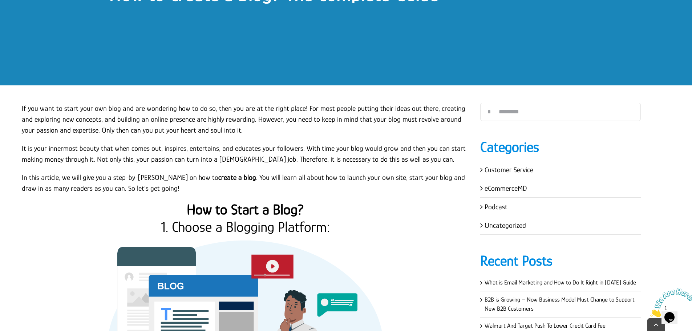
click at [400, 106] on p "If you want to start your own blog and are wondering how to do so, then you are…" at bounding box center [246, 119] width 448 height 33
click at [400, 107] on p "If you want to start your own blog and are wondering how to do so, then you are…" at bounding box center [246, 119] width 448 height 33
click at [401, 108] on p "If you want to start your own blog and are wondering how to do so, then you are…" at bounding box center [246, 119] width 448 height 33
click at [413, 108] on p "If you want to start your own blog and are wondering how to do so, then you are…" at bounding box center [246, 119] width 448 height 33
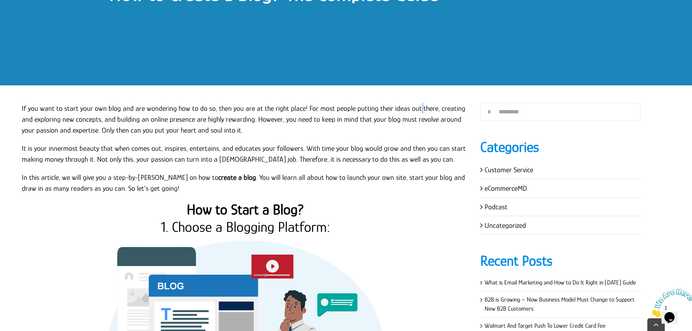
click at [413, 108] on p "If you want to start your own blog and are wondering how to do so, then you are…" at bounding box center [246, 119] width 448 height 33
click at [430, 108] on p "If you want to start your own blog and are wondering how to do so, then you are…" at bounding box center [246, 119] width 448 height 33
click at [456, 107] on p "If you want to start your own blog and are wondering how to do so, then you are…" at bounding box center [246, 119] width 448 height 33
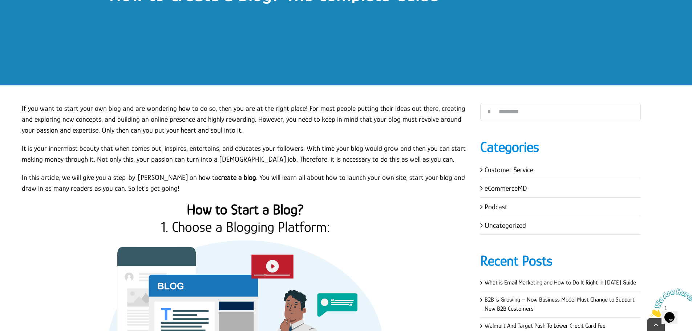
click at [455, 109] on p "If you want to start your own blog and are wondering how to do so, then you are…" at bounding box center [246, 119] width 448 height 33
click at [419, 120] on p "If you want to start your own blog and are wondering how to do so, then you are…" at bounding box center [246, 119] width 448 height 33
click at [397, 119] on p "If you want to start your own blog and are wondering how to do so, then you are…" at bounding box center [246, 119] width 448 height 33
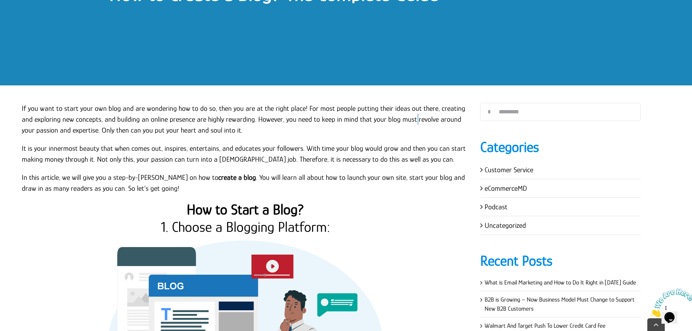
click at [397, 119] on p "If you want to start your own blog and are wondering how to do so, then you are…" at bounding box center [246, 119] width 448 height 33
click at [381, 119] on p "If you want to start your own blog and are wondering how to do so, then you are…" at bounding box center [246, 119] width 448 height 33
click at [369, 117] on p "If you want to start your own blog and are wondering how to do so, then you are…" at bounding box center [246, 119] width 448 height 33
click at [367, 119] on p "If you want to start your own blog and are wondering how to do so, then you are…" at bounding box center [246, 119] width 448 height 33
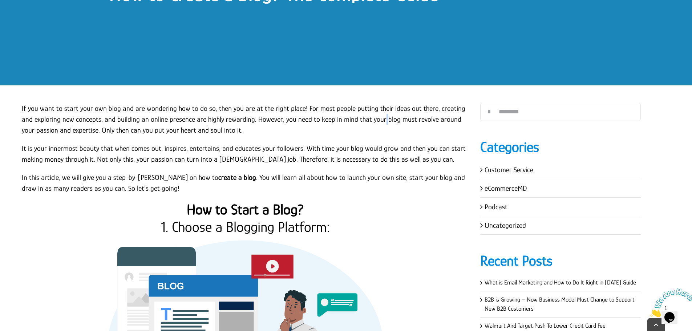
click at [367, 119] on p "If you want to start your own blog and are wondering how to do so, then you are…" at bounding box center [246, 119] width 448 height 33
click at [355, 120] on p "If you want to start your own blog and are wondering how to do so, then you are…" at bounding box center [246, 119] width 448 height 33
click at [353, 120] on p "If you want to start your own blog and are wondering how to do so, then you are…" at bounding box center [246, 119] width 448 height 33
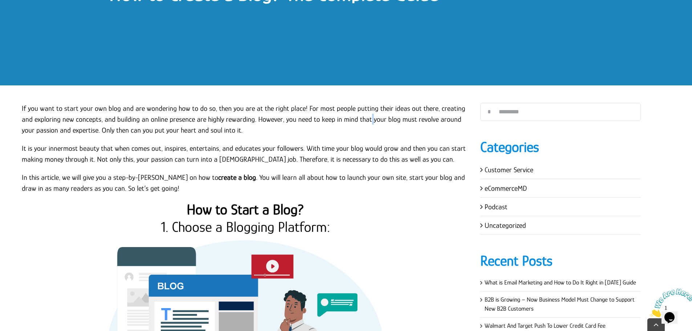
click at [341, 118] on p "If you want to start your own blog and are wondering how to do so, then you are…" at bounding box center [246, 119] width 448 height 33
click at [340, 118] on p "If you want to start your own blog and are wondering how to do so, then you are…" at bounding box center [246, 119] width 448 height 33
click at [318, 118] on p "If you want to start your own blog and are wondering how to do so, then you are…" at bounding box center [246, 119] width 448 height 33
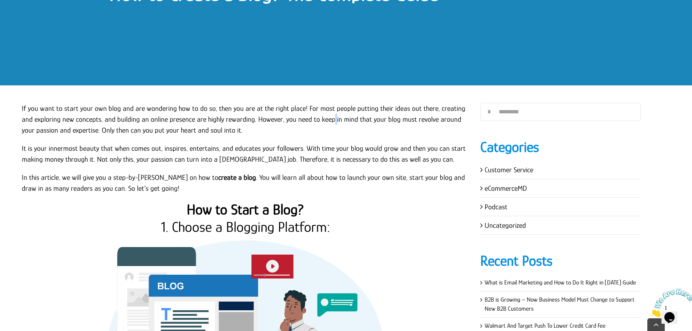
click at [318, 118] on p "If you want to start your own blog and are wondering how to do so, then you are…" at bounding box center [246, 119] width 448 height 33
click at [324, 116] on p "If you want to start your own blog and are wondering how to do so, then you are…" at bounding box center [246, 119] width 448 height 33
click at [303, 119] on p "If you want to start your own blog and are wondering how to do so, then you are…" at bounding box center [246, 119] width 448 height 33
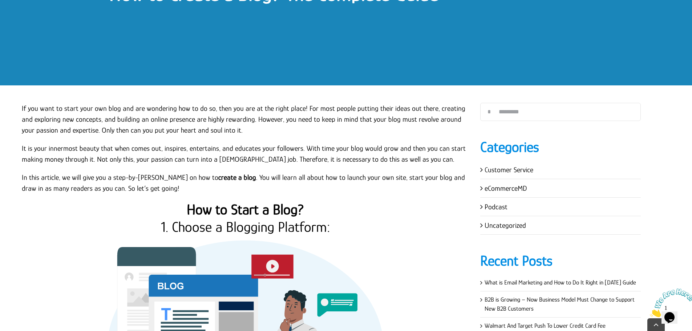
click at [295, 120] on p "If you want to start your own blog and are wondering how to do so, then you are…" at bounding box center [246, 119] width 448 height 33
click at [280, 119] on p "If you want to start your own blog and are wondering how to do so, then you are…" at bounding box center [246, 119] width 448 height 33
click at [266, 118] on p "If you want to start your own blog and are wondering how to do so, then you are…" at bounding box center [246, 119] width 448 height 33
click at [268, 119] on p "If you want to start your own blog and are wondering how to do so, then you are…" at bounding box center [246, 119] width 448 height 33
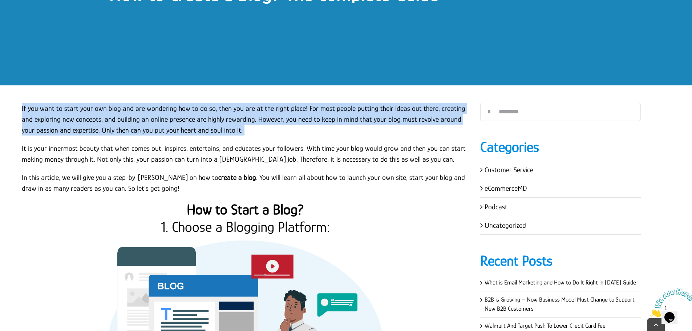
click at [268, 120] on p "If you want to start your own blog and are wondering how to do so, then you are…" at bounding box center [246, 119] width 448 height 33
click
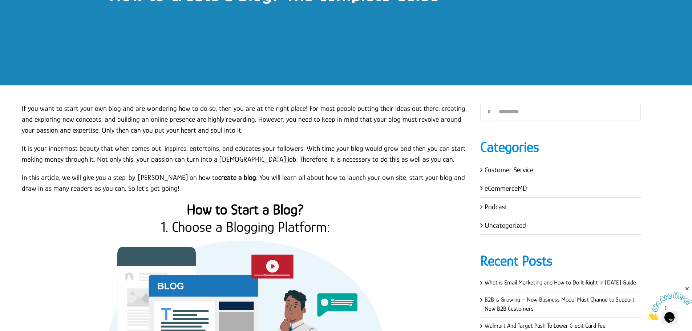
click at [174, 177] on p "In this article, we will give you a step-by-[PERSON_NAME] on how to create a bl…" at bounding box center [246, 183] width 448 height 22
click at [165, 178] on p "In this article, we will give you a step-by-[PERSON_NAME] on how to create a bl…" at bounding box center [246, 183] width 448 height 22
click at [165, 178] on p "In this article, we will give you a step-by-step guide on how to create a blog …" at bounding box center [246, 183] width 448 height 22
click at [134, 178] on p "In this article, we will give you a step-by-step guide on how to create a blog …" at bounding box center [246, 183] width 448 height 22
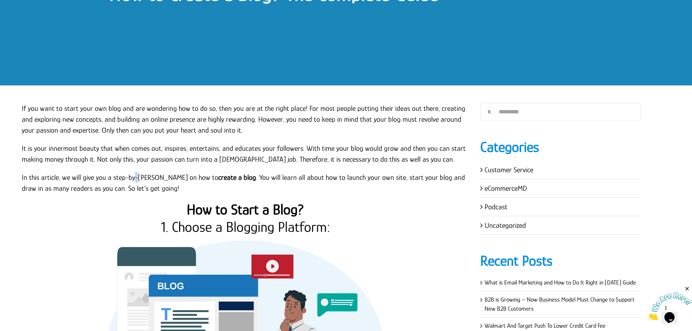
click at [134, 178] on p "In this article, we will give you a step-by-step guide on how to create a blog …" at bounding box center [246, 183] width 448 height 22
click at [125, 177] on p "In this article, we will give you a step-by-step guide on how to create a blog …" at bounding box center [246, 183] width 448 height 22
click at [148, 178] on p "In this article, we will give you a step-by-step guide on how to create a blog …" at bounding box center [246, 183] width 448 height 22
click at [164, 176] on p "In this article, we will give you a step-by-step guide on how to create a blog …" at bounding box center [246, 183] width 448 height 22
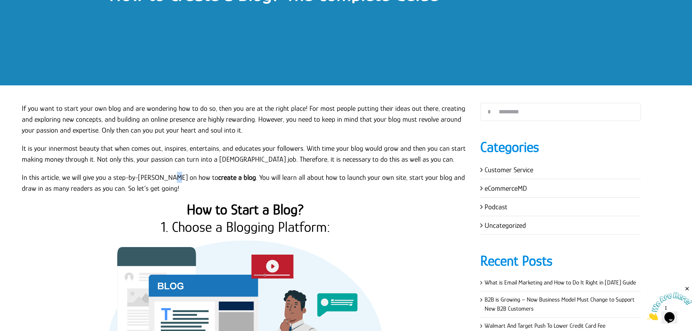
click at [164, 176] on p "In this article, we will give you a step-by-step guide on how to create a blog …" at bounding box center [246, 183] width 448 height 22
click at [174, 177] on p "In this article, we will give you a step-by-step guide on how to create a blog …" at bounding box center [246, 183] width 448 height 22
click at [213, 208] on strong "How to Start a Blog?" at bounding box center [245, 209] width 117 height 16
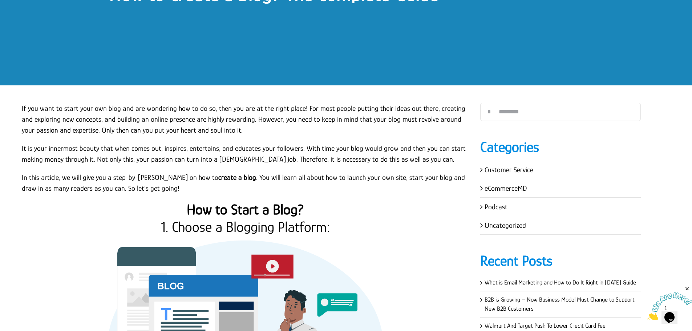
click at [226, 207] on strong "How to Start a Blog?" at bounding box center [245, 209] width 117 height 16
click at [260, 208] on strong "How to Start a Blog?" at bounding box center [245, 209] width 117 height 16
click at [269, 208] on strong "How to Start a Blog?" at bounding box center [245, 209] width 117 height 16
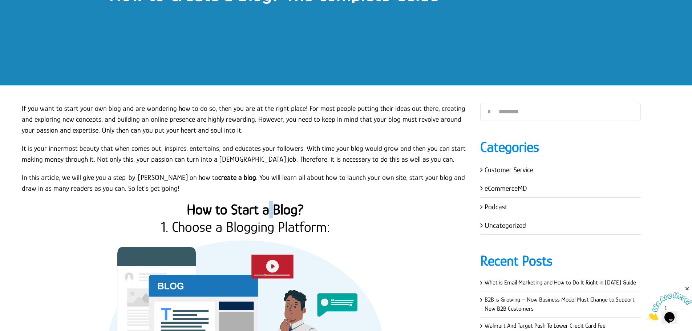
click at [269, 208] on strong "How to Start a Blog?" at bounding box center [245, 209] width 117 height 16
click at [247, 179] on p "In this article, we will give you a step-by-step guide on how to create a blog …" at bounding box center [246, 183] width 448 height 22
click at [259, 177] on p "In this article, we will give you a step-by-step guide on how to create a blog …" at bounding box center [246, 183] width 448 height 22
click at [258, 177] on p "In this article, we will give you a step-by-step guide on how to create a blog …" at bounding box center [246, 183] width 448 height 22
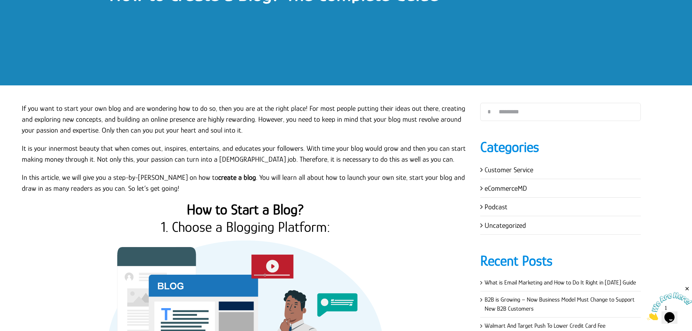
click at [258, 177] on p "In this article, we will give you a step-by-step guide on how to create a blog …" at bounding box center [246, 183] width 448 height 22
click at [275, 177] on p "In this article, we will give you a step-by-step guide on how to create a blog …" at bounding box center [246, 183] width 448 height 22
click at [283, 177] on p "In this article, we will give you a step-by-step guide on how to create a blog …" at bounding box center [246, 183] width 448 height 22
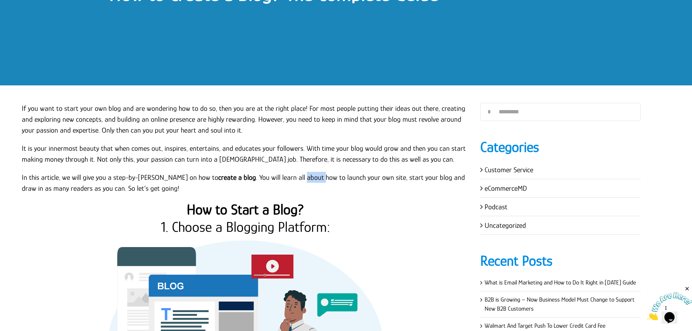
click at [283, 176] on p "In this article, we will give you a step-by-step guide on how to create a blog …" at bounding box center [246, 183] width 448 height 22
click at [282, 176] on p "In this article, we will give you a step-by-step guide on how to create a blog …" at bounding box center [246, 183] width 448 height 22
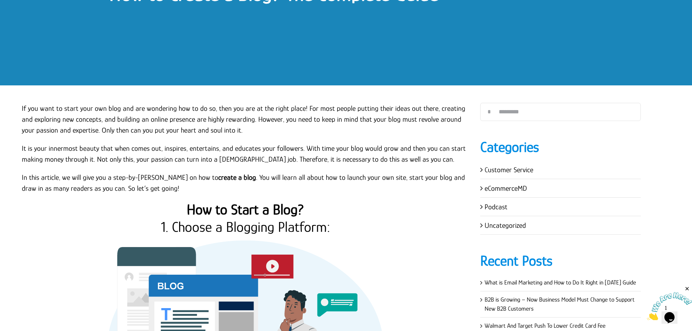
click at [300, 176] on p "In this article, we will give you a step-by-step guide on how to create a blog …" at bounding box center [246, 183] width 448 height 22
click at [313, 176] on p "In this article, we will give you a step-by-step guide on how to create a blog …" at bounding box center [246, 183] width 448 height 22
click at [321, 176] on p "In this article, we will give you a step-by-step guide on how to create a blog …" at bounding box center [246, 183] width 448 height 22
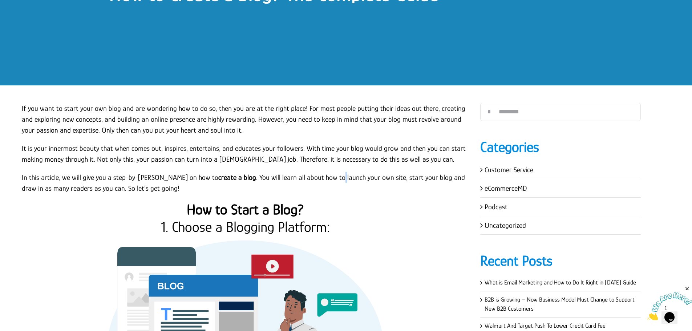
click at [321, 176] on p "In this article, we will give you a step-by-step guide on how to create a blog …" at bounding box center [246, 183] width 448 height 22
click at [341, 177] on p "In this article, we will give you a step-by-step guide on how to create a blog …" at bounding box center [246, 183] width 448 height 22
click at [356, 176] on p "In this article, we will give you a step-by-step guide on how to create a blog …" at bounding box center [246, 183] width 448 height 22
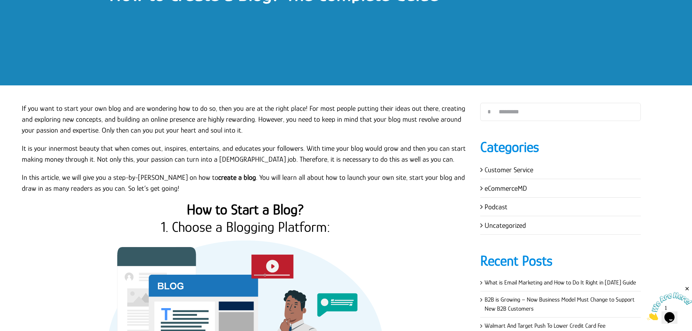
click at [368, 176] on p "In this article, we will give you a step-by-step guide on how to create a blog …" at bounding box center [246, 183] width 448 height 22
click at [383, 178] on p "In this article, we will give you a step-by-step guide on how to create a blog …" at bounding box center [246, 183] width 448 height 22
click at [398, 177] on p "In this article, we will give you a step-by-step guide on how to create a blog …" at bounding box center [246, 183] width 448 height 22
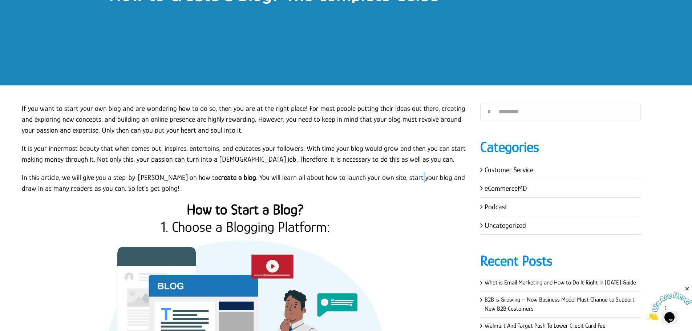
click at [398, 177] on p "In this article, we will give you a step-by-step guide on how to create a blog …" at bounding box center [246, 183] width 448 height 22
click at [102, 189] on p "In this article, we will give you a step-by-step guide on how to create a blog …" at bounding box center [246, 183] width 448 height 22
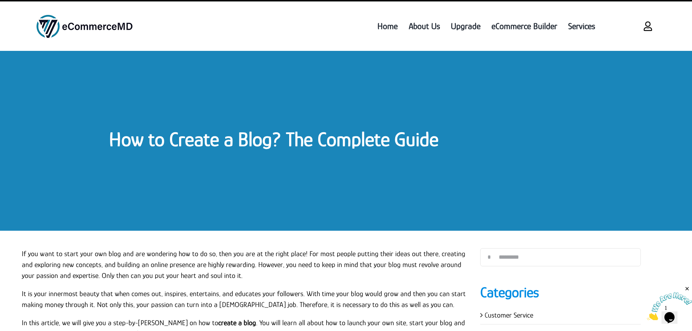
click at [192, 139] on link "How to Create a Blog? The Complete Guide" at bounding box center [273, 139] width 329 height 23
click at [259, 138] on link "How to Create a Blog? The Complete Guide" at bounding box center [273, 139] width 329 height 23
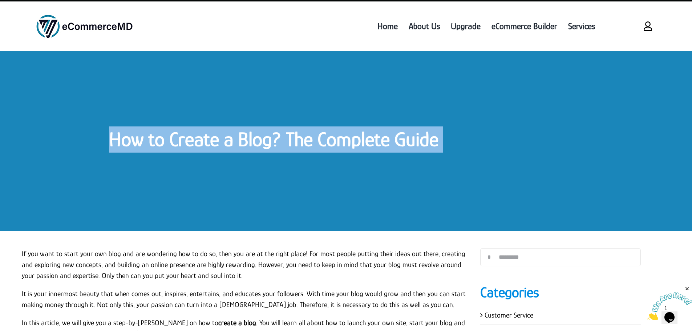
click at [259, 138] on link "How to Create a Blog? The Complete Guide" at bounding box center [273, 139] width 329 height 23
copy div "How to Create a Blog? The Complete Guide How to Create a Blog? The Complete Gui…"
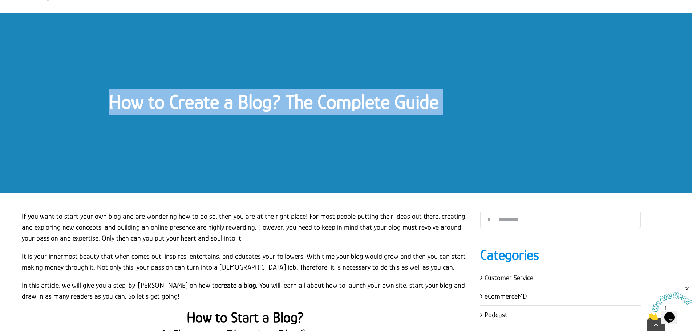
scroll to position [145, 0]
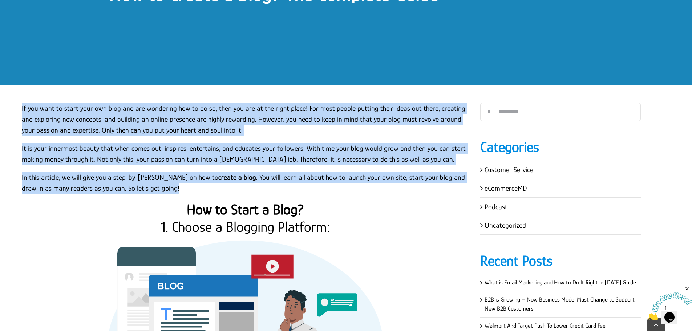
drag, startPoint x: 149, startPoint y: 187, endPoint x: 14, endPoint y: 107, distance: 156.7
copy div "If you want to start your own blog and are wondering how to do so, then you are…"
click at [87, 131] on p "If you want to start your own blog and are wondering how to do so, then you are…" at bounding box center [246, 119] width 448 height 33
drag, startPoint x: 19, startPoint y: 107, endPoint x: 153, endPoint y: 189, distance: 157.5
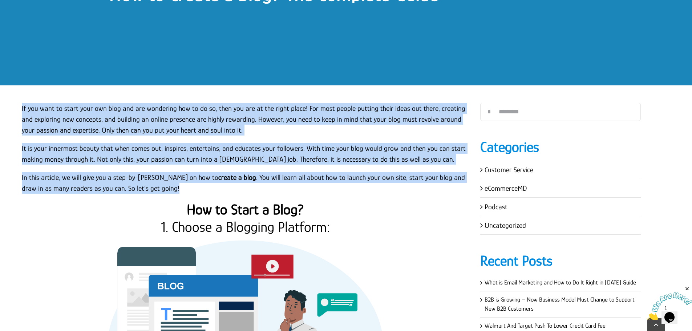
copy div "If you want to start your own blog and are wondering how to do so, then you are…"
click at [153, 189] on p "In this article, we will give you a step-by-step guide on how to create a blog …" at bounding box center [246, 183] width 448 height 22
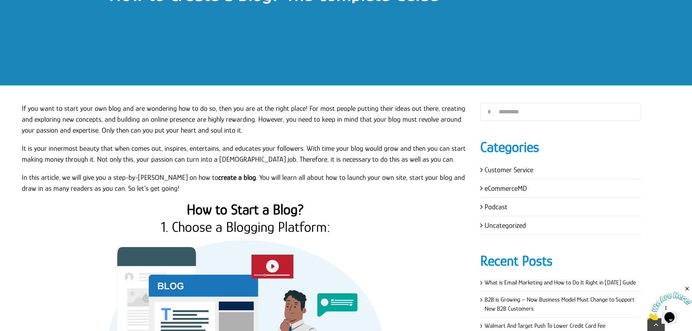
click at [181, 180] on p "In this article, we will give you a step-by-step guide on how to create a blog …" at bounding box center [246, 183] width 448 height 22
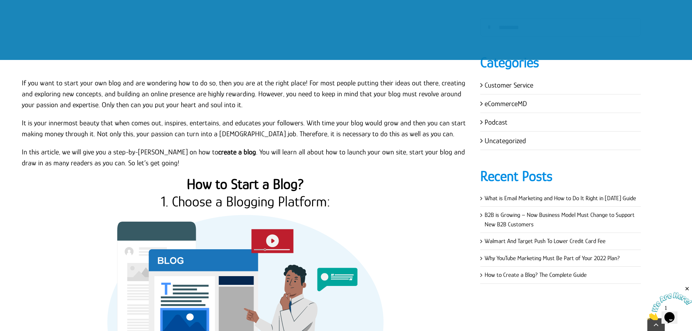
scroll to position [254, 0]
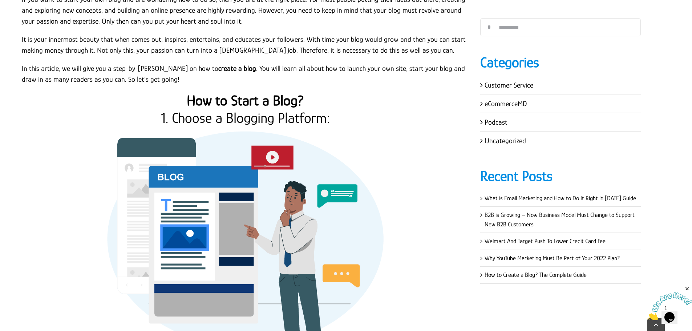
click at [242, 106] on strong "How to Start a Blog?" at bounding box center [245, 100] width 117 height 16
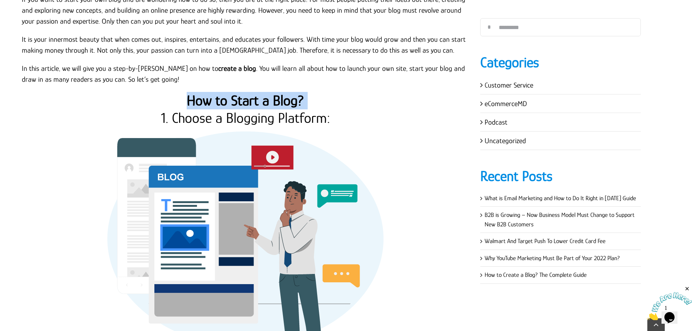
click at [242, 106] on strong "How to Start a Blog?" at bounding box center [245, 100] width 117 height 16
copy div "How to Start a Blog?"
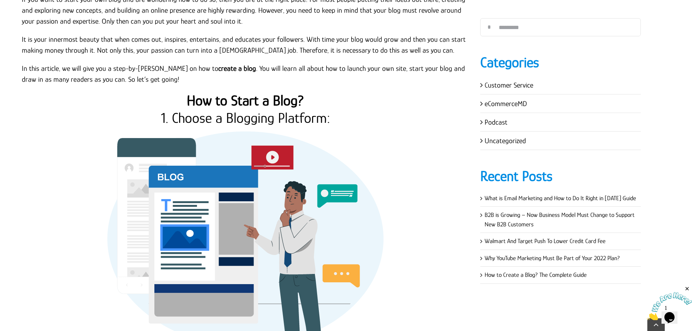
click at [276, 120] on h2 "1. Choose a Blogging Platform:" at bounding box center [246, 117] width 448 height 17
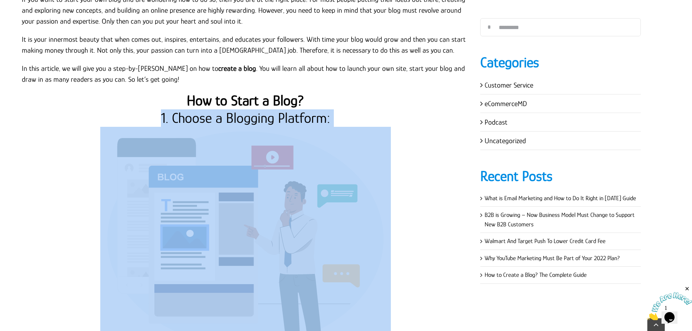
click at [276, 120] on h2 "1. Choose a Blogging Platform:" at bounding box center [246, 117] width 448 height 17
copy div "1. Choose a Blogging Platform:"
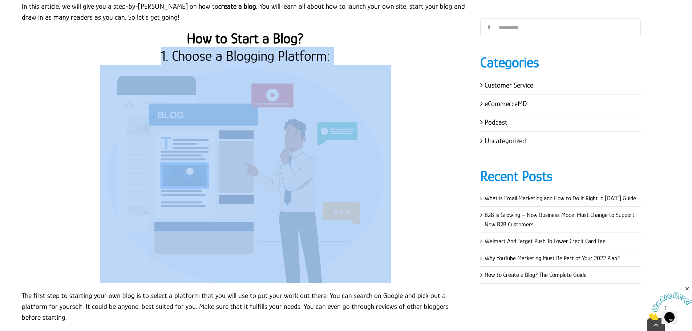
scroll to position [436, 0]
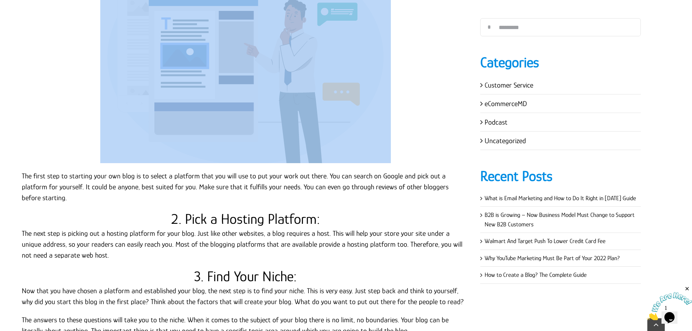
click at [285, 139] on img at bounding box center [245, 54] width 291 height 218
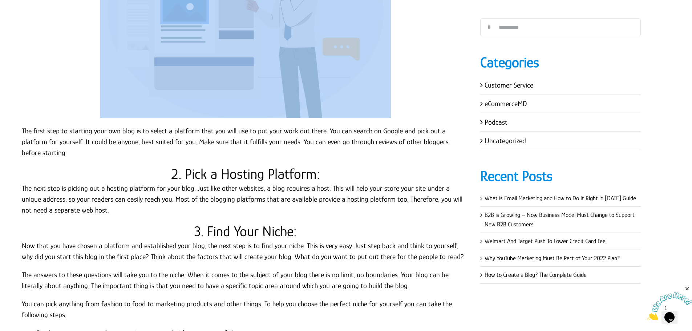
scroll to position [472, 0]
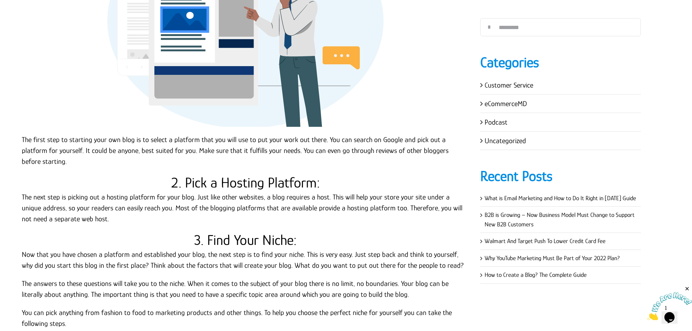
click at [46, 140] on p "The first step to starting your own blog is to select a platform that you will …" at bounding box center [246, 150] width 448 height 33
click at [25, 139] on p "The first step to starting your own blog is to select a platform that you will …" at bounding box center [246, 150] width 448 height 33
click at [23, 137] on p "The first step to starting your own blog is to select a platform that you will …" at bounding box center [246, 150] width 448 height 33
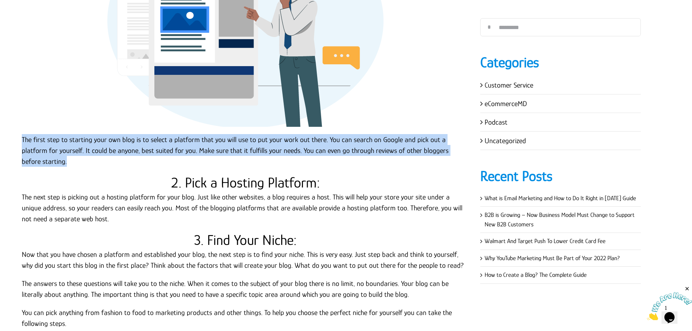
click at [462, 153] on p "The first step to starting your own blog is to select a platform that you will …" at bounding box center [246, 150] width 448 height 33
copy p "The first step to starting your own blog is to select a platform that you will …"
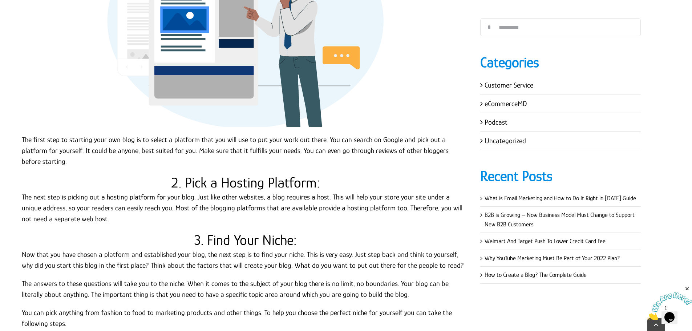
click at [211, 179] on h2 "2. Pick a Hosting Platform:" at bounding box center [246, 182] width 448 height 17
click at [215, 174] on h2 "2. Pick a Hosting Platform:" at bounding box center [246, 182] width 448 height 17
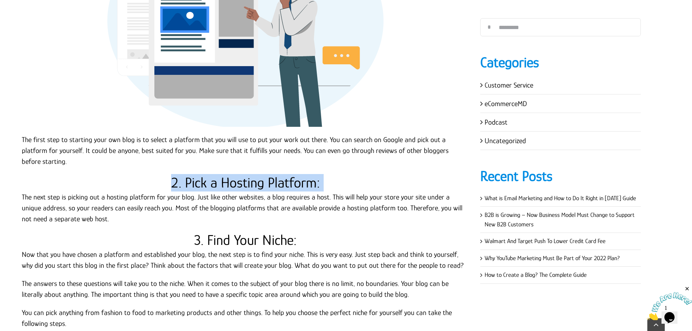
click at [215, 174] on h2 "2. Pick a Hosting Platform:" at bounding box center [246, 182] width 448 height 17
click at [166, 197] on p "The next step is picking out a hosting platform for your blog. Just like other …" at bounding box center [246, 207] width 448 height 33
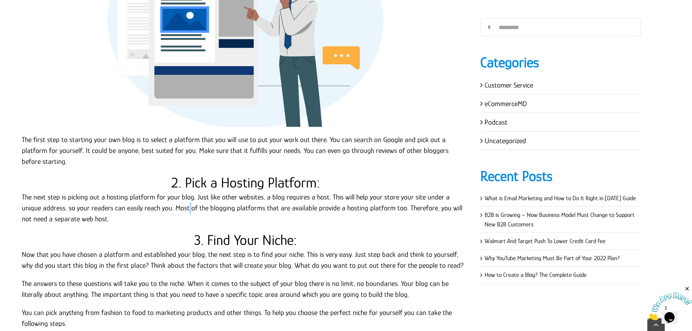
click at [166, 197] on p "The next step is picking out a hosting platform for your blog. Just like other …" at bounding box center [246, 207] width 448 height 33
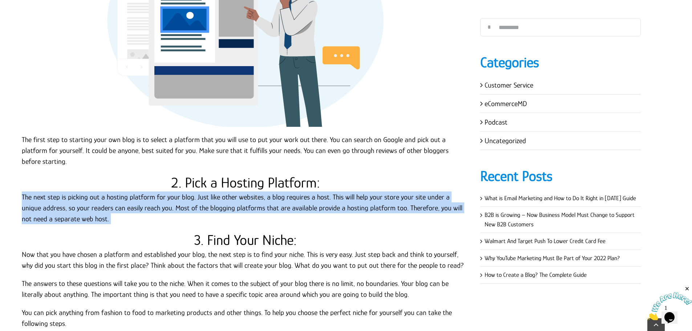
click at [166, 197] on p "The next step is picking out a hosting platform for your blog. Just like other …" at bounding box center [246, 207] width 448 height 33
copy div "The next step is picking out a hosting platform for your blog. Just like other …"
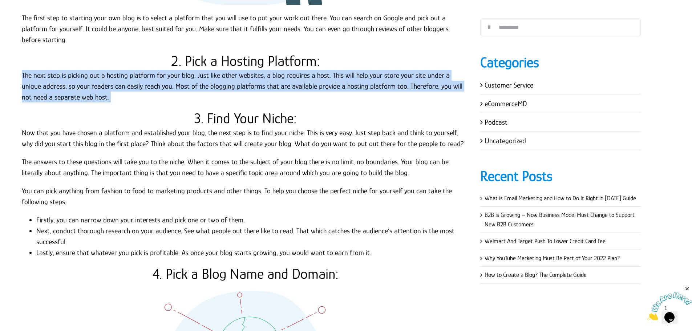
scroll to position [581, 0]
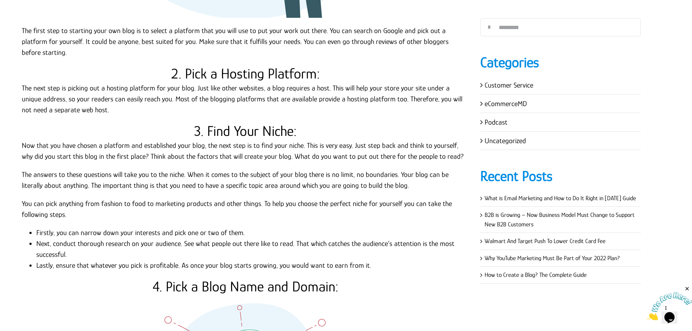
click at [237, 123] on h2 "3. Find Your Niche:" at bounding box center [246, 130] width 448 height 17
copy div "3. Find Your Niche:"
click at [108, 140] on p "Now that you have chosen a platform and established your blog, the next step is…" at bounding box center [246, 151] width 448 height 22
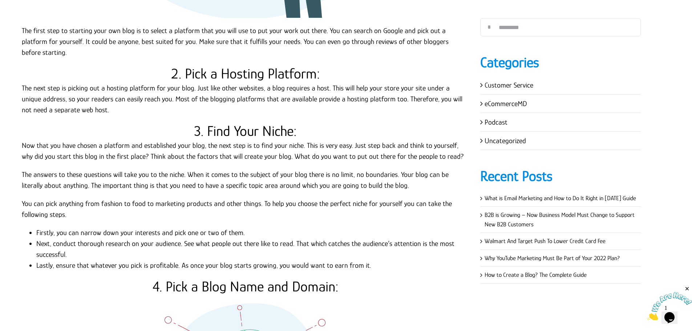
click at [23, 140] on p "Now that you have chosen a platform and established your blog, the next step is…" at bounding box center [246, 151] width 448 height 22
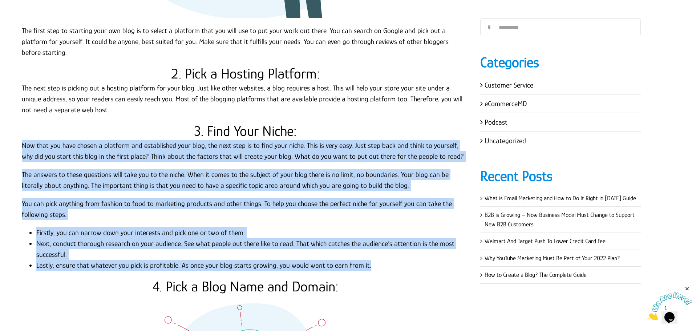
click at [374, 260] on li "Lastly, ensure that whatever you pick is profitable. As once your blog starts g…" at bounding box center [252, 265] width 433 height 11
copy div "Now that you have chosen a platform and established your blog, the next step is…"
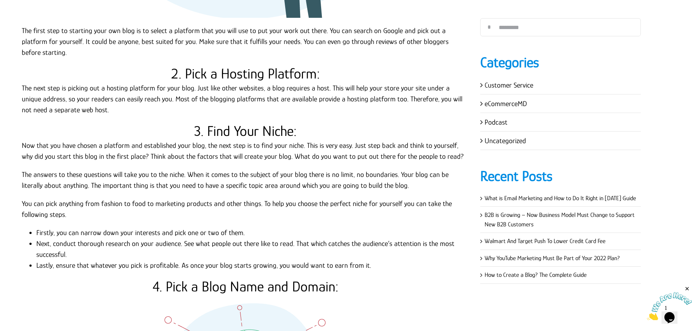
click at [66, 203] on p "You can pick anything from fashion to food to marketing products and other thin…" at bounding box center [246, 209] width 448 height 22
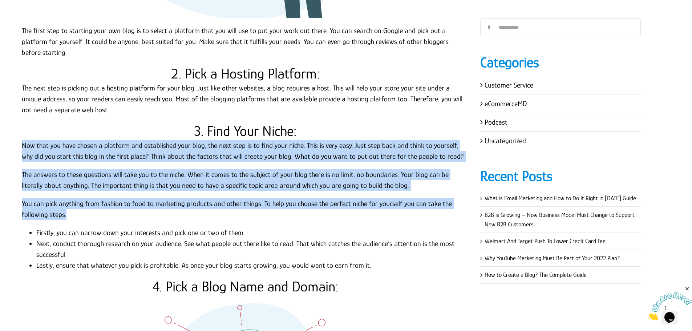
click at [22, 140] on p "Now that you have chosen a platform and established your blog, the next step is…" at bounding box center [246, 151] width 448 height 22
copy div "Now that you have chosen a platform and established your blog, the next step is…"
click at [195, 200] on p "You can pick anything from fashion to food to marketing products and other thin…" at bounding box center [246, 209] width 448 height 22
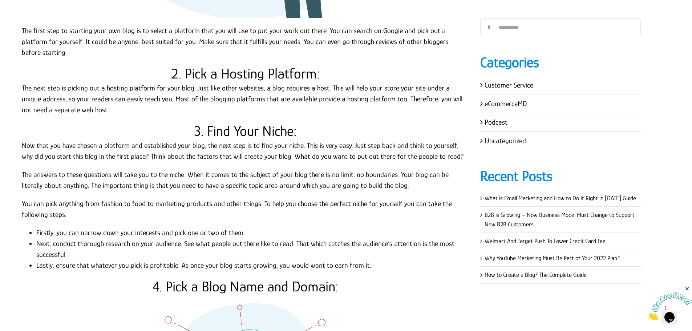
click at [86, 140] on p "Now that you have chosen a platform and established your blog, the next step is…" at bounding box center [246, 151] width 448 height 22
click at [154, 227] on li "Firstly, you can narrow down your interests and pick one or two of them." at bounding box center [252, 232] width 433 height 11
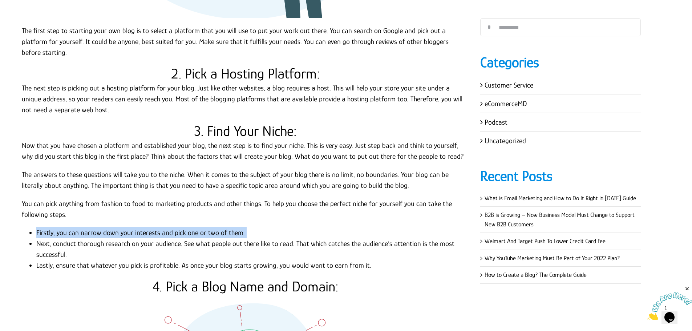
click at [154, 227] on li "Firstly, you can narrow down your interests and pick one or two of them." at bounding box center [252, 232] width 433 height 11
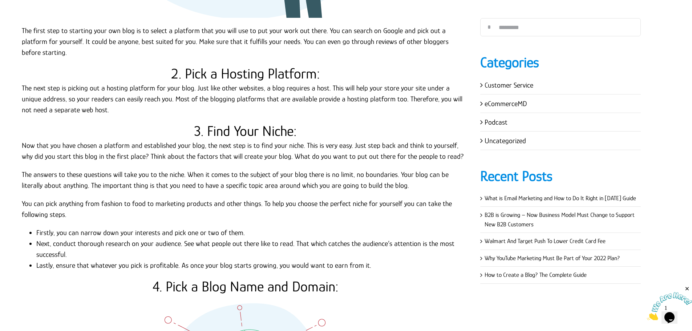
click at [68, 239] on li "Next, conduct thorough research on your audience. See what people out there lik…" at bounding box center [252, 249] width 433 height 22
click at [64, 238] on li "Next, conduct thorough research on your audience. See what people out there lik…" at bounding box center [252, 249] width 433 height 22
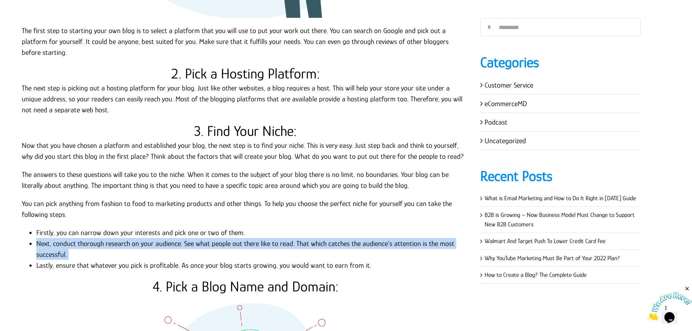
click at [64, 238] on li "Next, conduct thorough research on your audience. See what people out there lik…" at bounding box center [252, 249] width 433 height 22
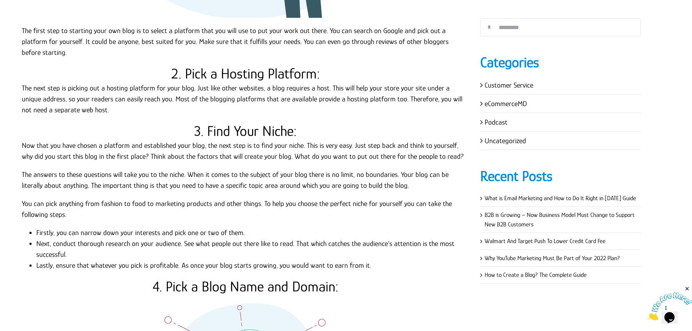
click at [90, 260] on li "Lastly, ensure that whatever you pick is profitable. As once your blog starts g…" at bounding box center [252, 265] width 433 height 11
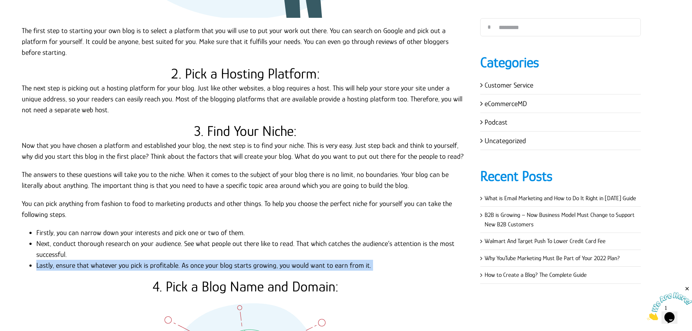
click at [90, 260] on li "Lastly, ensure that whatever you pick is profitable. As once your blog starts g…" at bounding box center [252, 265] width 433 height 11
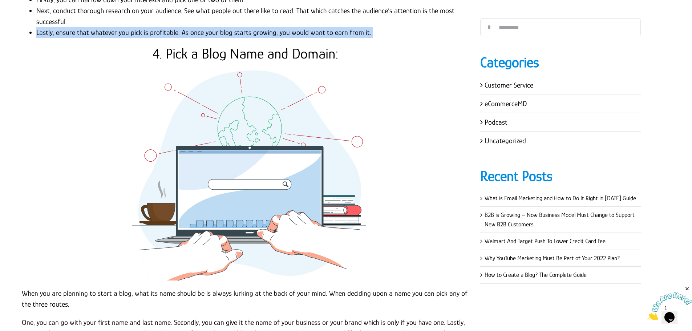
scroll to position [799, 0]
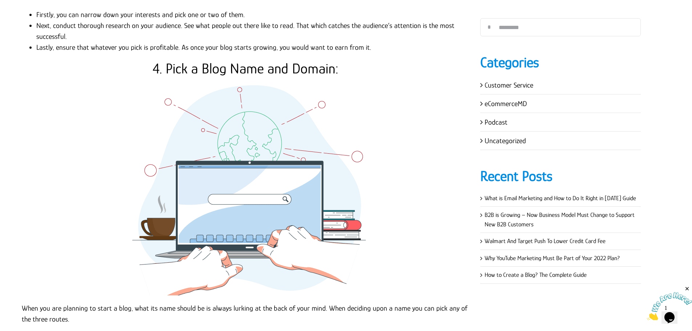
click at [250, 60] on h2 "4. Pick a Blog Name and Domain:" at bounding box center [246, 68] width 448 height 17
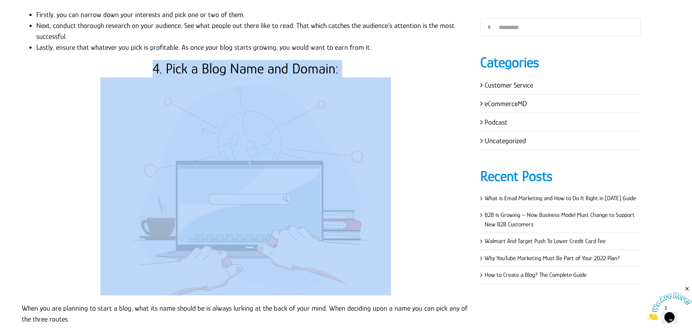
click at [250, 60] on h2 "4. Pick a Blog Name and Domain:" at bounding box center [246, 68] width 448 height 17
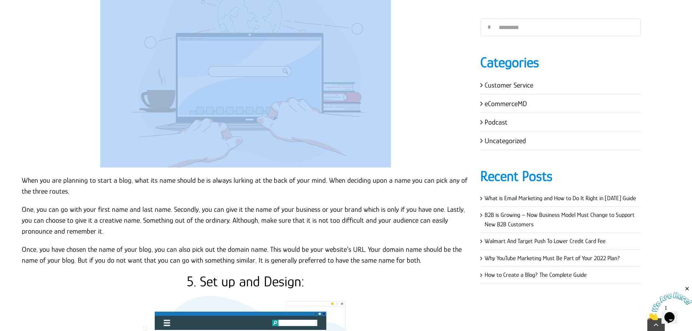
scroll to position [1053, 0]
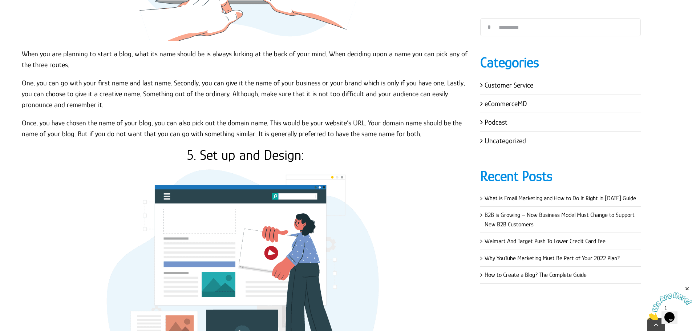
click at [56, 128] on p "Once, you have chosen the name of your blog, you can also pick out the domain n…" at bounding box center [246, 128] width 448 height 22
click at [23, 48] on p "When you are planning to start a blog, what its name should be is always lurkin…" at bounding box center [246, 59] width 448 height 22
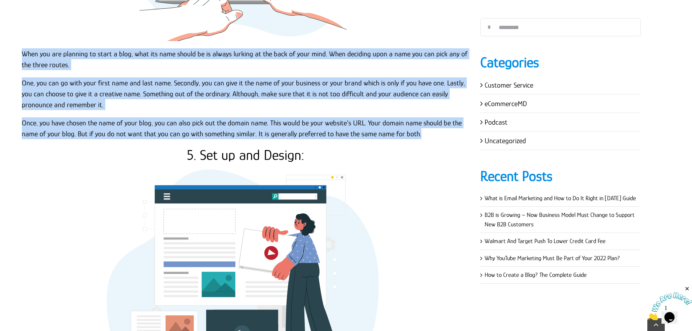
click at [421, 125] on p "Once, you have chosen the name of your blog, you can also pick out the domain n…" at bounding box center [246, 128] width 448 height 22
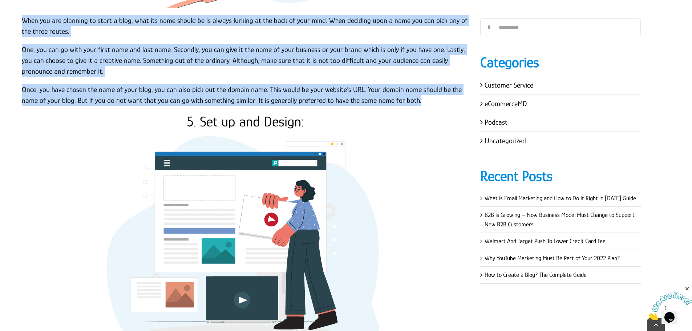
scroll to position [1090, 0]
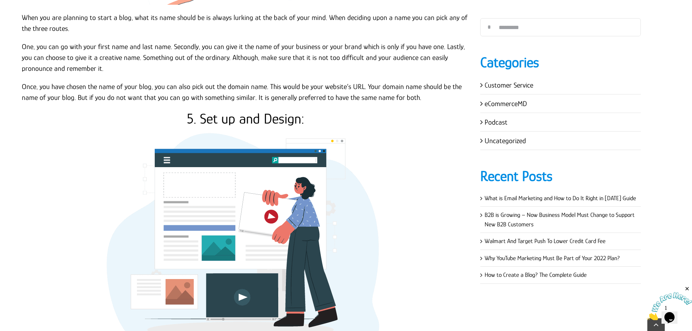
click at [241, 110] on h2 "5. Set up and Design:" at bounding box center [246, 118] width 448 height 17
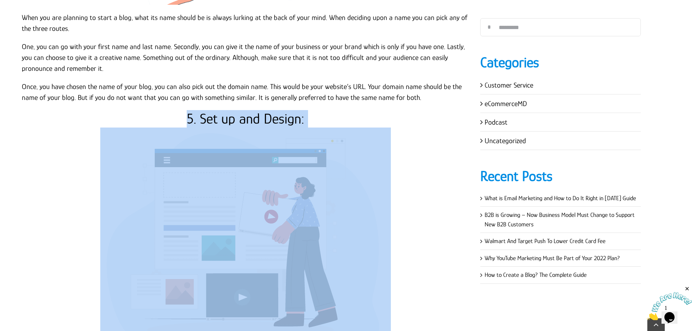
click at [241, 110] on h2 "5. Set up and Design:" at bounding box center [246, 118] width 448 height 17
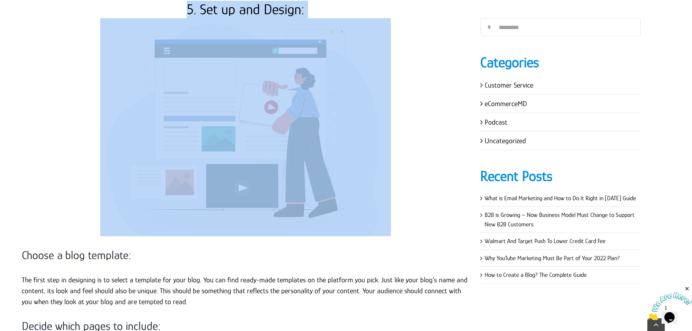
scroll to position [1344, 0]
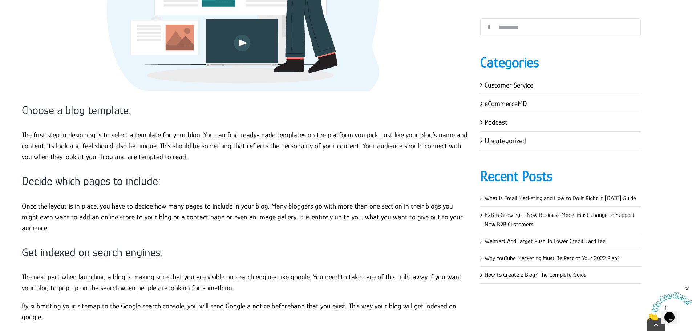
click at [56, 104] on h3 "Choose a blog template:" at bounding box center [246, 110] width 448 height 15
click at [56, 103] on h3 "Choose a blog template:" at bounding box center [246, 110] width 448 height 15
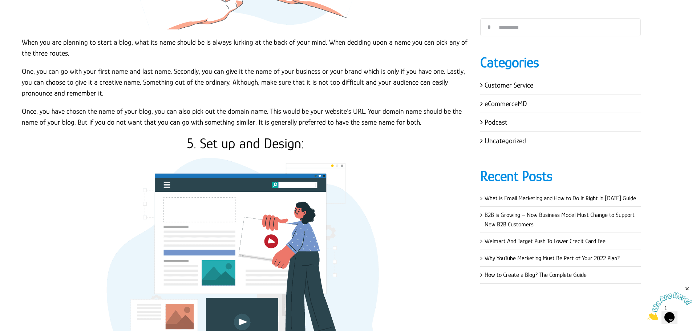
scroll to position [1053, 0]
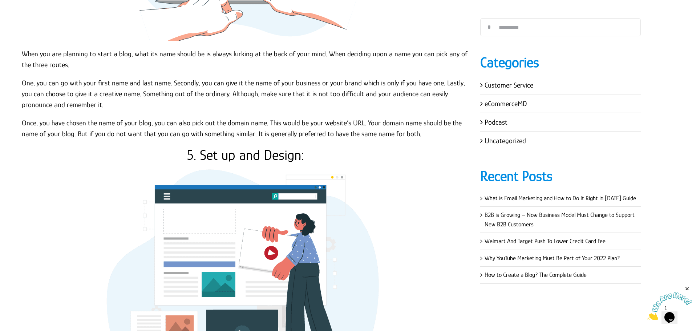
click at [266, 146] on h2 "5. Set up and Design:" at bounding box center [246, 154] width 448 height 17
click at [267, 146] on h2 "5. Set up and Design:" at bounding box center [246, 154] width 448 height 17
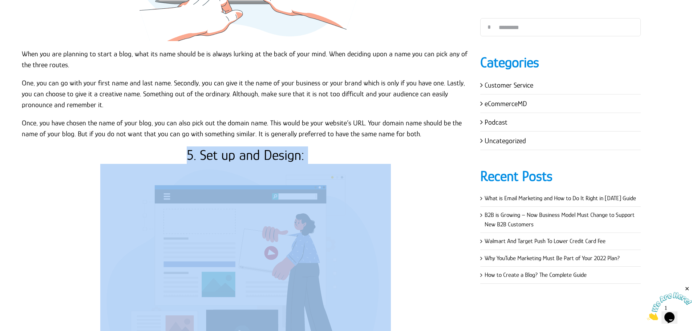
click at [267, 146] on h2 "5. Set up and Design:" at bounding box center [246, 154] width 448 height 17
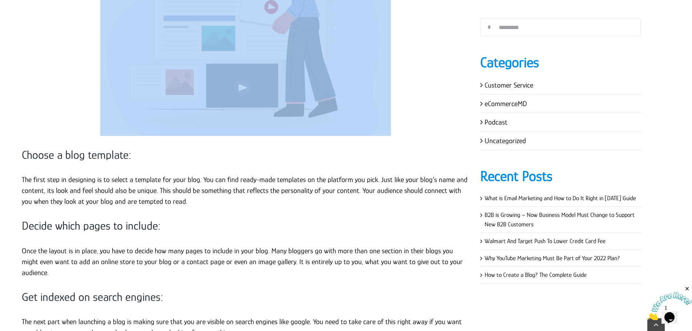
scroll to position [1308, 0]
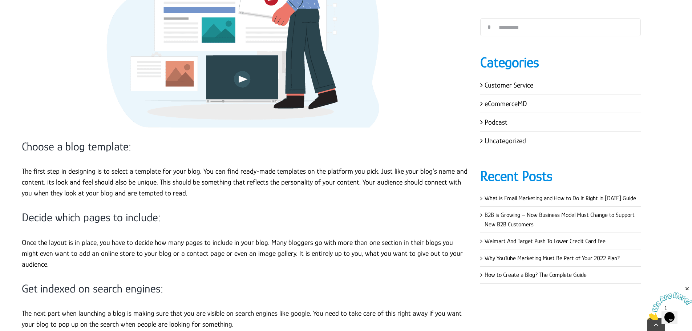
click at [115, 139] on h3 "Choose a blog template:" at bounding box center [246, 146] width 448 height 15
click at [114, 139] on h3 "Choose a blog template:" at bounding box center [246, 146] width 448 height 15
click at [124, 174] on p "The first step in designing is to select a template for your blog. You can find…" at bounding box center [246, 182] width 448 height 33
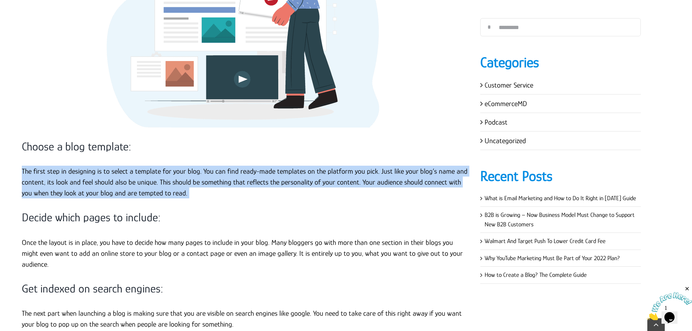
click at [124, 174] on p "The first step in designing is to select a template for your blog. You can find…" at bounding box center [246, 182] width 448 height 33
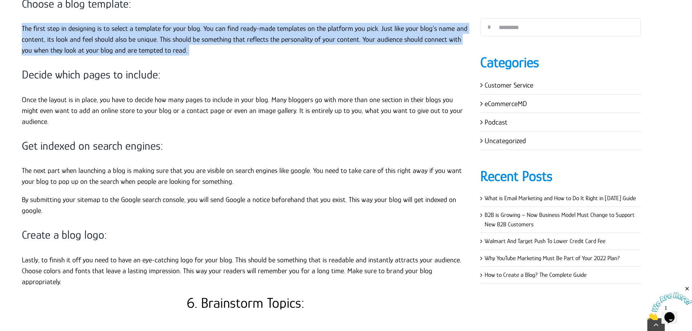
scroll to position [1453, 0]
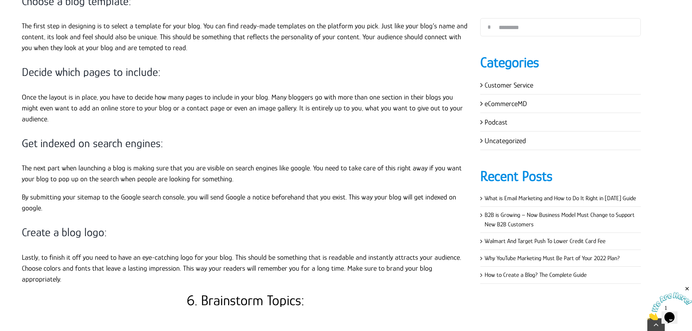
click at [133, 65] on h3 "Decide which pages to include:" at bounding box center [246, 72] width 448 height 15
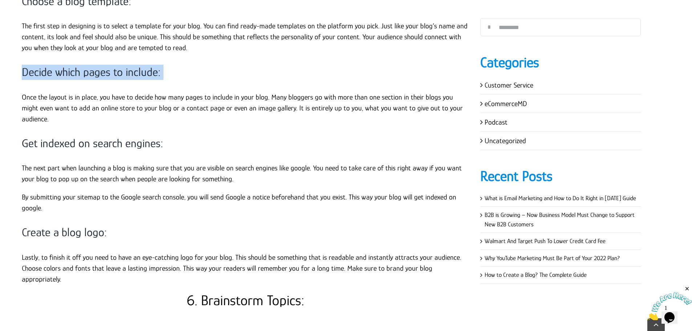
click at [133, 65] on h3 "Decide which pages to include:" at bounding box center [246, 72] width 448 height 15
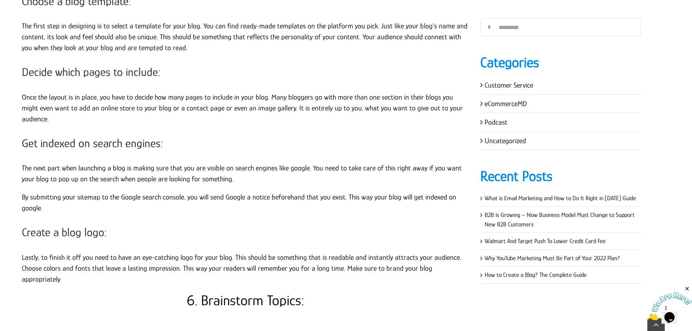
click at [92, 105] on div "If you want to start your own blog and are wondering how to do so, then you are…" at bounding box center [246, 235] width 448 height 2881
click at [94, 97] on p "Once the layout is in place, you have to decide how many pages to include in yo…" at bounding box center [246, 108] width 448 height 33
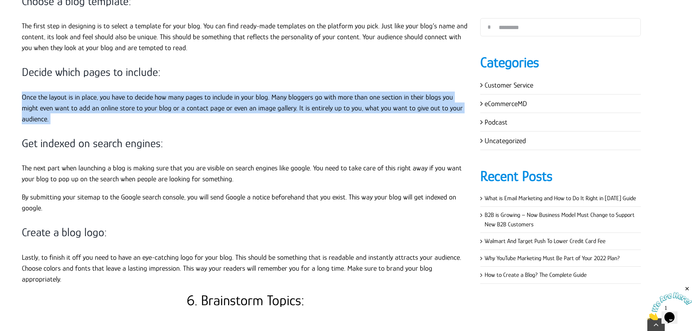
click at [94, 97] on p "Once the layout is in place, you have to decide how many pages to include in yo…" at bounding box center [246, 108] width 448 height 33
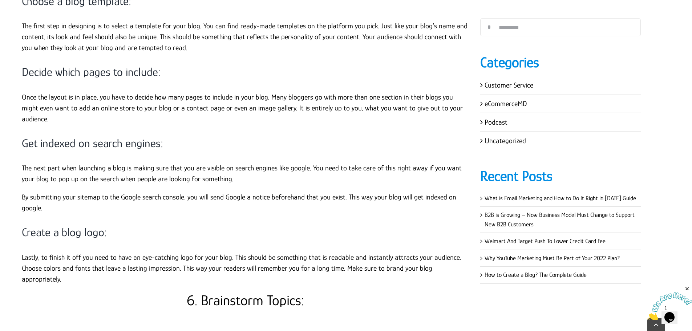
click at [126, 136] on h3 "Get indexed on search engines:" at bounding box center [246, 143] width 448 height 15
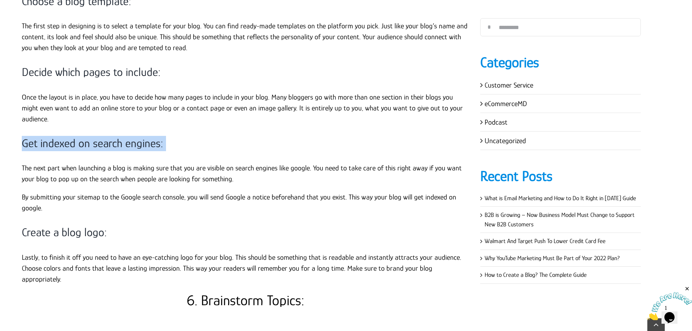
click at [126, 136] on h3 "Get indexed on search engines:" at bounding box center [246, 143] width 448 height 15
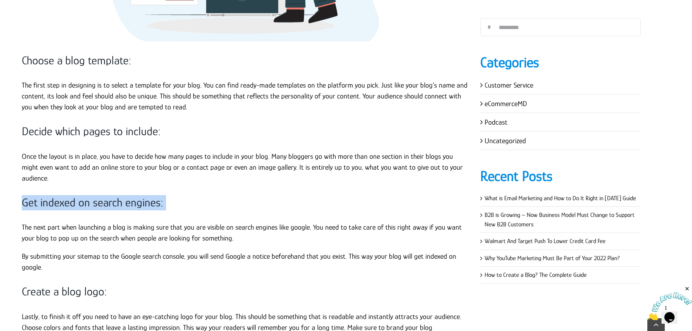
scroll to position [1417, 0]
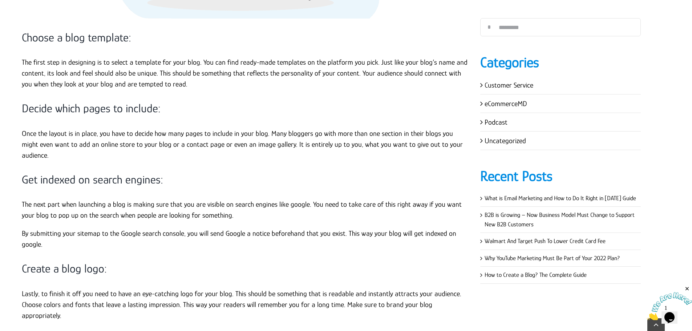
click at [60, 228] on p "By submitting your sitemap to the Google search console, you will send Google a…" at bounding box center [246, 239] width 448 height 22
click at [44, 228] on p "By submitting your sitemap to the Google search console, you will send Google a…" at bounding box center [246, 239] width 448 height 22
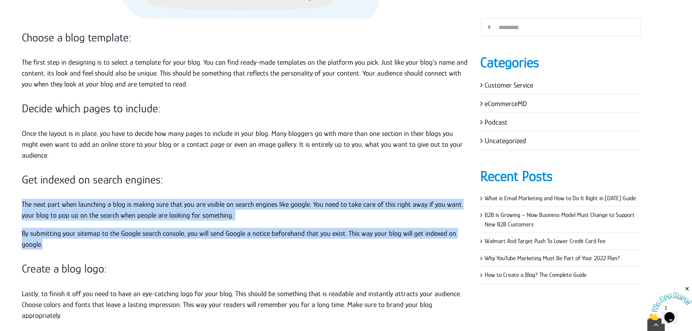
click at [21, 182] on div "If you want to start your own blog and are wondering how to do so, then you are…" at bounding box center [245, 299] width 465 height 2936
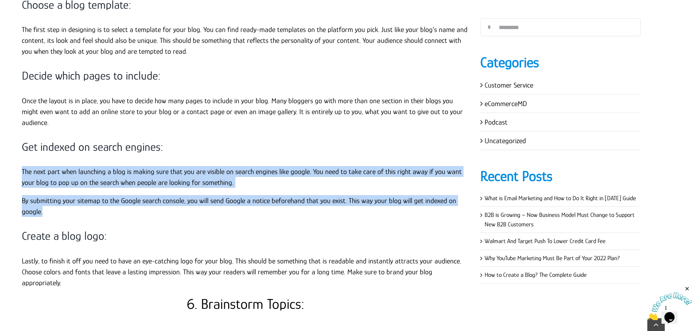
scroll to position [1562, 0]
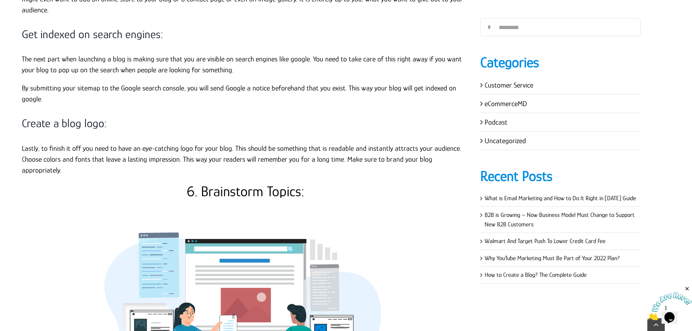
click at [79, 116] on h3 "Create a blog logo:" at bounding box center [246, 123] width 448 height 15
click at [123, 143] on p "Lastly, to finish it off you need to have an eye-catching logo for your blog. T…" at bounding box center [246, 159] width 448 height 33
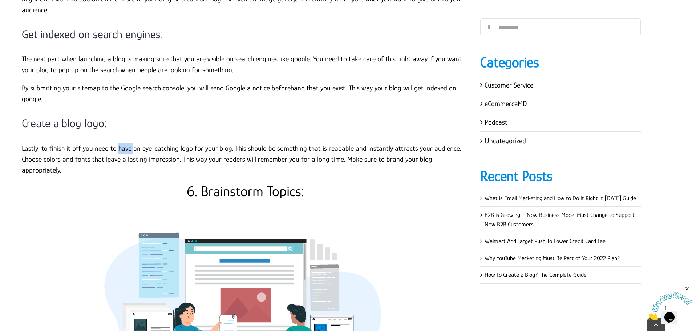
click at [123, 143] on p "Lastly, to finish it off you need to have an eye-catching logo for your blog. T…" at bounding box center [246, 159] width 448 height 33
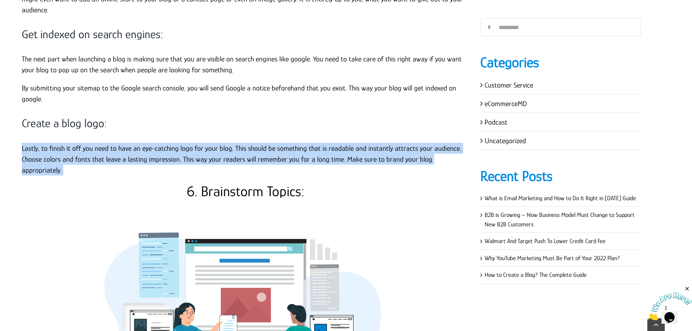
click at [123, 143] on p "Lastly, to finish it off you need to have an eye-catching logo for your blog. T…" at bounding box center [246, 159] width 448 height 33
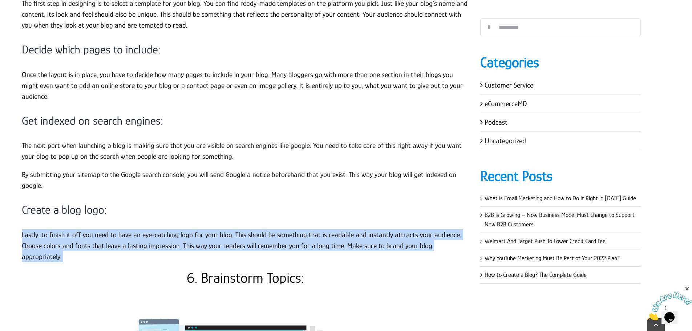
scroll to position [1598, 0]
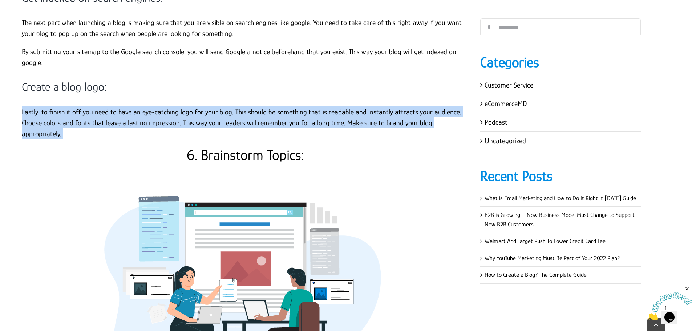
click at [164, 106] on p "Lastly, to finish it off you need to have an eye-catching logo for your blog. T…" at bounding box center [246, 122] width 448 height 33
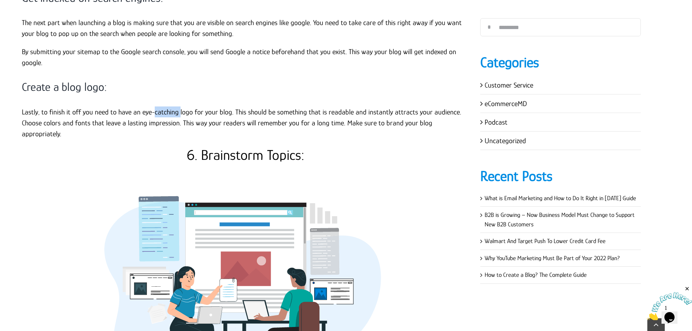
click at [164, 106] on p "Lastly, to finish it off you need to have an eye-catching logo for your blog. T…" at bounding box center [246, 122] width 448 height 33
click at [96, 106] on p "Lastly, to finish it off you need to have an eye-catching logo for your blog. T…" at bounding box center [246, 122] width 448 height 33
click at [152, 146] on h2 "6. Brainstorm Topics:" at bounding box center [246, 154] width 448 height 17
click at [248, 146] on h2 "6. Brainstorm Topics:" at bounding box center [246, 154] width 448 height 17
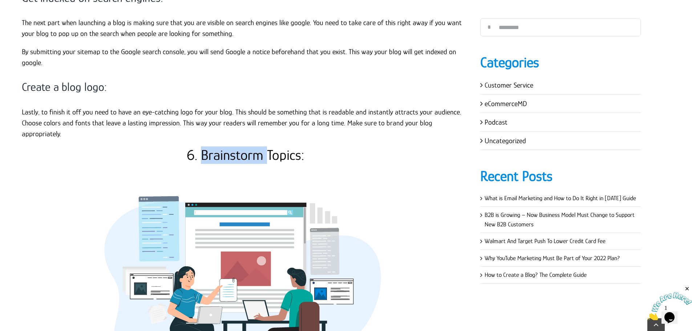
click at [247, 146] on h2 "6. Brainstorm Topics:" at bounding box center [246, 154] width 448 height 17
click at [263, 146] on h2 "6. Brainstorm Topics:" at bounding box center [246, 154] width 448 height 17
click at [274, 146] on h2 "6. Brainstorm Topics:" at bounding box center [246, 154] width 448 height 17
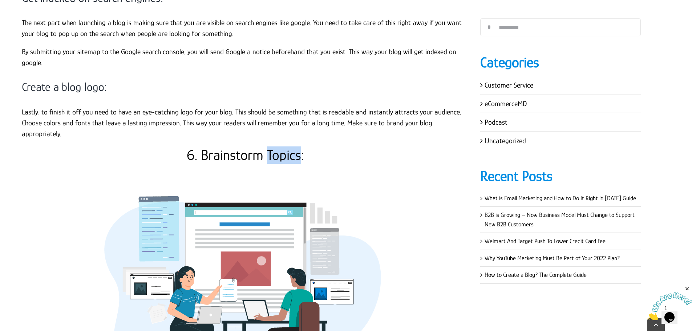
click at [288, 146] on h2 "6. Brainstorm Topics:" at bounding box center [246, 154] width 448 height 17
click at [189, 21] on div "If you want to start your own blog and are wondering how to do so, then you are…" at bounding box center [246, 90] width 448 height 2881
click at [189, 46] on p "By submitting your sitemap to the Google search console, you will send Google a…" at bounding box center [246, 57] width 448 height 22
click at [119, 80] on h3 "Create a blog logo:" at bounding box center [246, 87] width 448 height 15
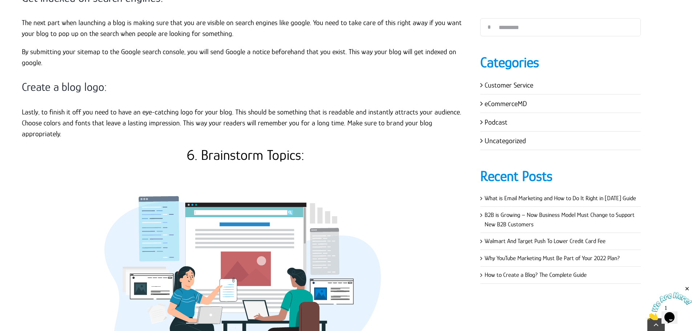
click at [119, 80] on h3 "Create a blog logo:" at bounding box center [246, 87] width 448 height 15
click at [116, 80] on h3 "Create a blog logo:" at bounding box center [246, 87] width 448 height 15
click at [87, 80] on h3 "Create a blog logo:" at bounding box center [246, 87] width 448 height 15
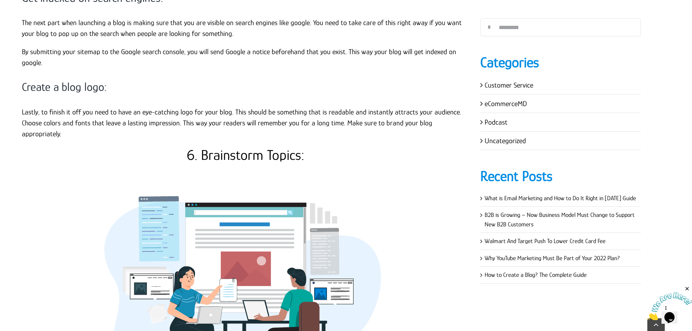
click at [80, 80] on h3 "Create a blog logo:" at bounding box center [246, 87] width 448 height 15
click at [53, 80] on h3 "Create a blog logo:" at bounding box center [246, 87] width 448 height 15
click at [49, 80] on h3 "Create a blog logo:" at bounding box center [246, 87] width 448 height 15
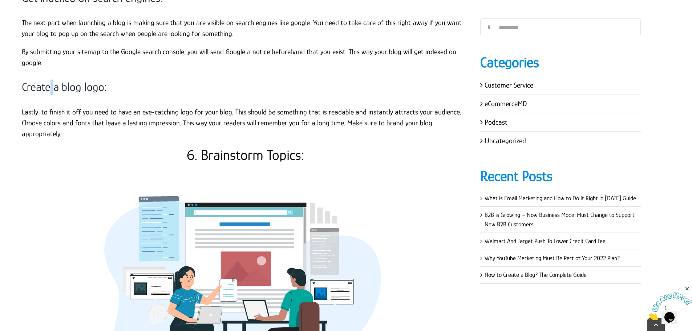
click at [49, 80] on h3 "Create a blog logo:" at bounding box center [246, 87] width 448 height 15
click at [59, 80] on h3 "Create a blog logo:" at bounding box center [246, 87] width 448 height 15
click at [82, 80] on h3 "Create a blog logo:" at bounding box center [246, 87] width 448 height 15
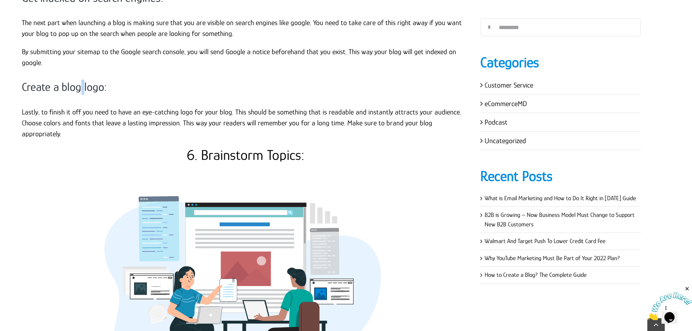
click at [82, 80] on h3 "Create a blog logo:" at bounding box center [246, 87] width 448 height 15
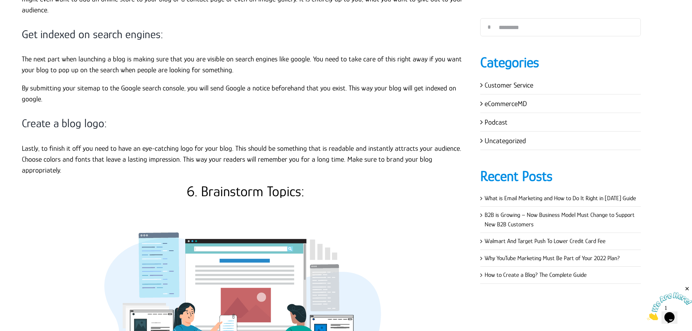
click at [239, 183] on h2 "6. Brainstorm Topics:" at bounding box center [246, 191] width 448 height 17
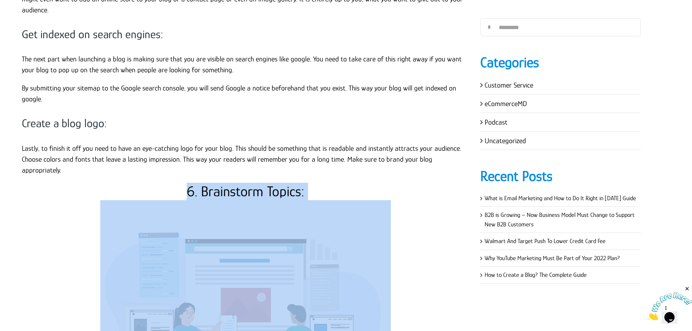
click at [239, 183] on h2 "6. Brainstorm Topics:" at bounding box center [246, 191] width 448 height 17
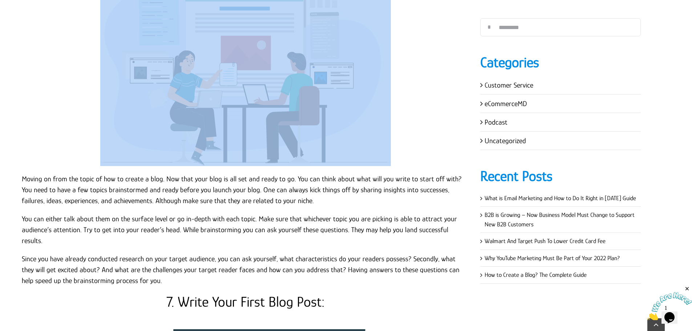
scroll to position [1816, 0]
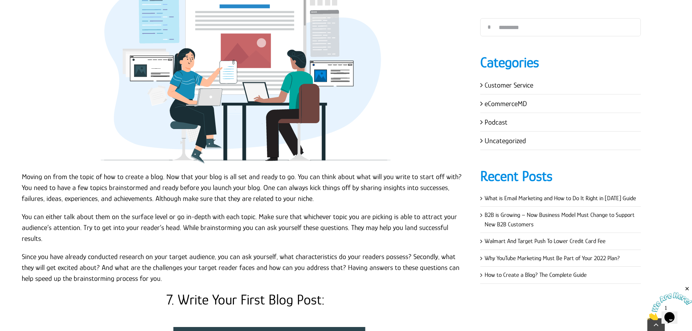
click at [147, 171] on p "Moving on from the topic of how to create a blog. Now that your blog is all set…" at bounding box center [246, 187] width 448 height 33
click at [22, 171] on p "Moving on from the topic of how to create a blog. Now that your blog is all set…" at bounding box center [246, 187] width 448 height 33
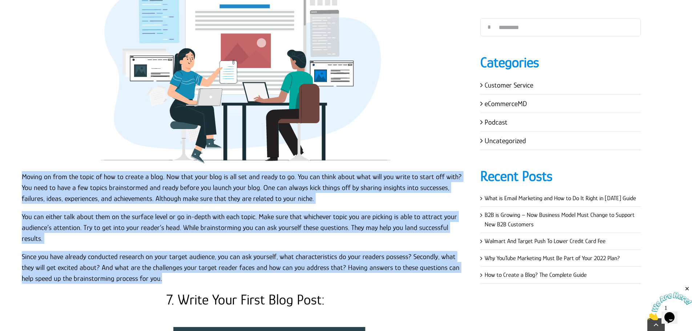
click at [151, 251] on p "Since you have already conducted research on your target audience, you can ask …" at bounding box center [246, 267] width 448 height 33
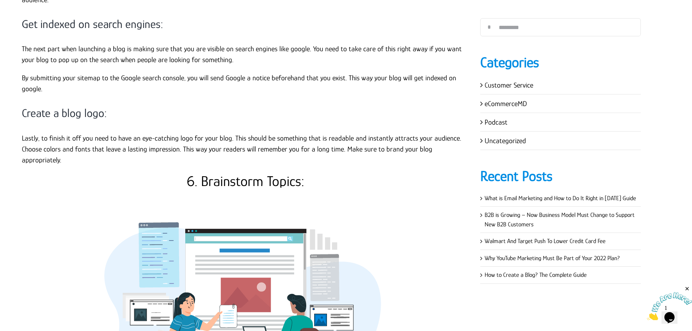
scroll to position [1562, 0]
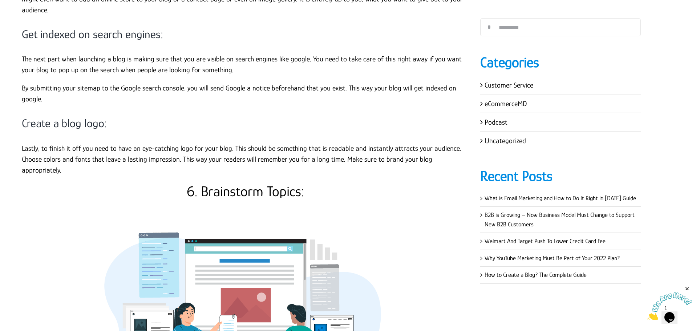
click at [376, 143] on p "Lastly, to finish it off you need to have an eye-catching logo for your blog. T…" at bounding box center [246, 159] width 448 height 33
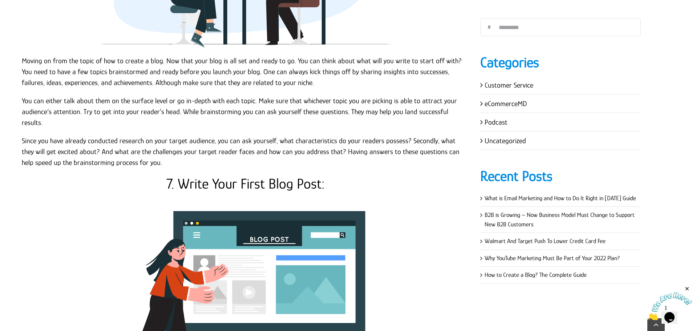
scroll to position [1961, 0]
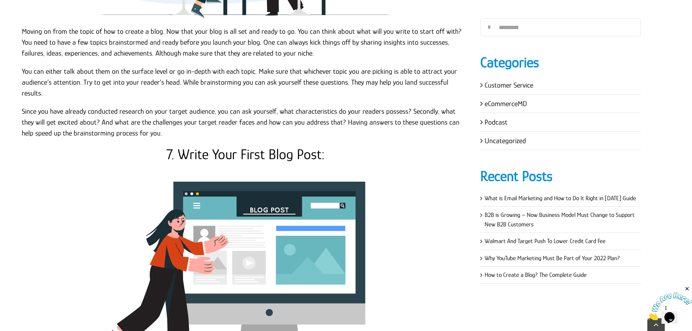
click at [222, 163] on img at bounding box center [245, 272] width 291 height 218
click at [234, 146] on h2 "7. Write Your First Blog Post:" at bounding box center [246, 154] width 448 height 17
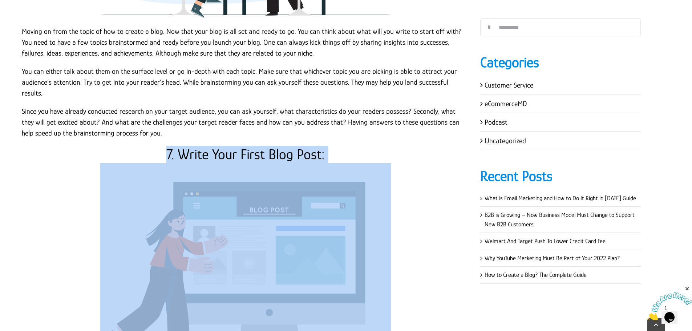
click at [234, 146] on h2 "7. Write Your First Blog Post:" at bounding box center [246, 154] width 448 height 17
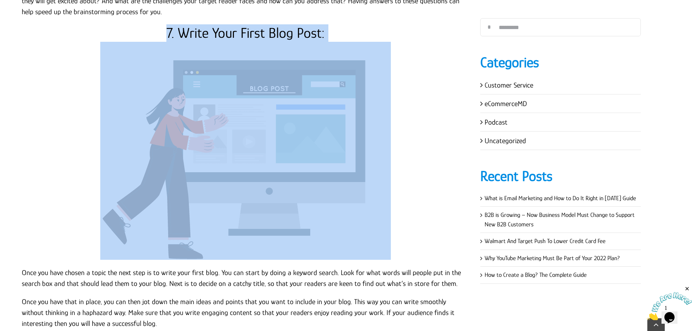
scroll to position [2107, 0]
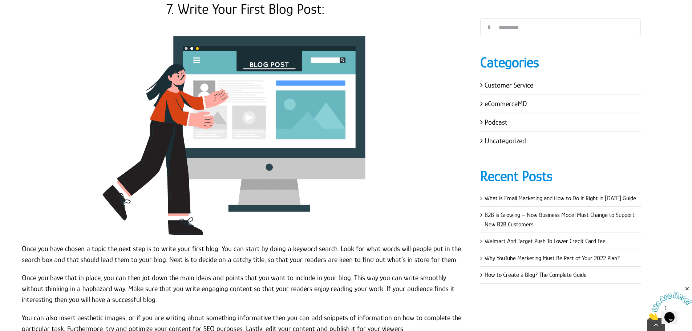
click at [109, 243] on p "Once you have chosen a topic the next step is to write your first blog. You can…" at bounding box center [246, 254] width 448 height 22
click at [23, 243] on p "Once you have chosen a topic the next step is to write your first blog. You can…" at bounding box center [246, 254] width 448 height 22
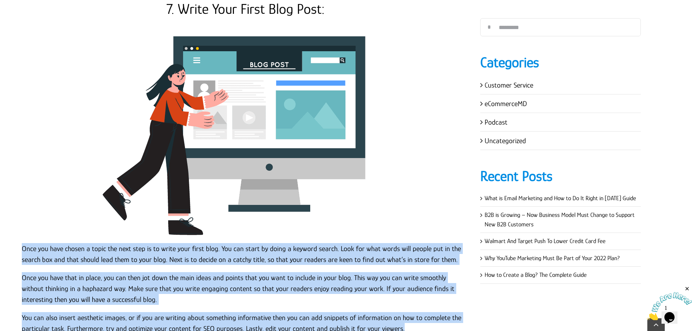
click at [400, 312] on p "You can also insert aesthetic images, or if you are writing about something inf…" at bounding box center [246, 323] width 448 height 22
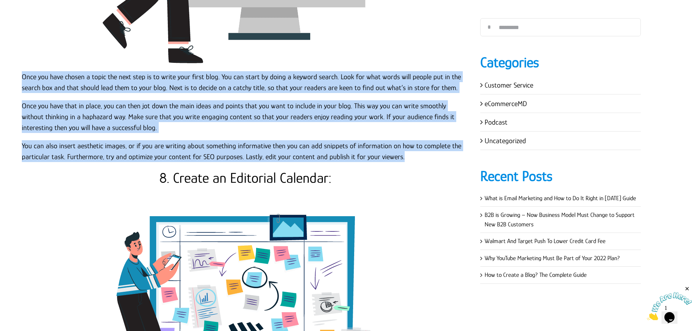
scroll to position [2252, 0]
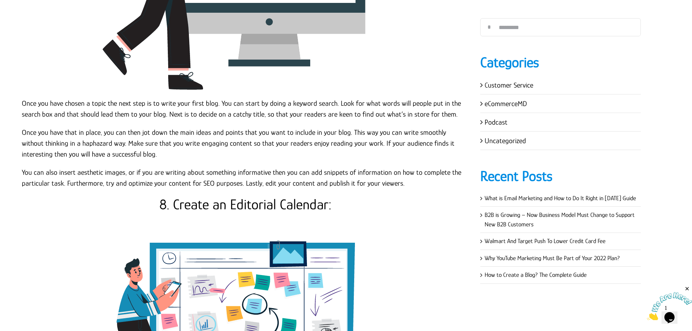
click at [267, 196] on h2 "8. Create an Editorial Calendar:" at bounding box center [246, 204] width 448 height 17
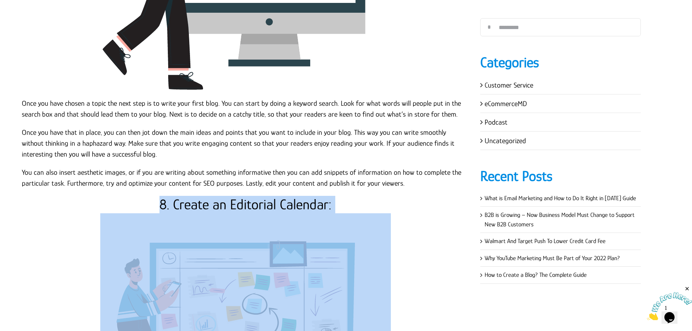
click at [267, 196] on h2 "8. Create an Editorial Calendar:" at bounding box center [246, 204] width 448 height 17
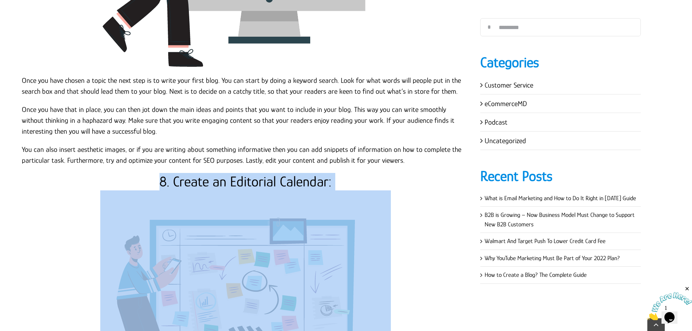
scroll to position [2325, 0]
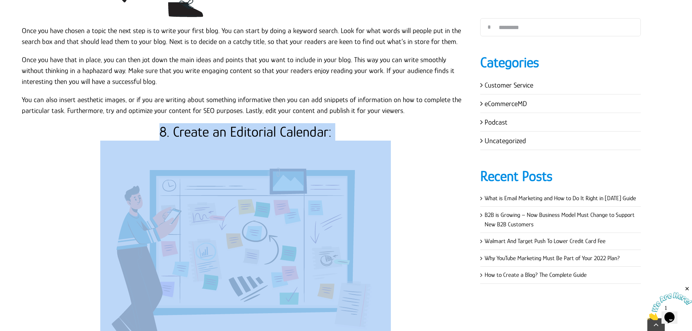
click at [195, 141] on img at bounding box center [245, 250] width 291 height 218
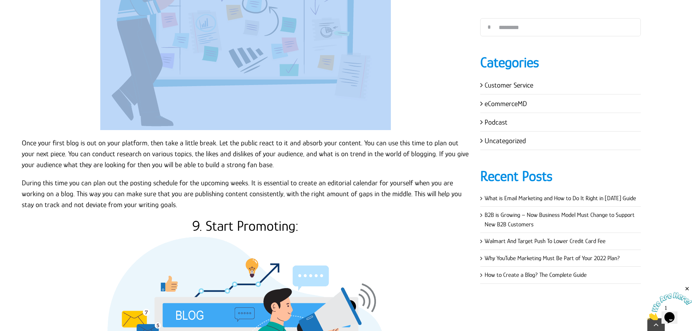
scroll to position [2579, 0]
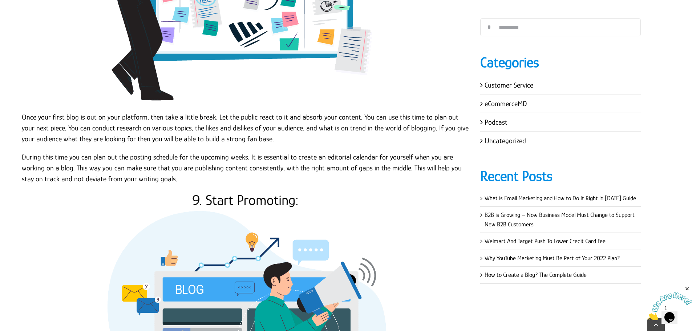
click at [150, 151] on p "During this time you can plan out the posting schedule for the upcoming weeks. …" at bounding box center [246, 167] width 448 height 33
click at [23, 112] on p "Once your first blog is out on your platform, then take a little break. Let the…" at bounding box center [246, 128] width 448 height 33
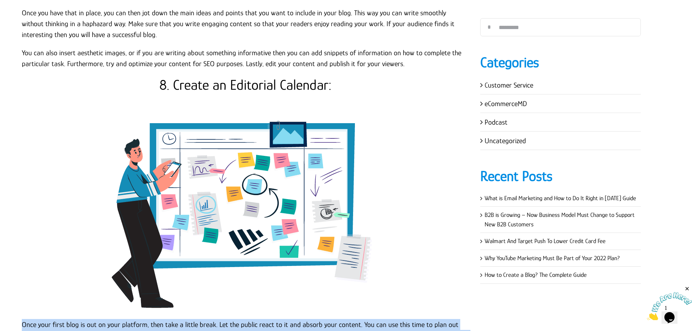
scroll to position [2361, 0]
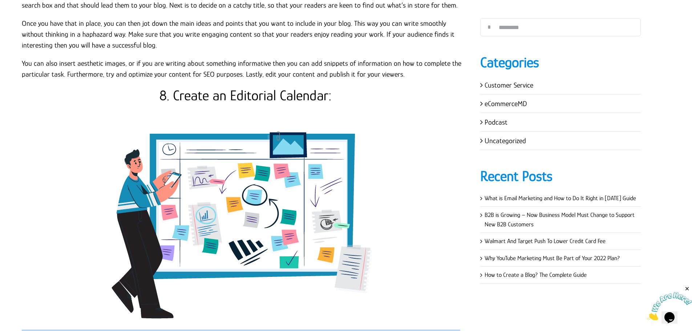
click at [450, 144] on p at bounding box center [246, 213] width 448 height 218
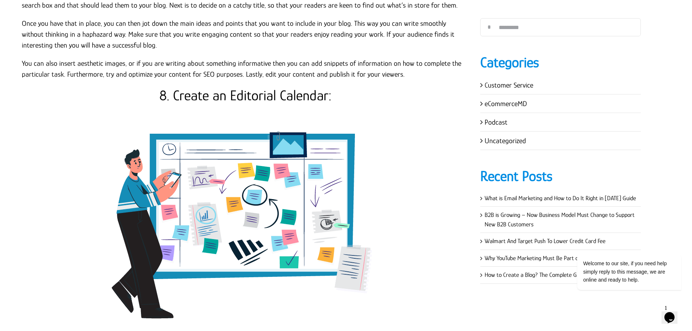
click at [391, 105] on p at bounding box center [246, 213] width 448 height 218
click at [427, 109] on p at bounding box center [246, 213] width 448 height 218
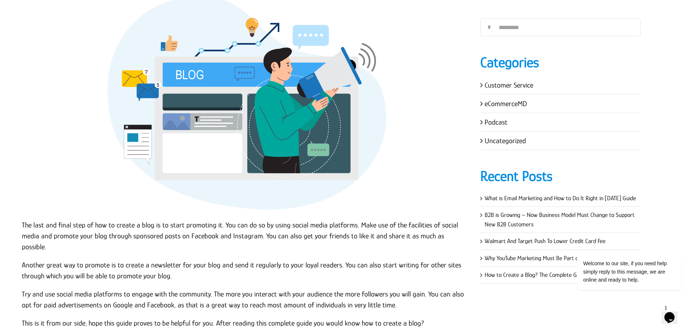
scroll to position [2669, 0]
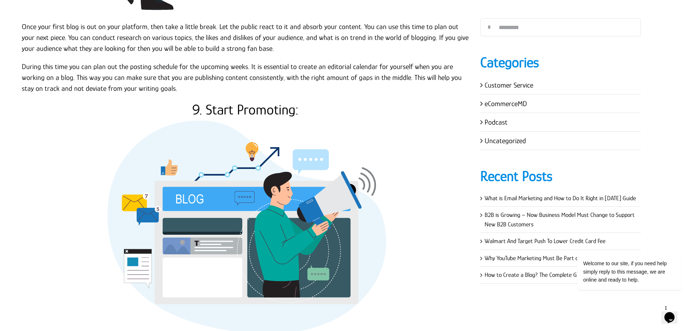
click at [281, 101] on h2 "9. Start Promoting:" at bounding box center [246, 109] width 448 height 17
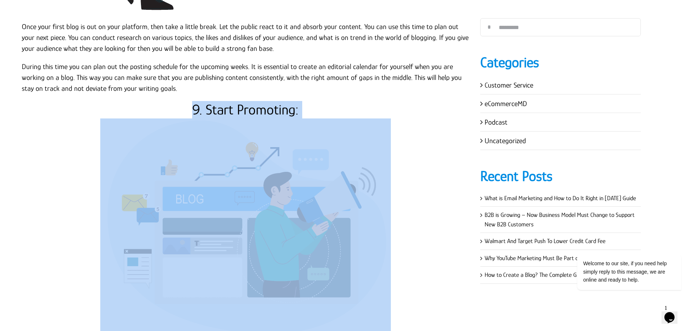
click at [281, 101] on h2 "9. Start Promoting:" at bounding box center [246, 109] width 448 height 17
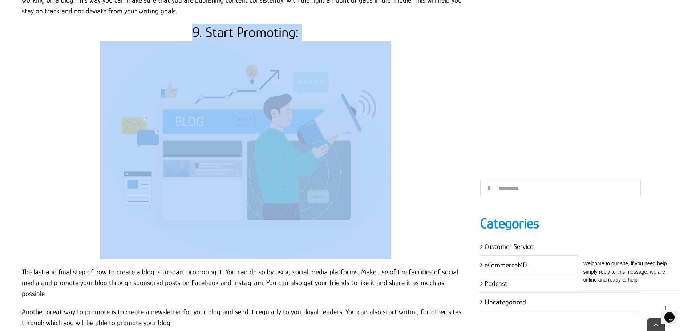
scroll to position [2887, 0]
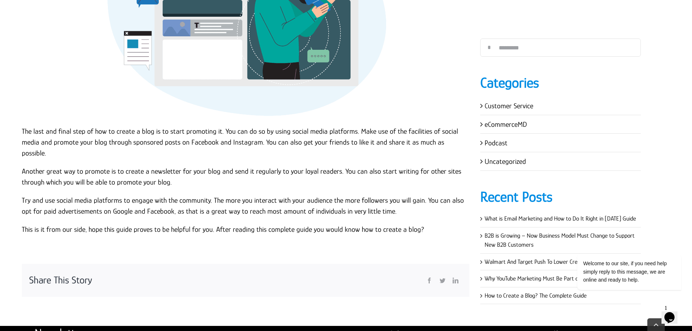
click at [23, 126] on p "The last and final step of how to create a blog is to start promoting it. You c…" at bounding box center [246, 142] width 448 height 33
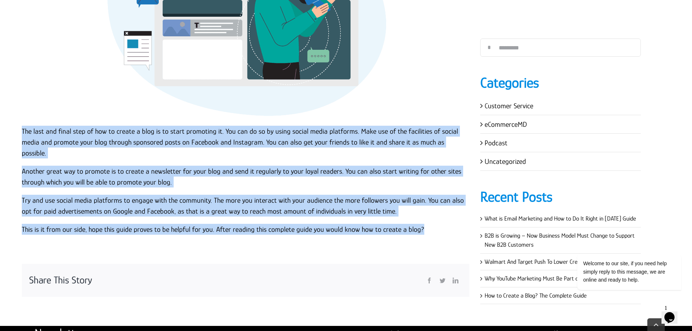
click at [428, 224] on p "This is it from our side, hope this guide proves to be helpful for you. After r…" at bounding box center [246, 229] width 448 height 11
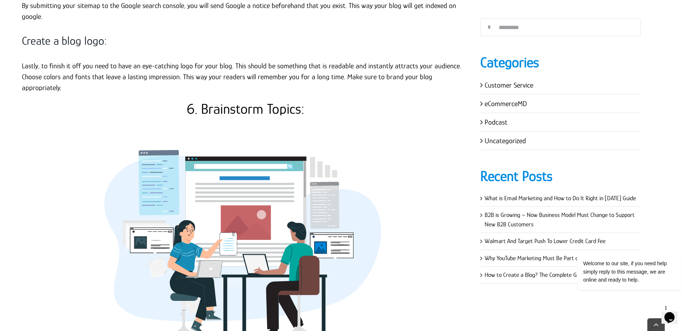
scroll to position [1652, 0]
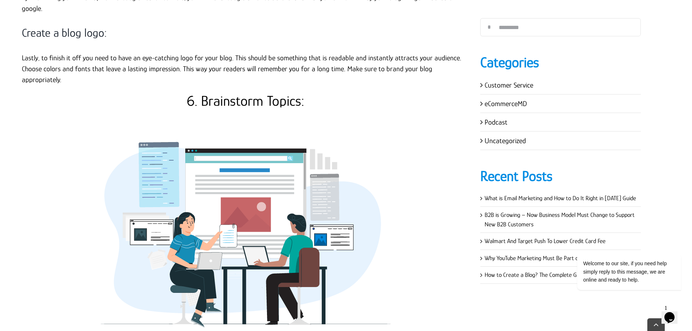
click at [363, 202] on img at bounding box center [245, 219] width 291 height 218
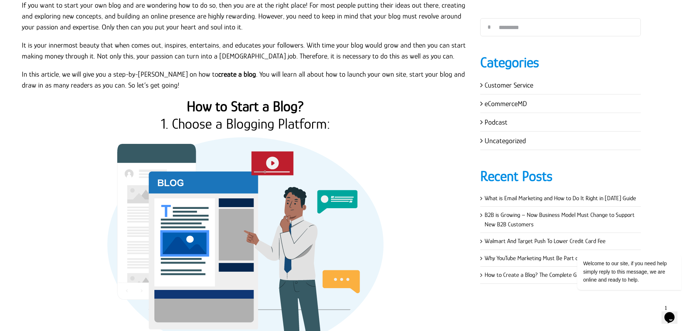
scroll to position [236, 0]
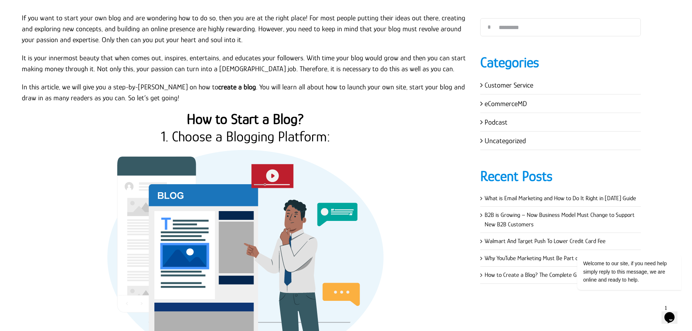
click at [205, 93] on p "In this article, we will give you a step-by-step guide on how to create a blog …" at bounding box center [246, 92] width 448 height 22
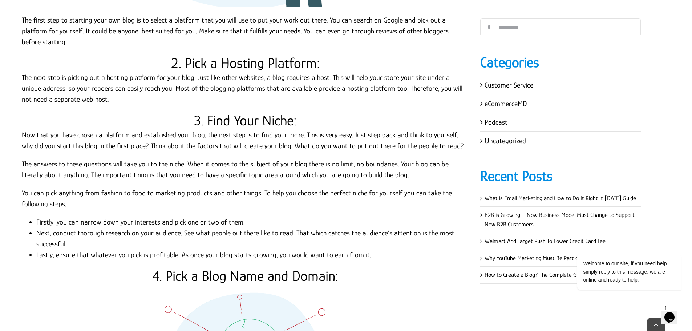
scroll to position [708, 0]
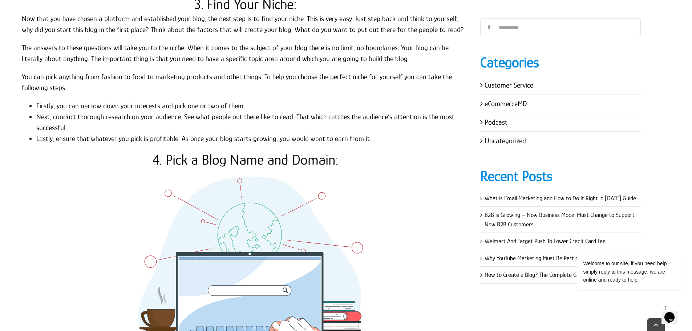
click at [226, 151] on h2 "4. Pick a Blog Name and Domain:" at bounding box center [246, 159] width 448 height 17
click at [195, 151] on h2 "4. Pick a Blog Name and Domain:" at bounding box center [246, 159] width 448 height 17
click at [189, 151] on h2 "4. Pick a Blog Name and Domain:" at bounding box center [246, 159] width 448 height 17
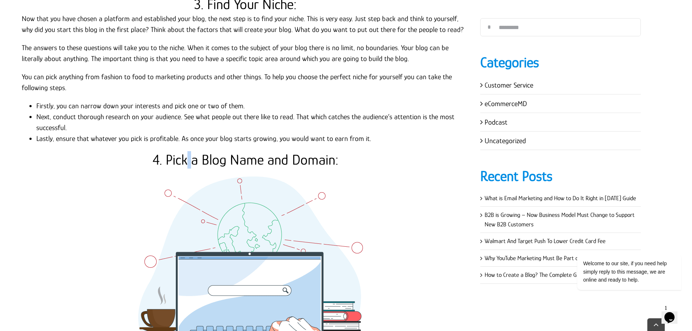
click at [189, 151] on h2 "4. Pick a Blog Name and Domain:" at bounding box center [246, 159] width 448 height 17
click at [226, 151] on h2 "4. Pick a Blog Name and Domain:" at bounding box center [246, 159] width 448 height 17
click at [265, 151] on h2 "4. Pick a Blog Name and Domain:" at bounding box center [246, 159] width 448 height 17
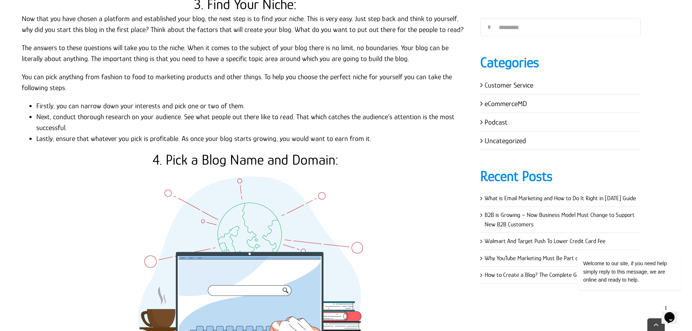
click at [291, 151] on h2 "4. Pick a Blog Name and Domain:" at bounding box center [246, 159] width 448 height 17
click at [288, 151] on h2 "4. Pick a Blog Name and Domain:" at bounding box center [246, 159] width 448 height 17
click at [265, 151] on h2 "4. Pick a Blog Name and Domain:" at bounding box center [246, 159] width 448 height 17
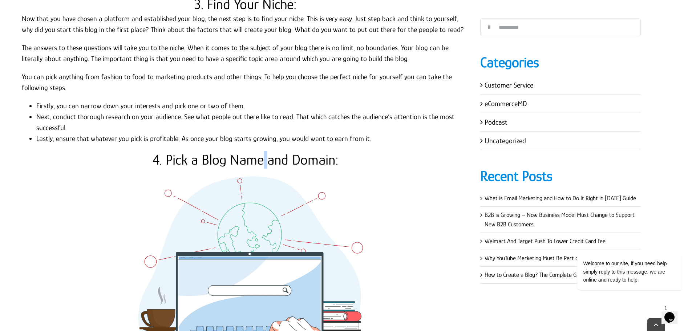
click at [265, 151] on h2 "4. Pick a Blog Name and Domain:" at bounding box center [246, 159] width 448 height 17
click at [227, 151] on h2 "4. Pick a Blog Name and Domain:" at bounding box center [246, 159] width 448 height 17
click at [202, 151] on h2 "4. Pick a Blog Name and Domain:" at bounding box center [246, 159] width 448 height 17
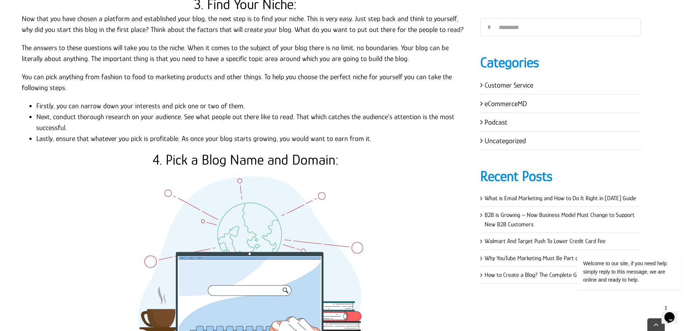
click at [189, 151] on h2 "4. Pick a Blog Name and Domain:" at bounding box center [246, 159] width 448 height 17
click at [198, 151] on h2 "4. Pick a Blog Name and Domain:" at bounding box center [246, 159] width 448 height 17
click at [162, 151] on h2 "4. Pick a Blog Name and Domain:" at bounding box center [246, 159] width 448 height 17
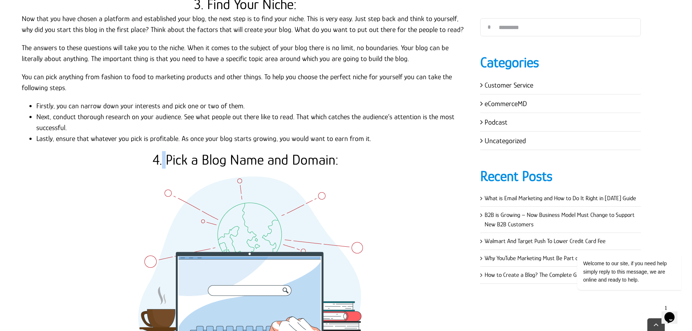
click at [162, 151] on h2 "4. Pick a Blog Name and Domain:" at bounding box center [246, 159] width 448 height 17
click at [214, 100] on li "Firstly, you can narrow down your interests and pick one or two of them." at bounding box center [252, 105] width 433 height 11
click at [195, 100] on li "Firstly, you can narrow down your interests and pick one or two of them." at bounding box center [252, 105] width 433 height 11
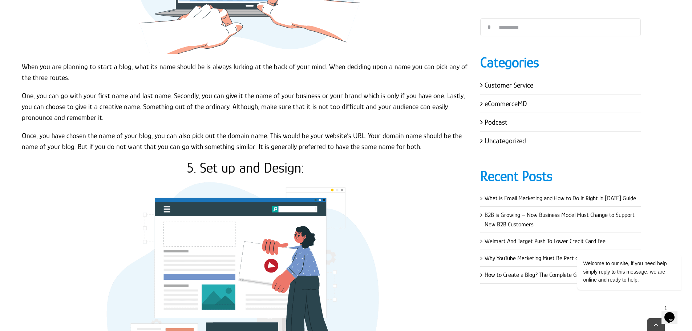
scroll to position [1216, 0]
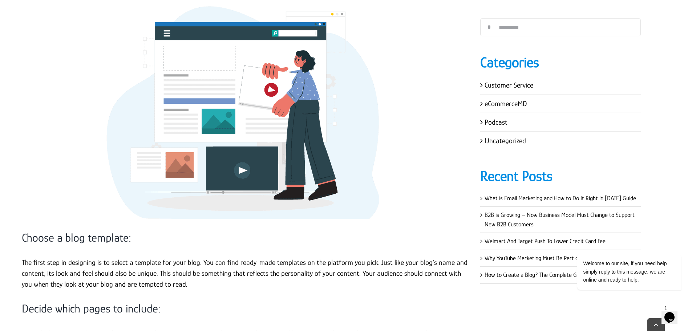
click at [394, 137] on p at bounding box center [246, 110] width 448 height 218
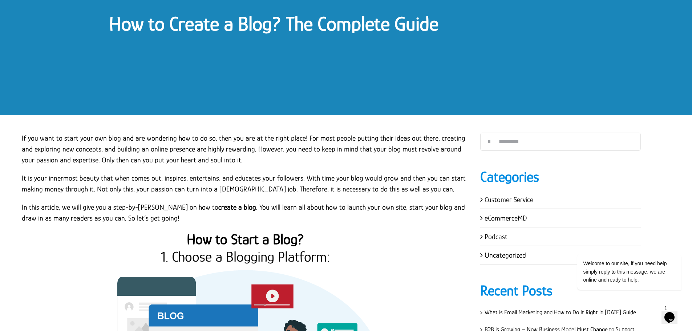
scroll to position [18, 0]
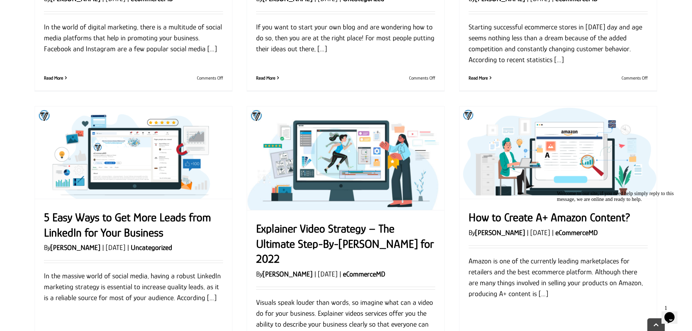
scroll to position [545, 0]
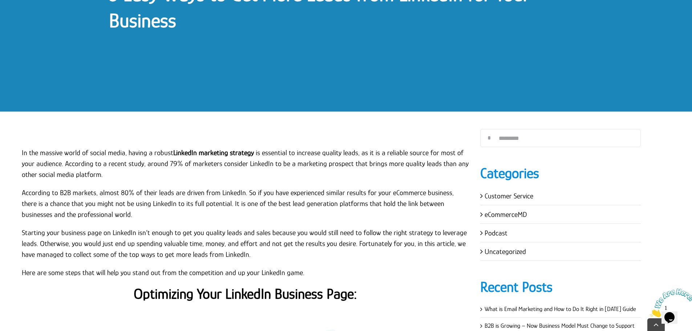
scroll to position [145, 0]
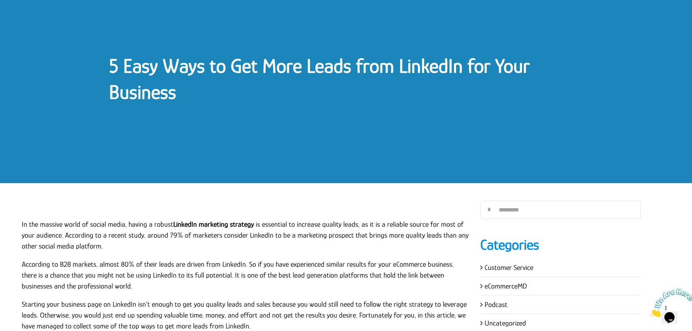
scroll to position [73, 0]
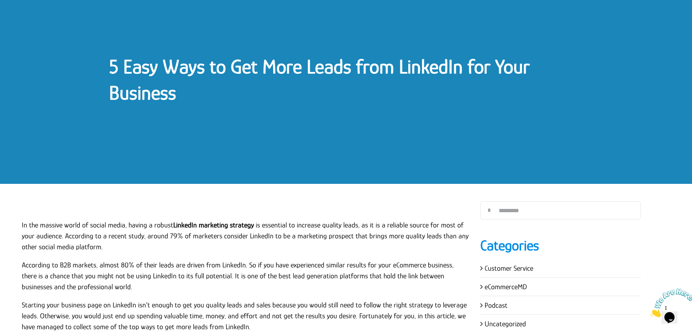
click at [168, 85] on link "5 Easy Ways to Get More Leads from LinkedIn for Your Business" at bounding box center [319, 79] width 421 height 49
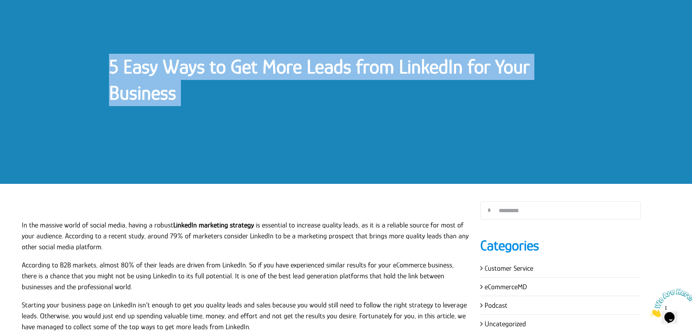
click at [168, 85] on link "5 Easy Ways to Get More Leads from LinkedIn for Your Business" at bounding box center [319, 79] width 421 height 49
copy div "5 Easy Ways to Get More Leads from LinkedIn for Your Business 5 Easy Ways to Ge…"
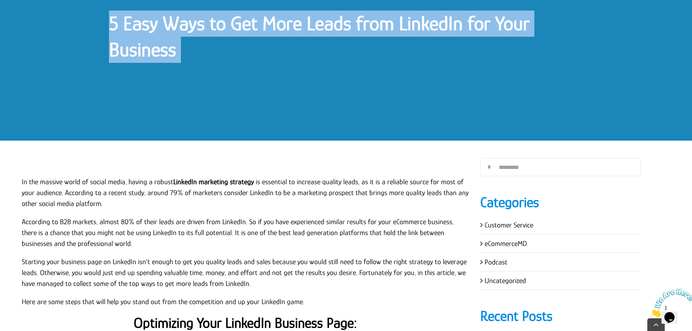
scroll to position [218, 0]
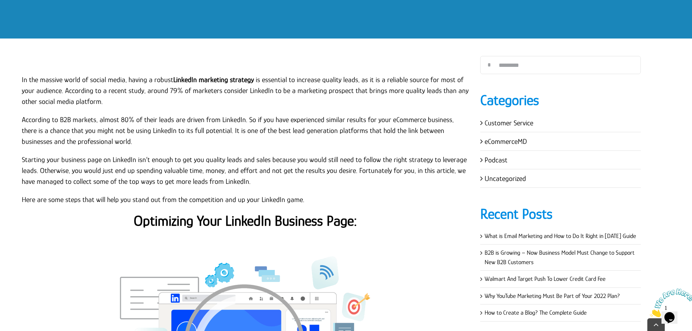
click at [69, 144] on p "According to B2B markets, almost 80% of their leads are driven from LinkedIn. S…" at bounding box center [246, 130] width 448 height 33
click at [42, 122] on p "According to B2B markets, almost 80% of their leads are driven from LinkedIn. S…" at bounding box center [246, 130] width 448 height 33
click at [22, 78] on p "In the massive world of social media, having a robust LinkedIn marketing strate…" at bounding box center [246, 90] width 448 height 33
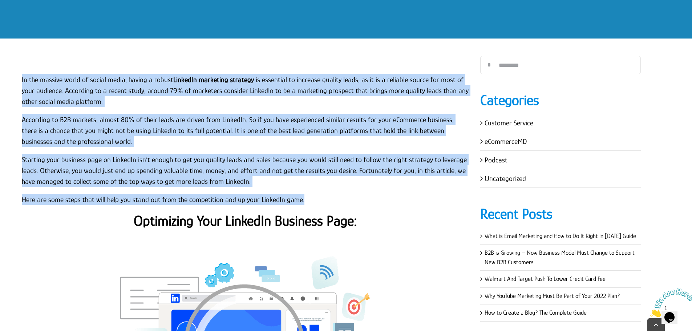
click at [313, 198] on p "Here are some steps that will help you stand out from the competition and up yo…" at bounding box center [246, 199] width 448 height 11
copy div "Lo ips dolorsi ametc ad elitse doeiu, tempor i utlabo EtdoloRe magnaaliq enimad…"
click at [188, 141] on p "According to B2B markets, almost 80% of their leads are driven from LinkedIn. S…" at bounding box center [246, 130] width 448 height 33
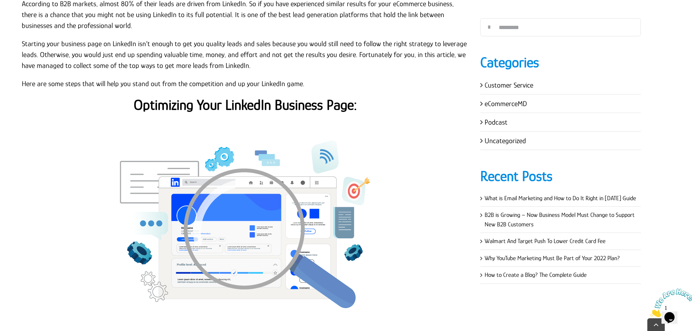
scroll to position [363, 0]
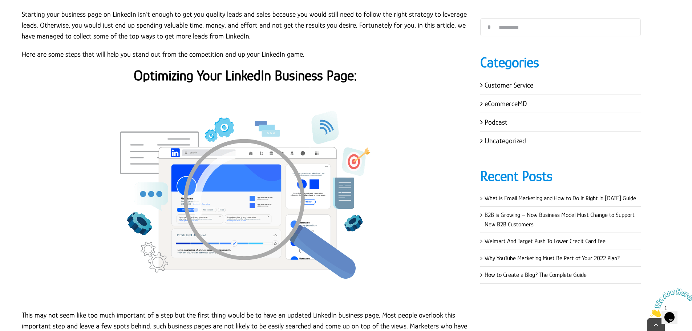
click at [237, 76] on strong "Optimizing Your LinkedIn Business Page:" at bounding box center [245, 75] width 223 height 16
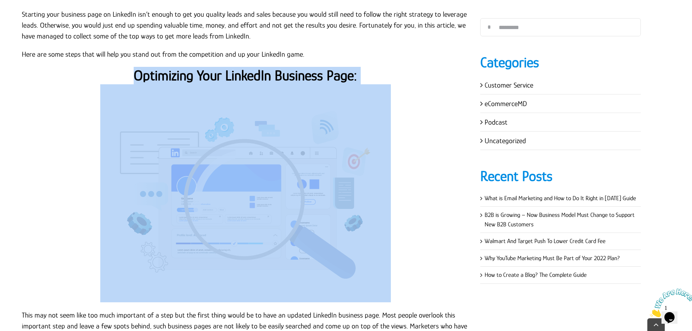
click at [237, 76] on strong "Optimizing Your LinkedIn Business Page:" at bounding box center [245, 75] width 223 height 16
copy div "Optimizing Your LinkedIn Business Page:"
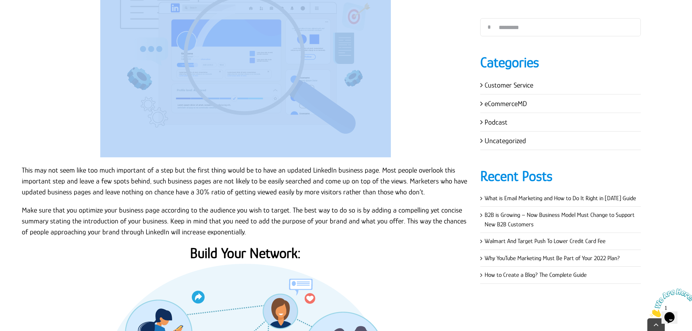
scroll to position [509, 0]
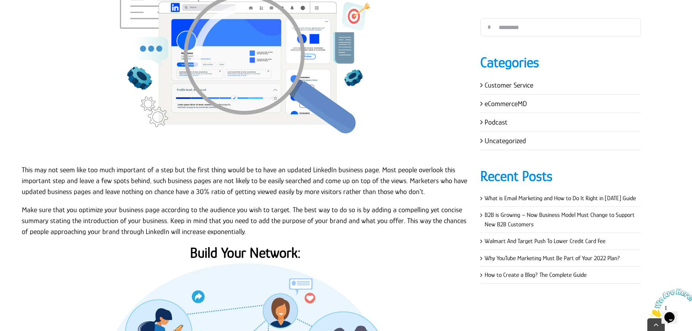
click at [181, 182] on p "This may not seem like too much important of a step but the first thing would b…" at bounding box center [246, 180] width 448 height 33
click at [239, 229] on p "Make sure that you optimize your business page according to the audience you wi…" at bounding box center [246, 220] width 448 height 33
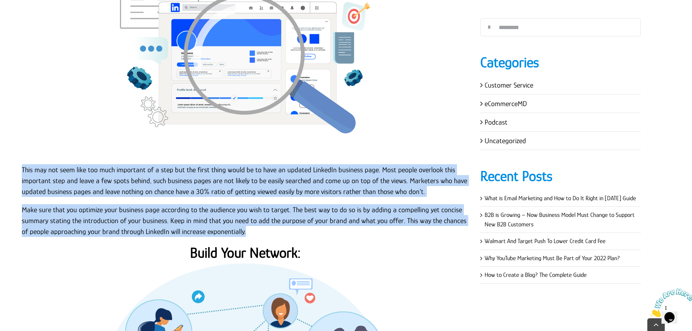
click at [22, 170] on p "This may not seem like too much important of a step but the first thing would b…" at bounding box center [246, 180] width 448 height 33
copy div "This may not seem like too much important of a step but the first thing would b…"
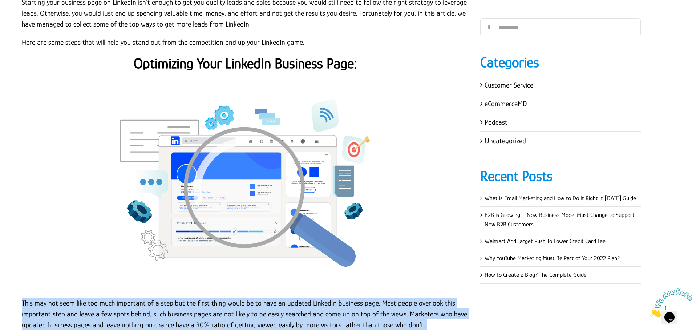
scroll to position [363, 0]
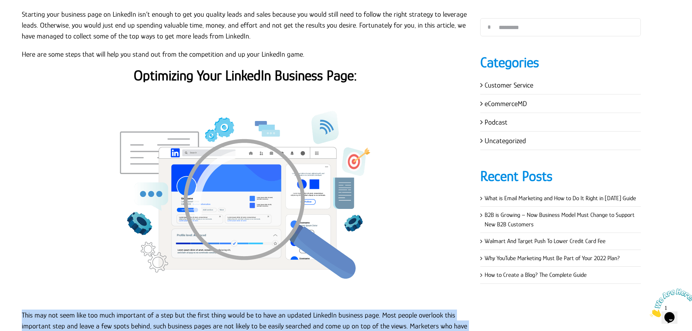
click at [202, 84] on img at bounding box center [245, 193] width 291 height 218
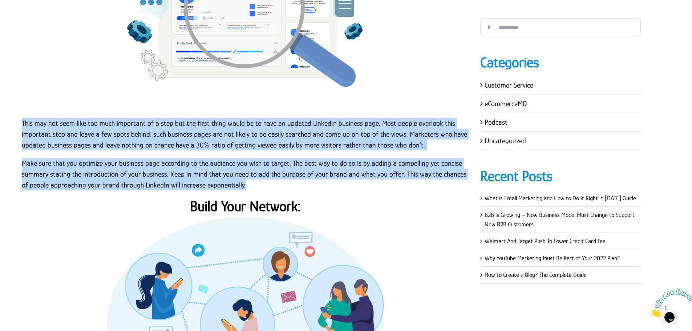
scroll to position [545, 0]
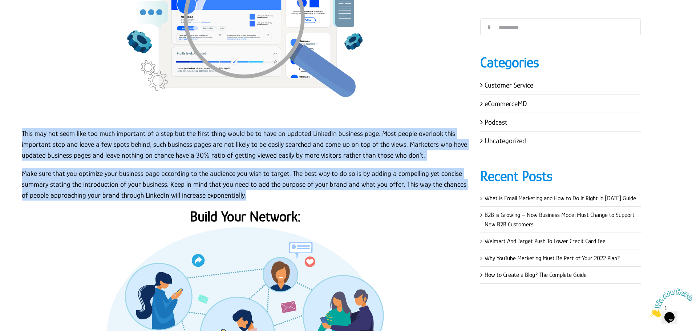
click at [135, 151] on p "This may not seem like too much important of a step but the first thing would b…" at bounding box center [246, 144] width 448 height 33
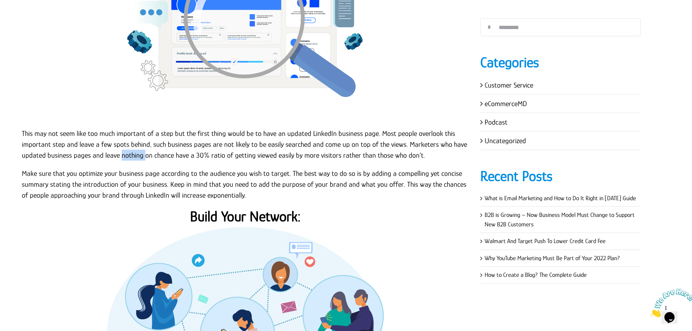
click at [135, 151] on p "This may not seem like too much important of a step but the first thing would b…" at bounding box center [246, 144] width 448 height 33
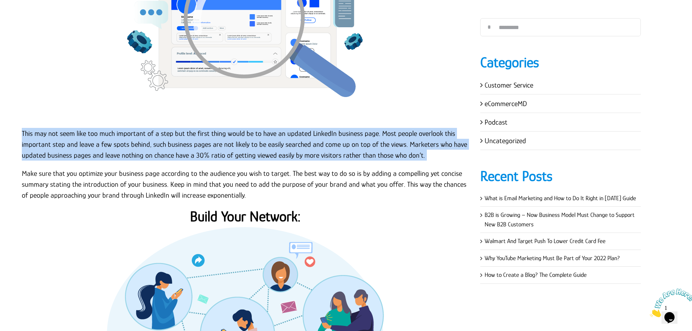
click at [135, 151] on p "This may not seem like too much important of a step but the first thing would b…" at bounding box center [246, 144] width 448 height 33
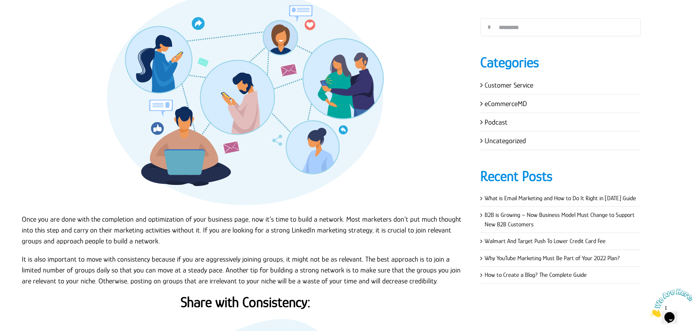
scroll to position [726, 0]
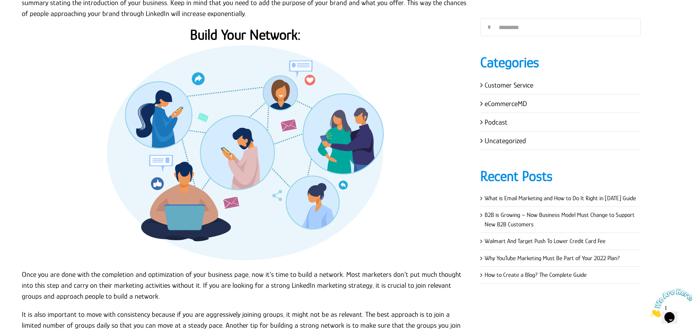
click at [266, 35] on strong "Build Your Network:" at bounding box center [245, 35] width 111 height 16
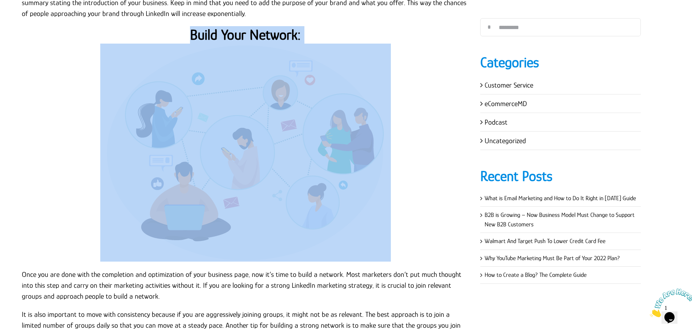
click at [266, 35] on strong "Build Your Network:" at bounding box center [245, 35] width 111 height 16
copy div "Build Your Network:"
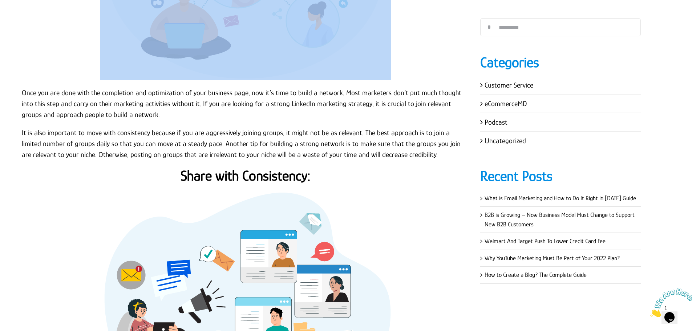
scroll to position [835, 0]
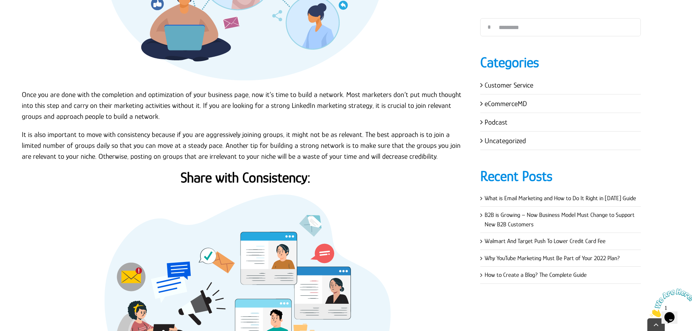
scroll to position [908, 0]
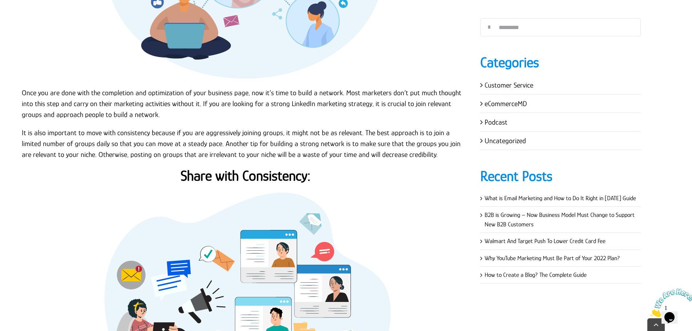
click at [90, 109] on p "Once you are done with the completion and optimization of your business page, n…" at bounding box center [246, 103] width 448 height 33
click at [22, 91] on p "Once you are done with the completion and optimization of your business page, n…" at bounding box center [246, 103] width 448 height 33
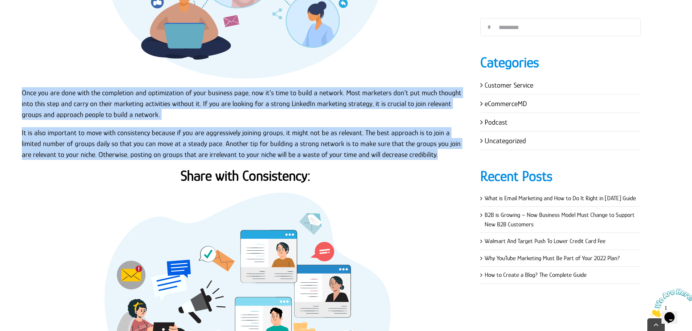
click at [404, 153] on p "It is also important to move with consistency because if you are aggressively j…" at bounding box center [246, 143] width 448 height 33
copy div "Once you are done with the completion and optimization of your business page, n…"
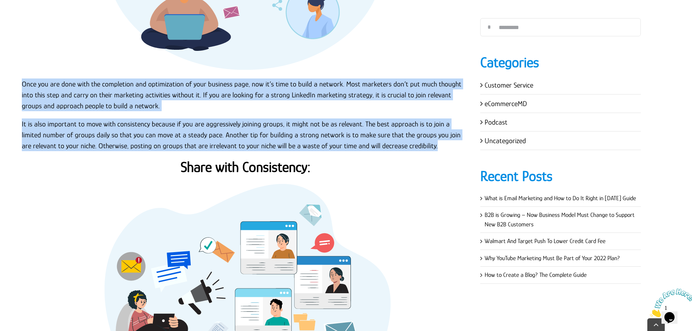
scroll to position [1017, 0]
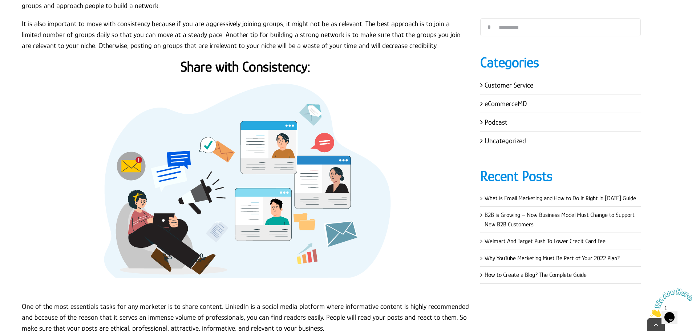
click at [256, 69] on strong "Share with Consistency:" at bounding box center [246, 66] width 130 height 16
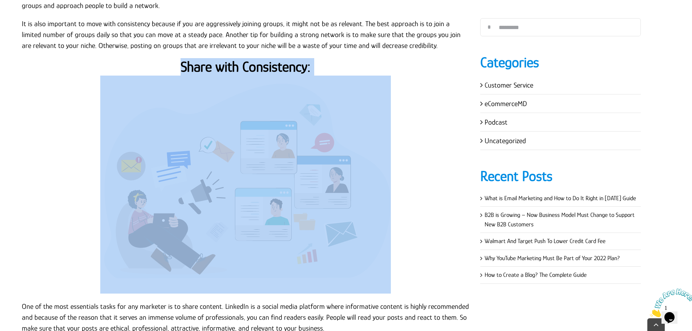
click at [256, 69] on strong "Share with Consistency:" at bounding box center [246, 66] width 130 height 16
copy div "Share with Consistency:"
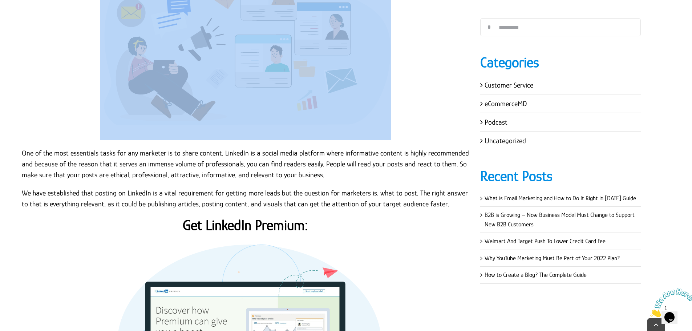
scroll to position [1199, 0]
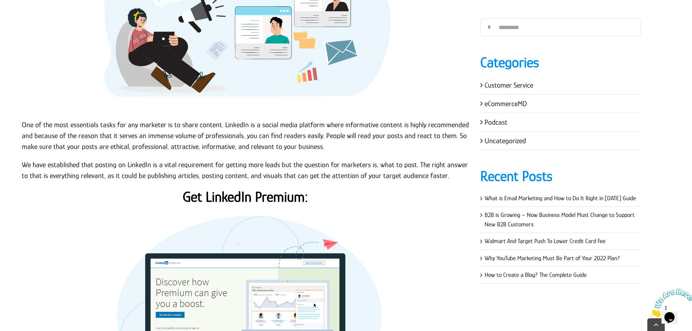
click at [96, 135] on p "One of the most essentials tasks for any marketer is to share content. LinkedIn…" at bounding box center [246, 135] width 448 height 33
click at [23, 124] on p "One of the most essentials tasks for any marketer is to share content. LinkedIn…" at bounding box center [246, 135] width 448 height 33
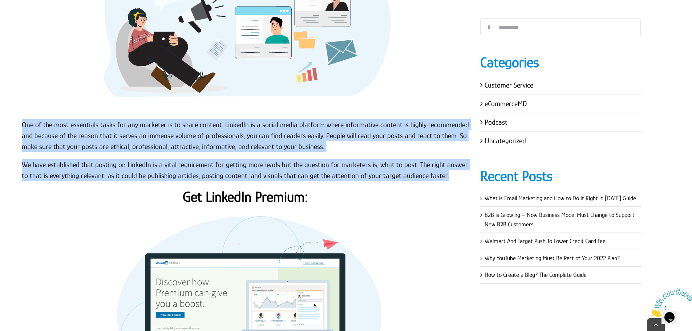
click at [440, 177] on p "We have established that posting on LinkedIn is a vital requirement for getting…" at bounding box center [246, 170] width 448 height 22
copy div "One of the most essentials tasks for any marketer is to share content. LinkedIn…"
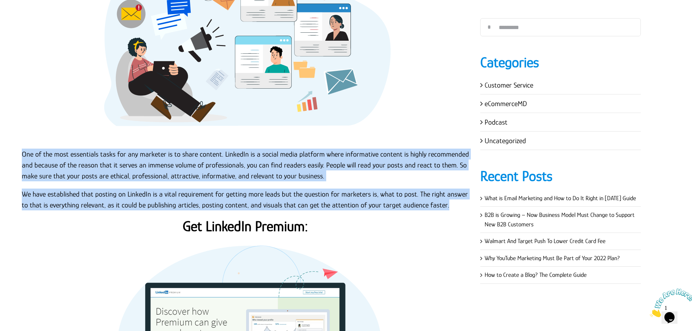
scroll to position [1090, 0]
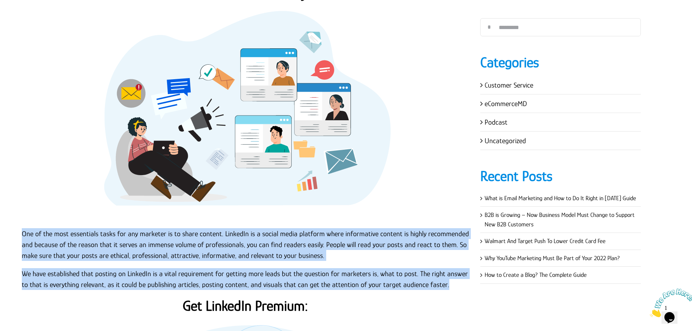
click at [206, 69] on img at bounding box center [245, 112] width 291 height 218
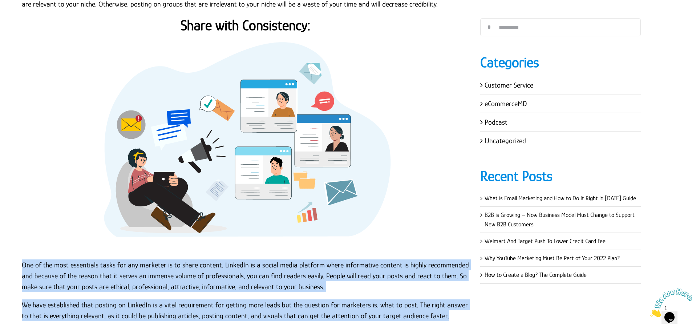
scroll to position [1053, 0]
